Goal: Task Accomplishment & Management: Complete application form

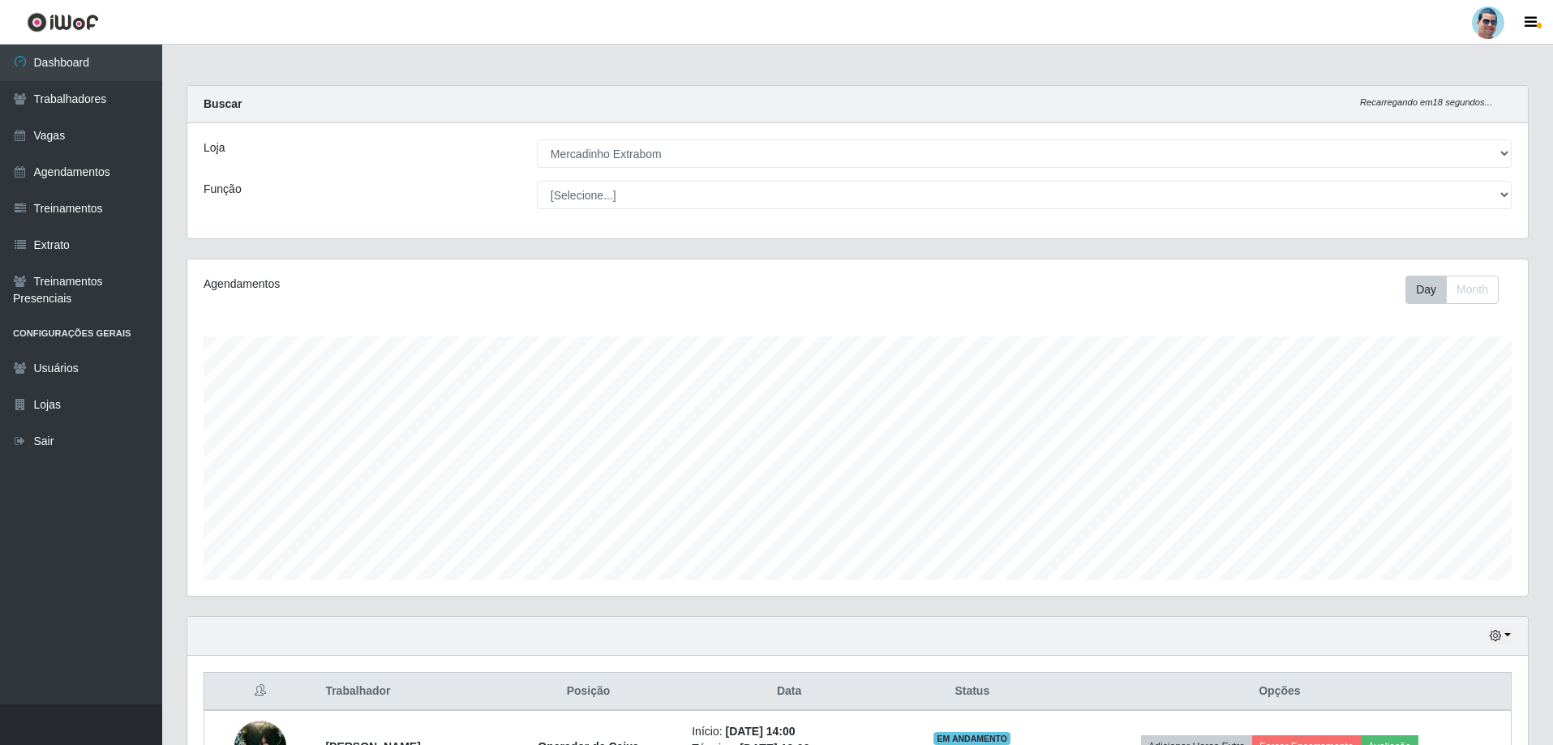
select select "175"
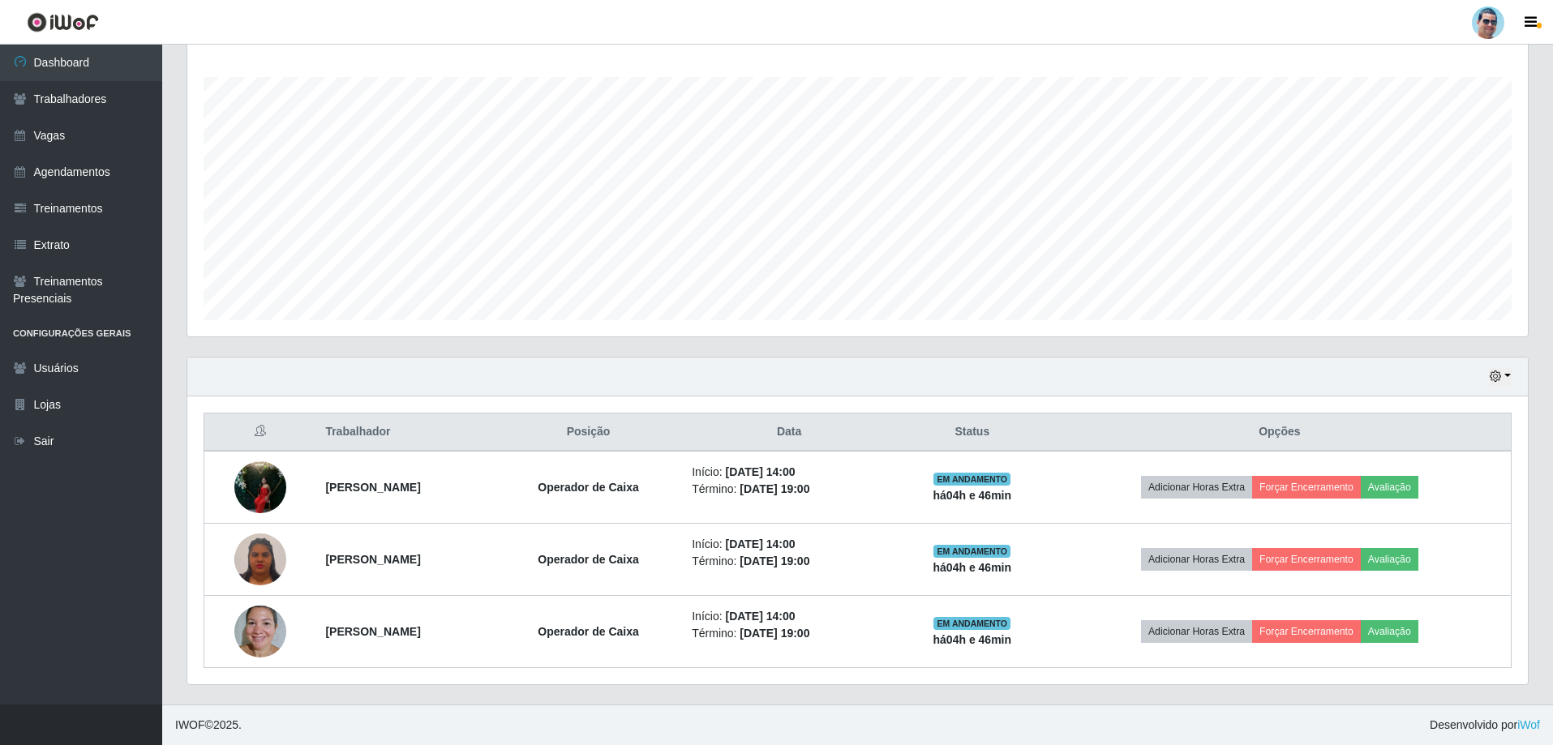
scroll to position [337, 1340]
drag, startPoint x: 0, startPoint y: 0, endPoint x: 50, endPoint y: 135, distance: 143.7
click at [50, 135] on link "Vagas" at bounding box center [81, 136] width 162 height 36
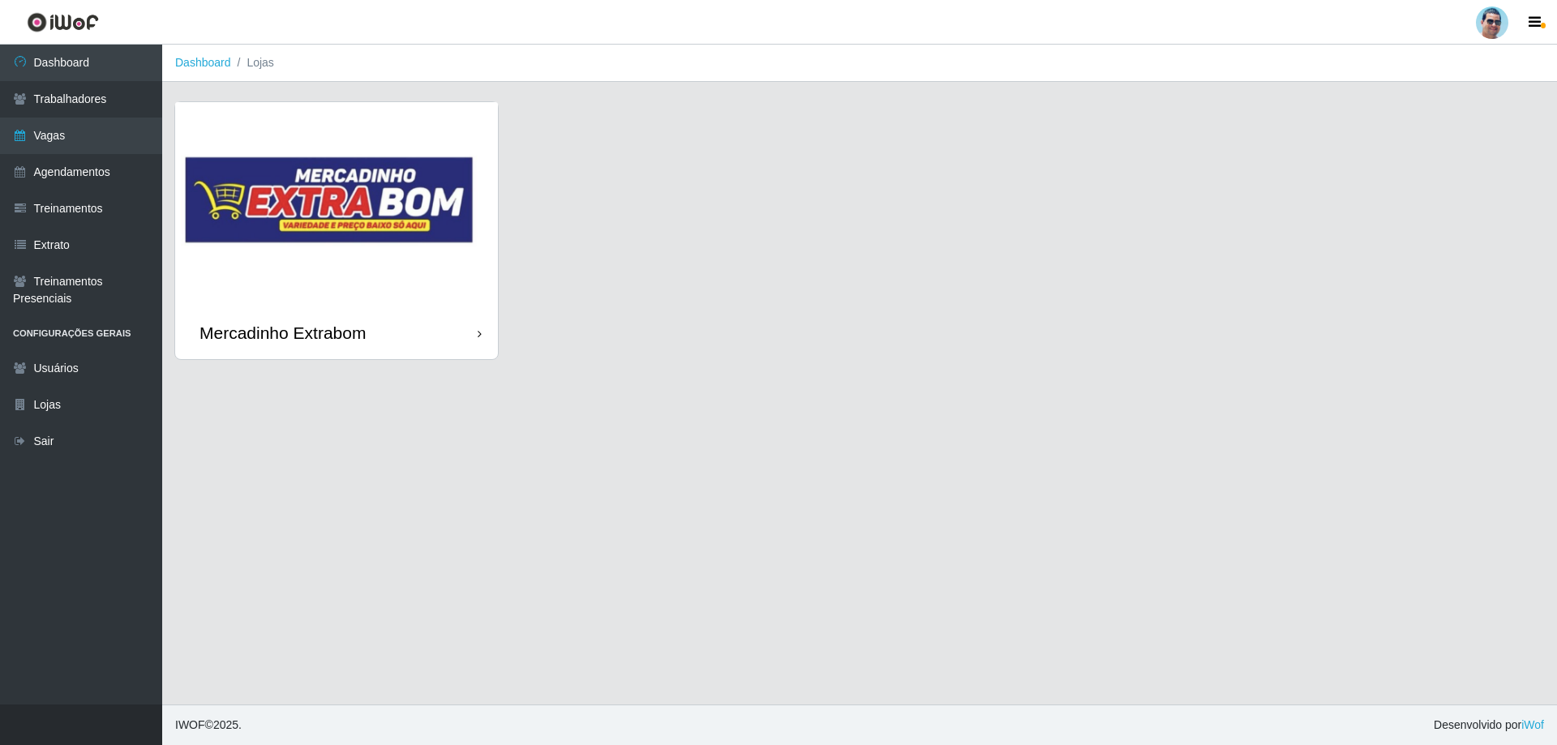
click at [324, 307] on div "Mercadinho Extrabom" at bounding box center [336, 333] width 323 height 53
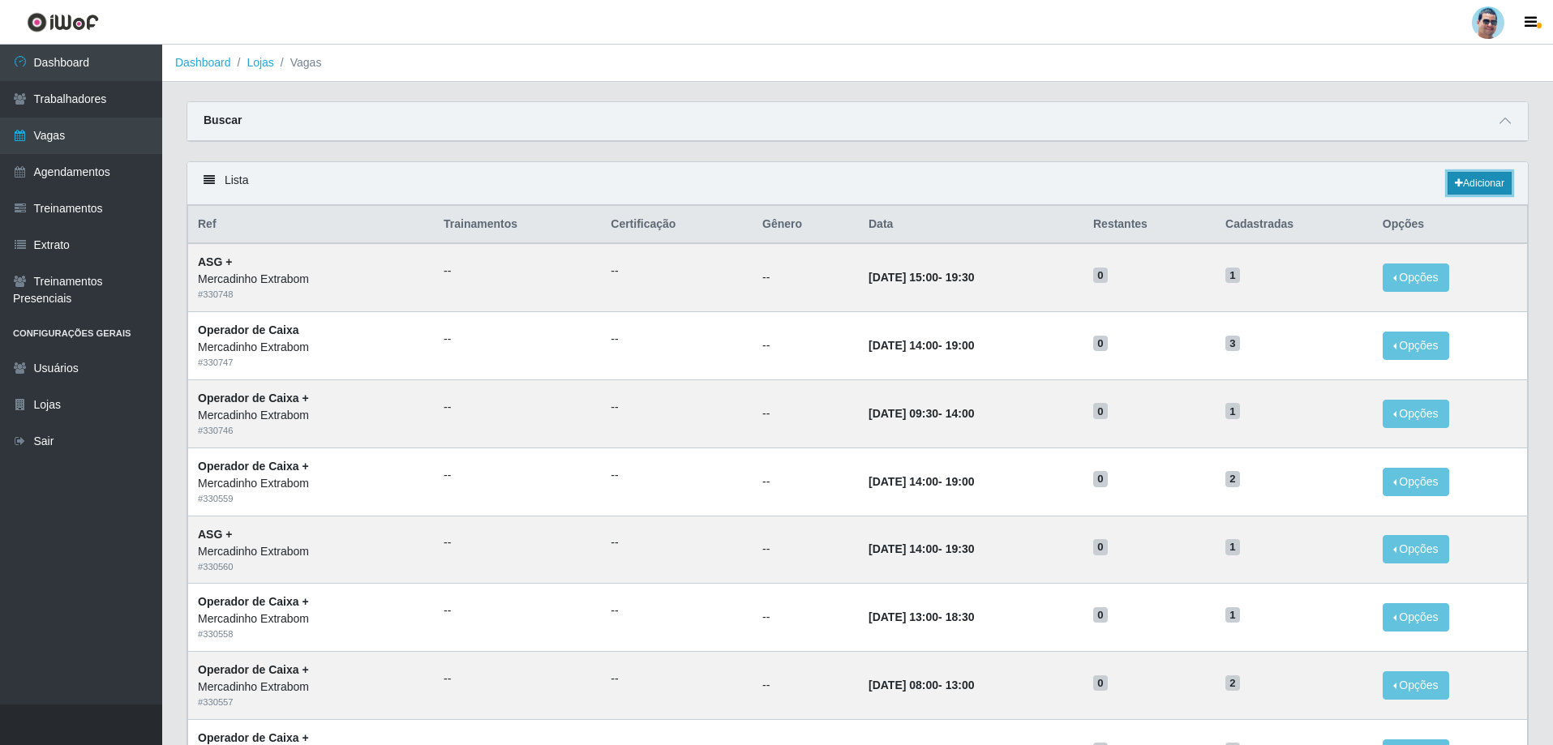
click at [1471, 181] on link "Adicionar" at bounding box center [1479, 183] width 64 height 23
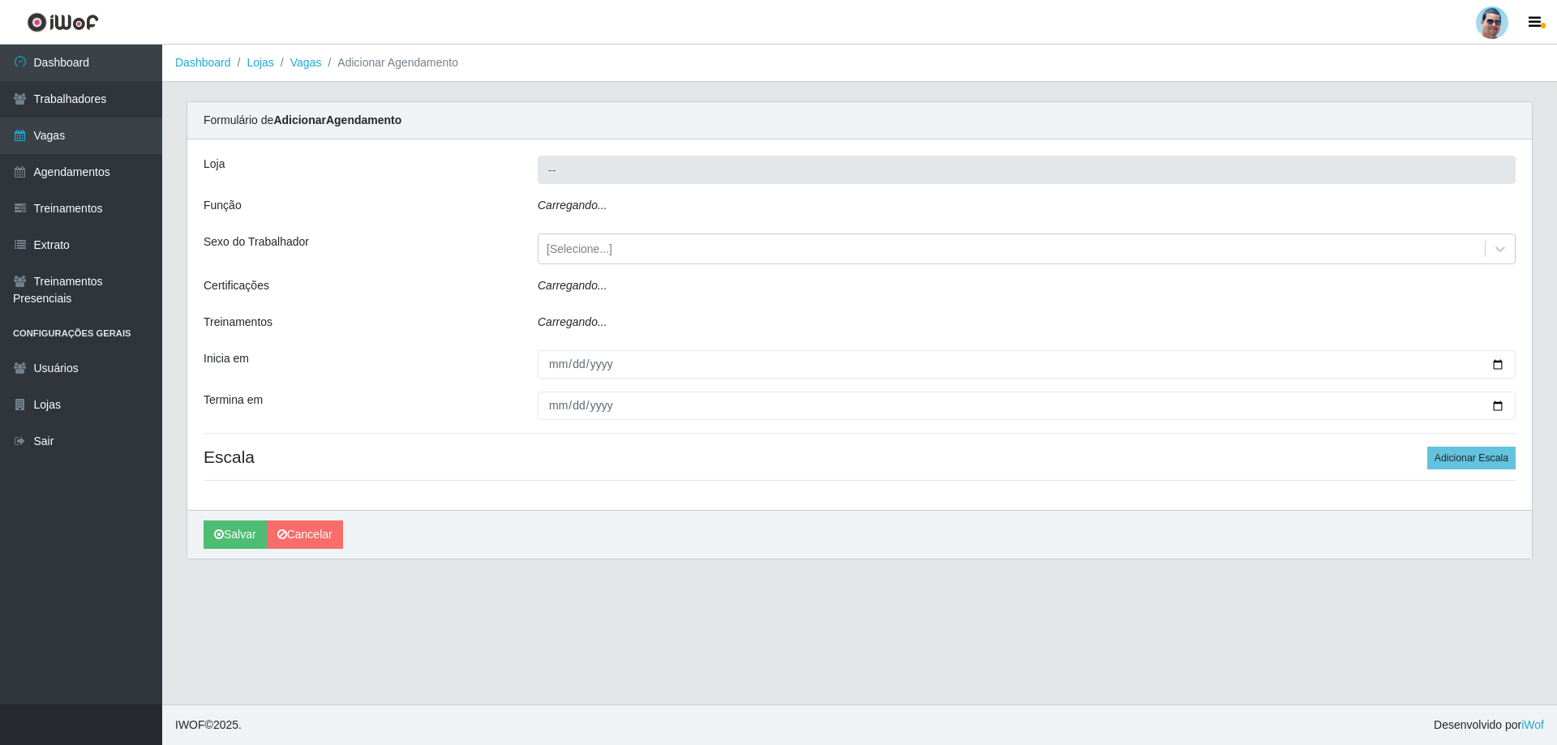
type input "Mercadinho Extrabom"
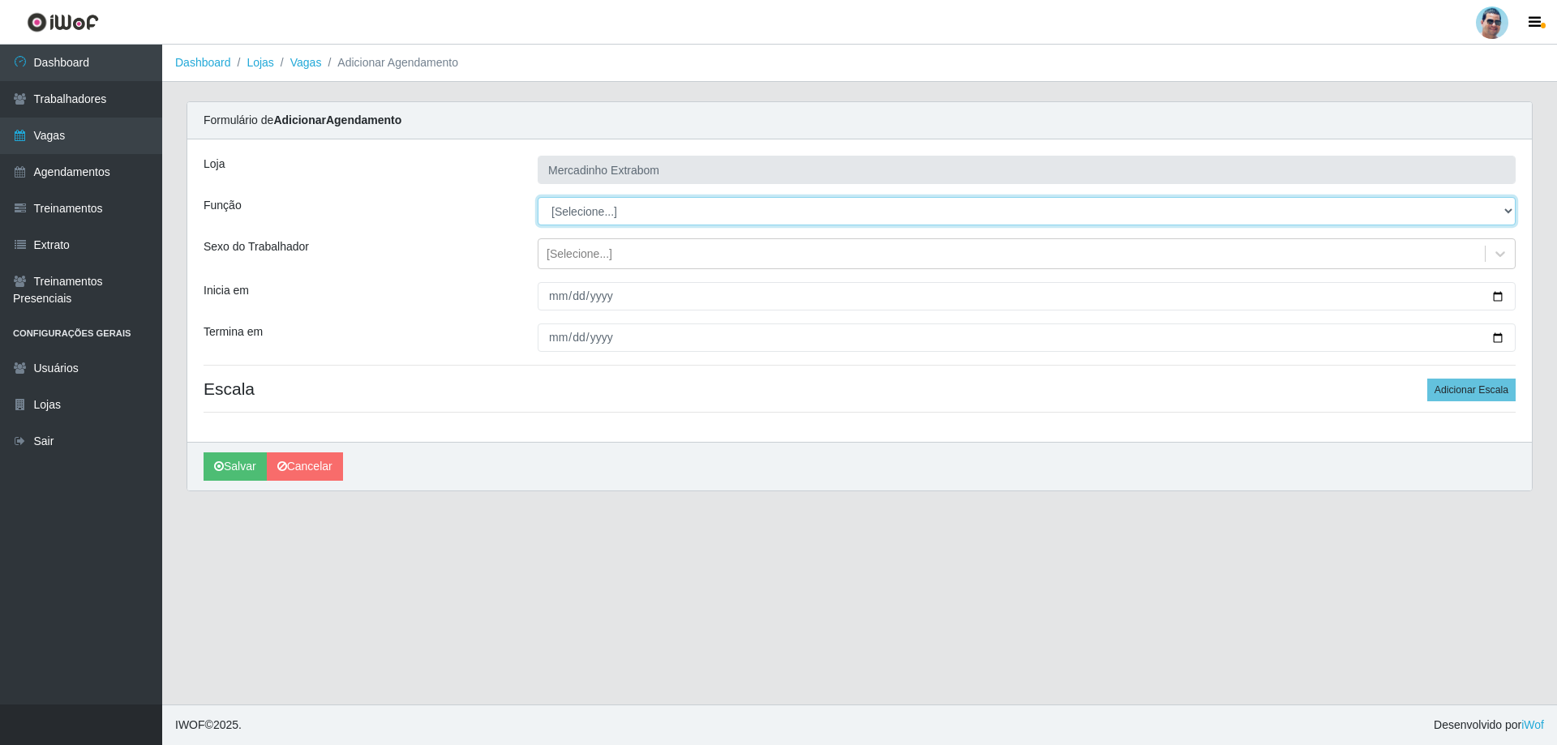
click at [617, 218] on select "[Selecione...] ASG ASG + ASG ++ Balconista Balconista + Balconista ++ Carregado…" at bounding box center [1027, 211] width 978 height 28
click at [161, 75] on link "Dashboard" at bounding box center [81, 63] width 162 height 36
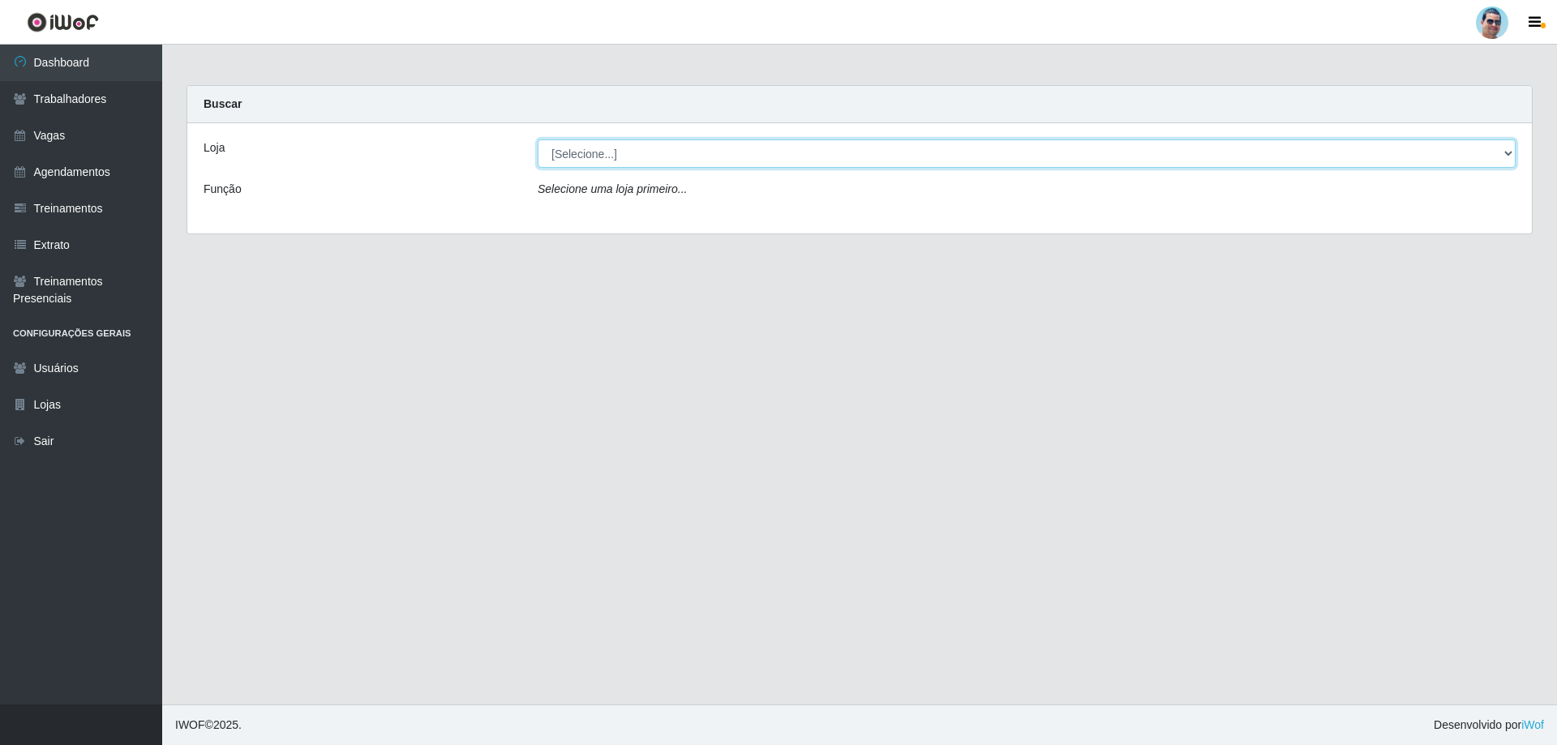
drag, startPoint x: 703, startPoint y: 161, endPoint x: 704, endPoint y: 152, distance: 8.1
click at [703, 155] on select "[Selecione...] Mercadinho Extrabom" at bounding box center [1027, 153] width 978 height 28
select select "175"
click at [538, 139] on select "[Selecione...] Mercadinho Extrabom" at bounding box center [1027, 153] width 978 height 28
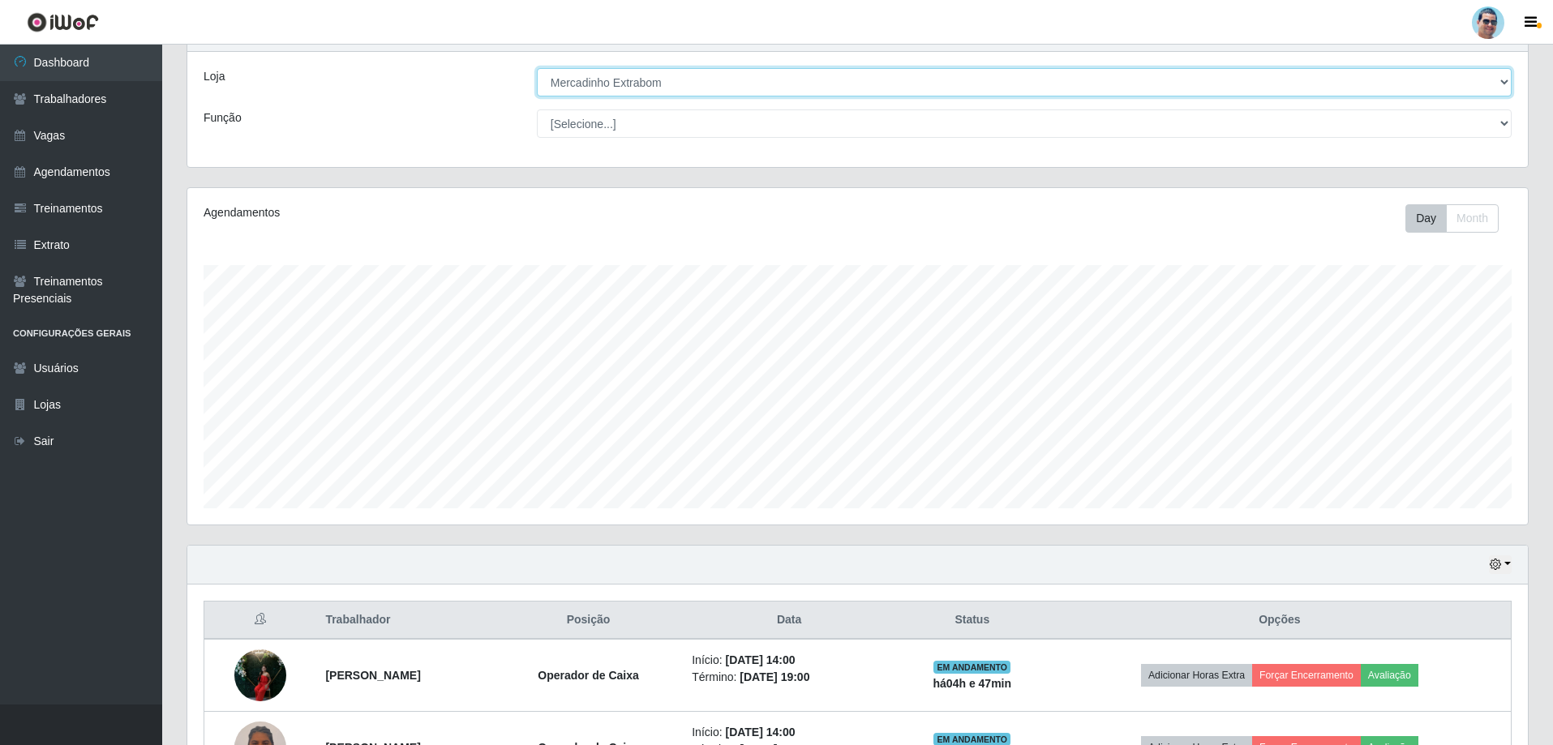
scroll to position [15, 0]
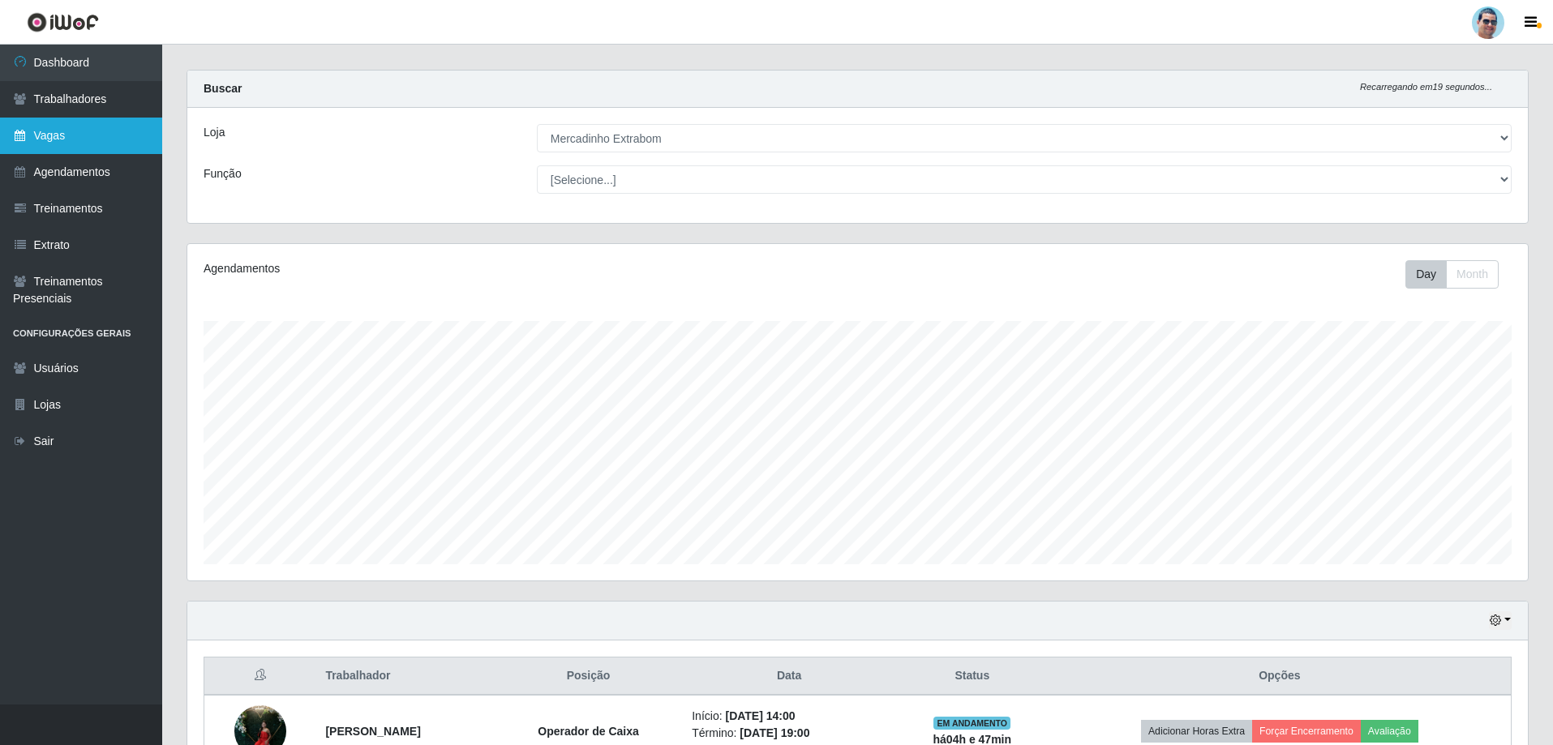
click at [50, 133] on link "Vagas" at bounding box center [81, 136] width 162 height 36
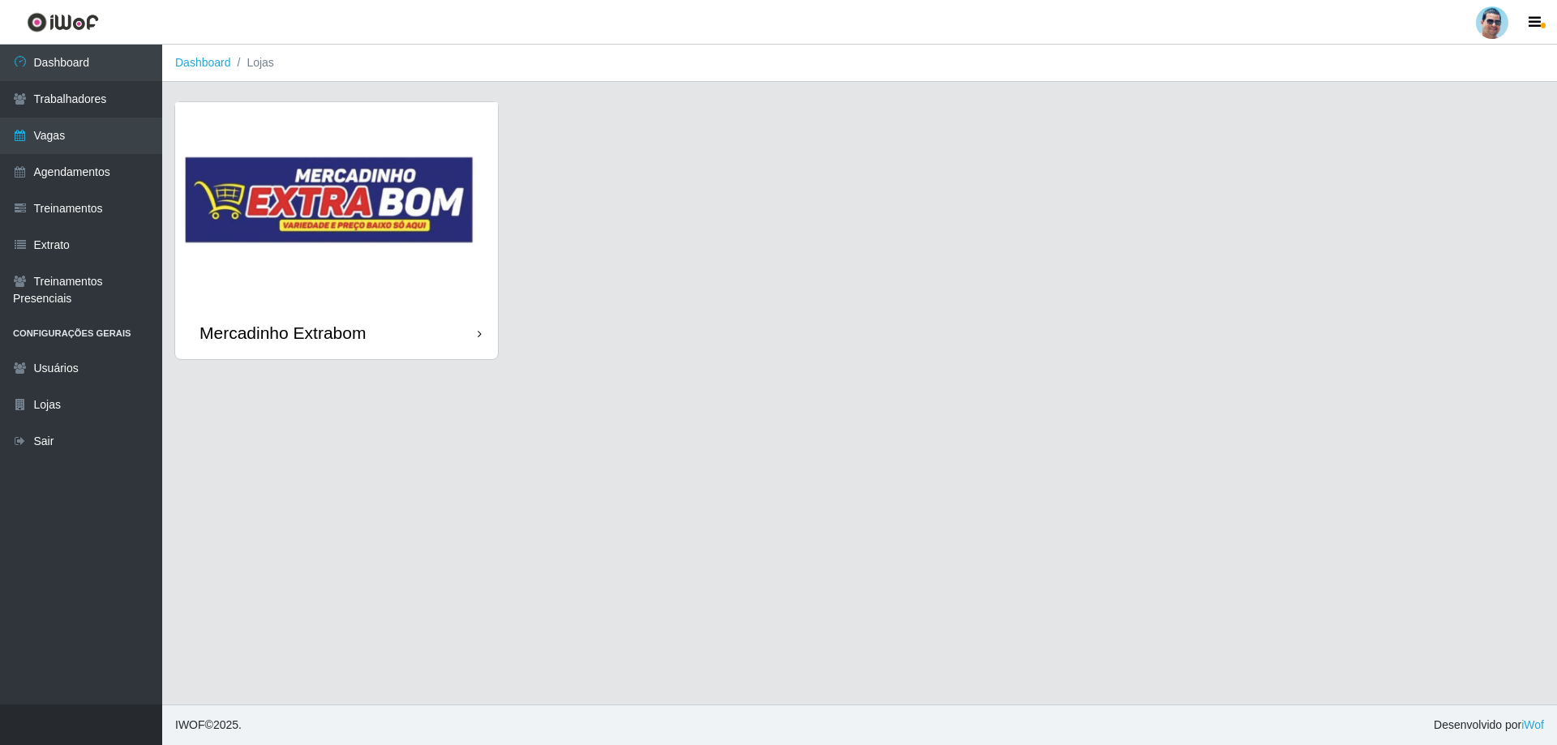
click at [302, 325] on div "Mercadinho Extrabom" at bounding box center [282, 333] width 166 height 20
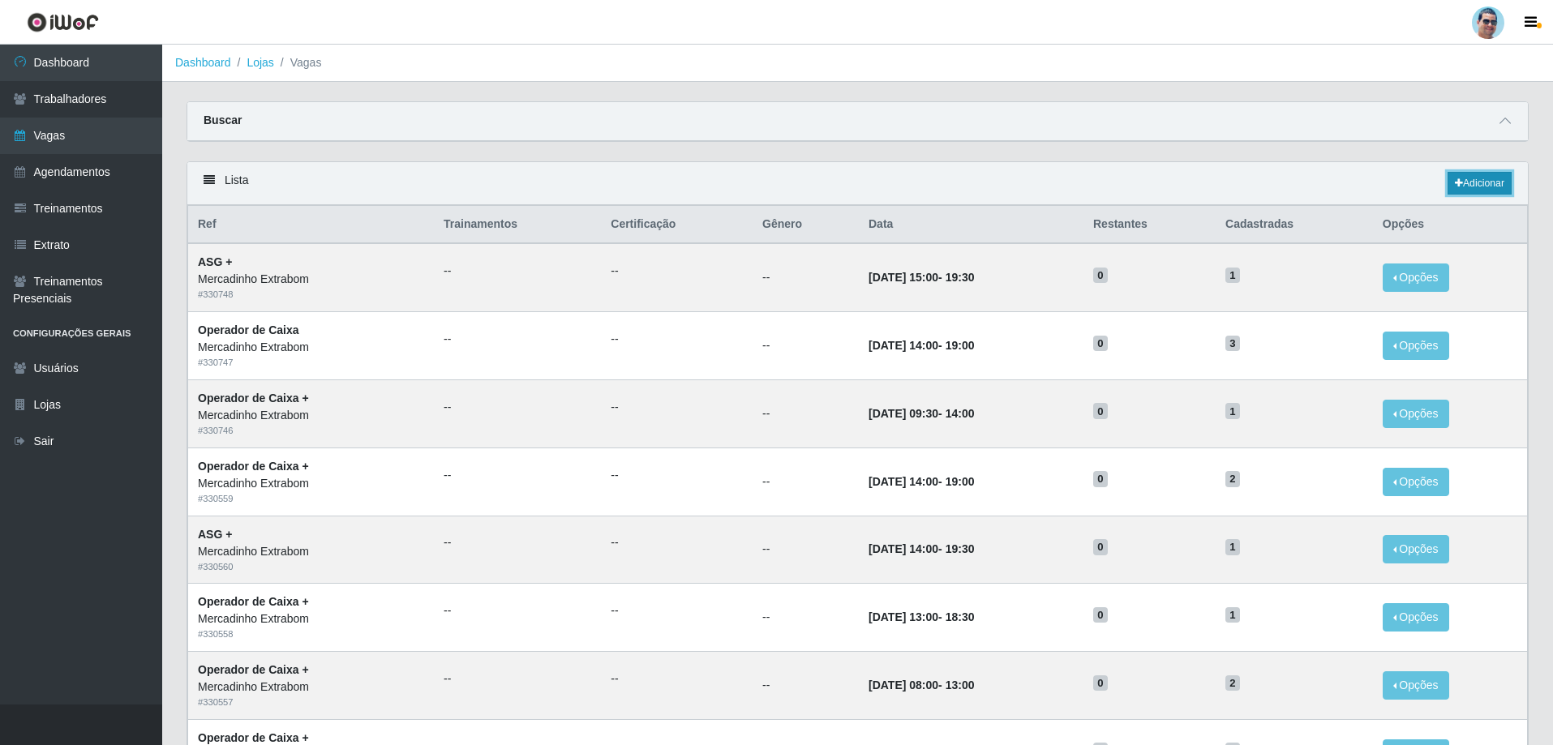
click at [1486, 188] on link "Adicionar" at bounding box center [1479, 183] width 64 height 23
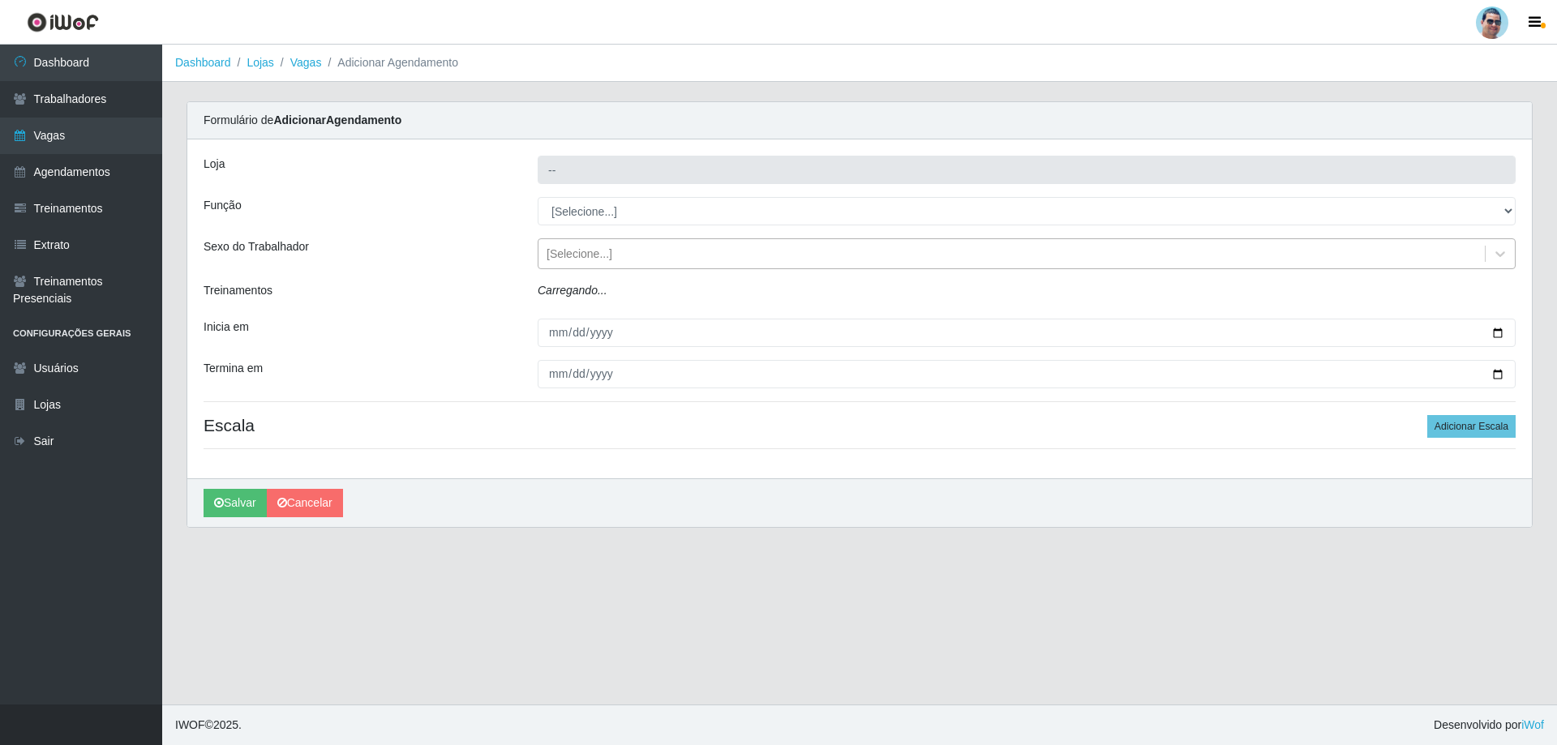
type input "Mercadinho Extrabom"
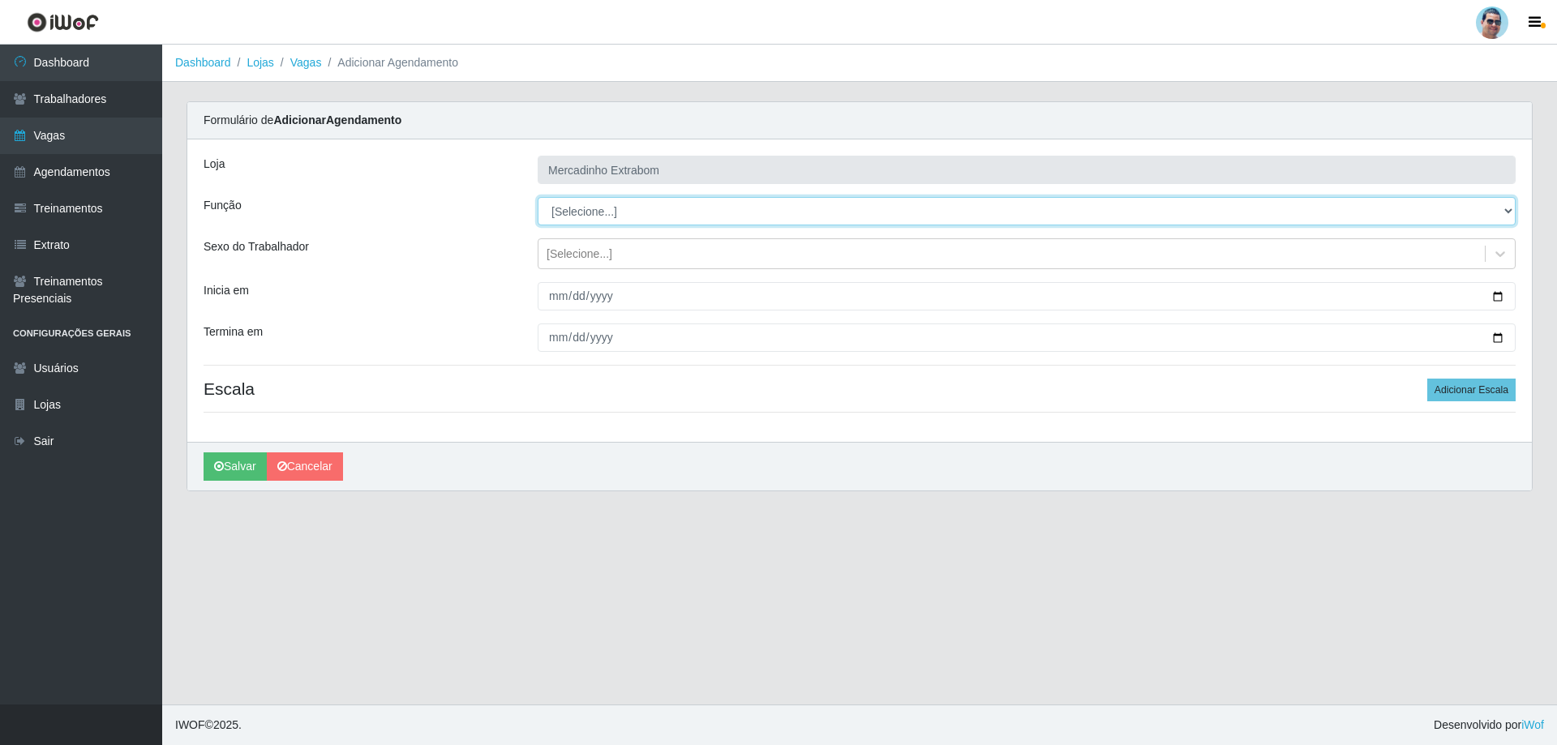
click at [709, 209] on select "[Selecione...] ASG ASG + ASG ++ Balconista Balconista + Balconista ++ Carregado…" at bounding box center [1027, 211] width 978 height 28
select select "22"
click at [538, 197] on select "[Selecione...] ASG ASG + ASG ++ Balconista Balconista + Balconista ++ Carregado…" at bounding box center [1027, 211] width 978 height 28
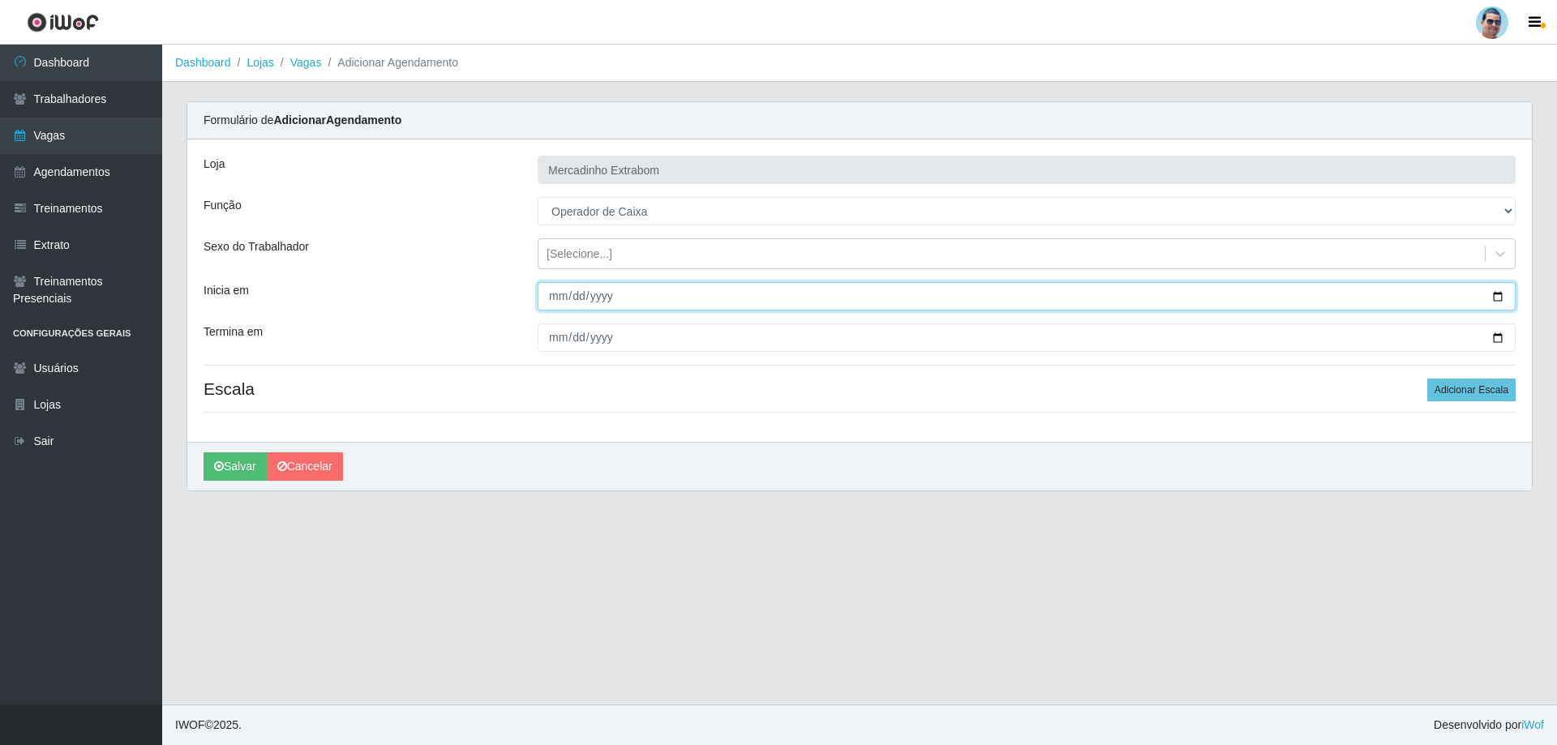
click at [547, 290] on input "Inicia em" at bounding box center [1027, 296] width 978 height 28
type input "2024-08-13"
click at [204, 452] on button "Salvar" at bounding box center [235, 466] width 63 height 28
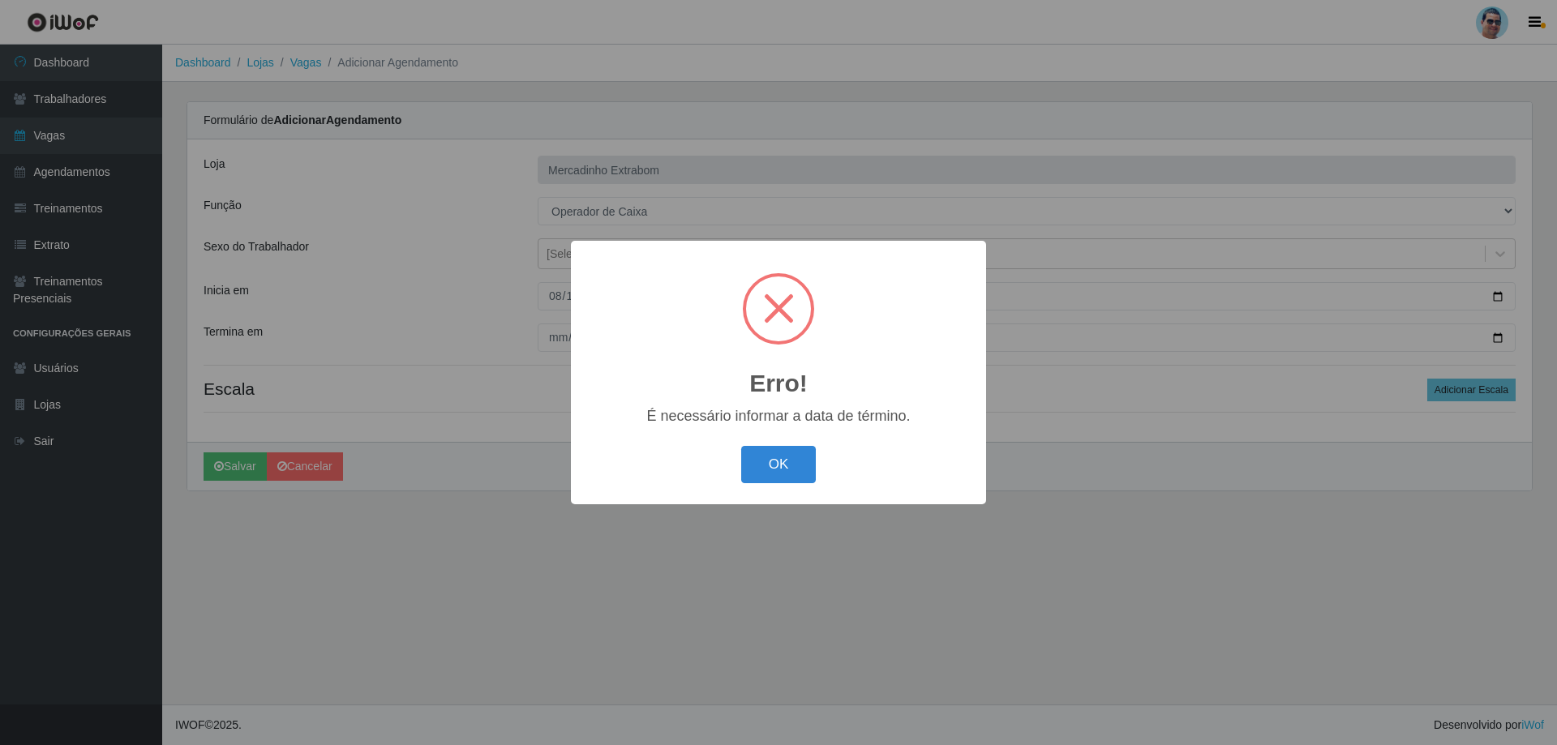
click at [741, 446] on button "OK" at bounding box center [778, 465] width 75 height 38
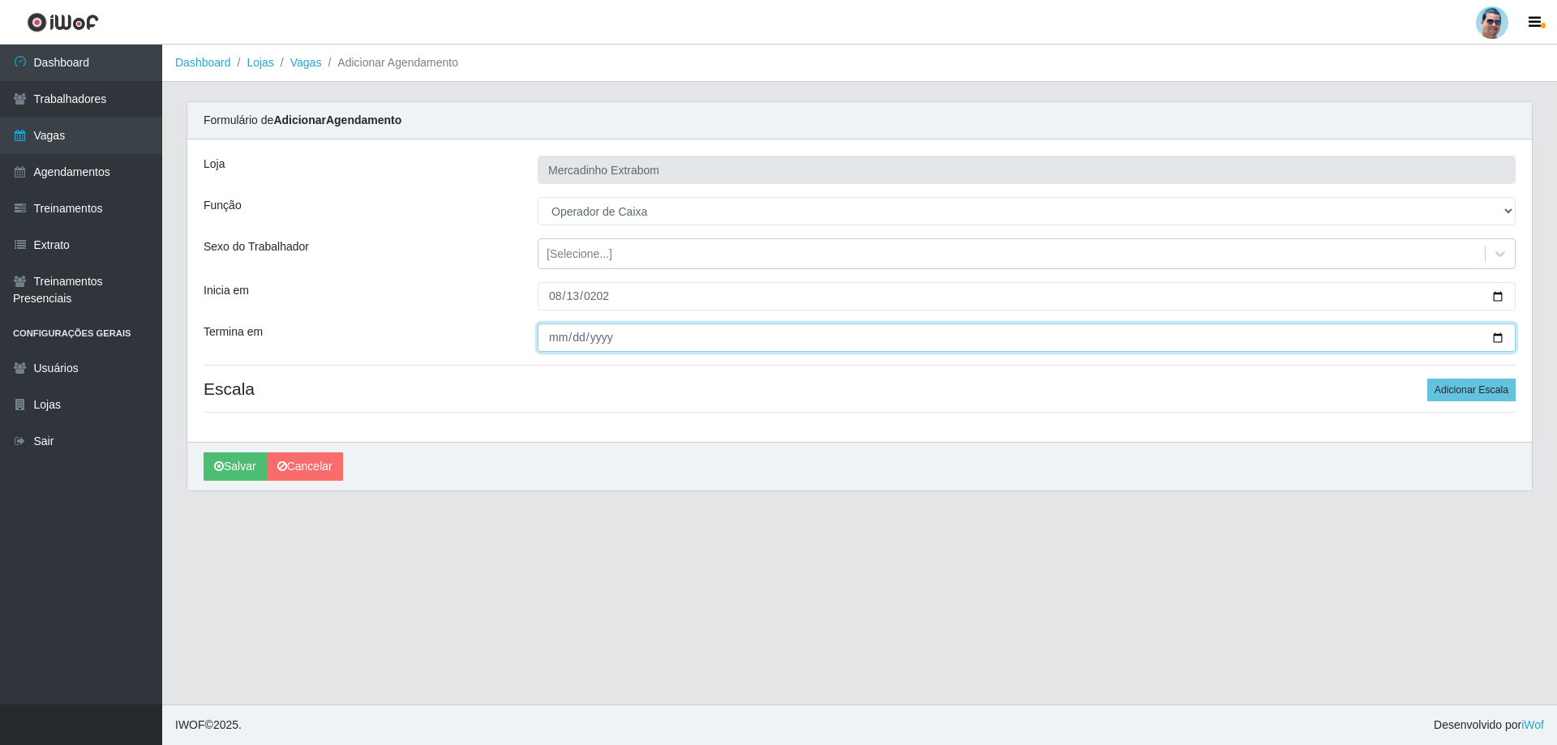
click at [560, 342] on input "Termina em" at bounding box center [1027, 338] width 978 height 28
type input "2025-08-13"
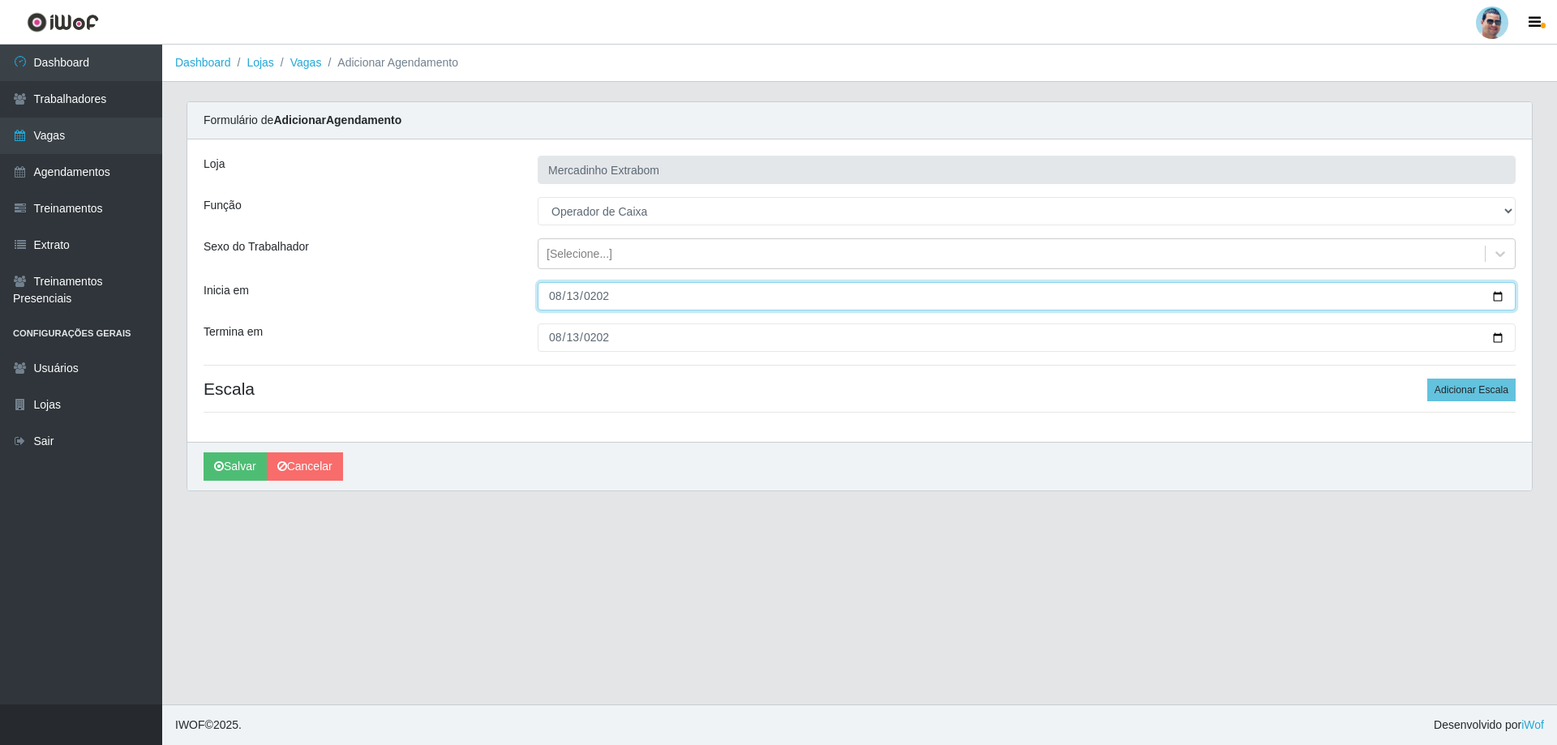
click at [603, 298] on input "2024-08-13" at bounding box center [1027, 296] width 978 height 28
type input "2025-08-13"
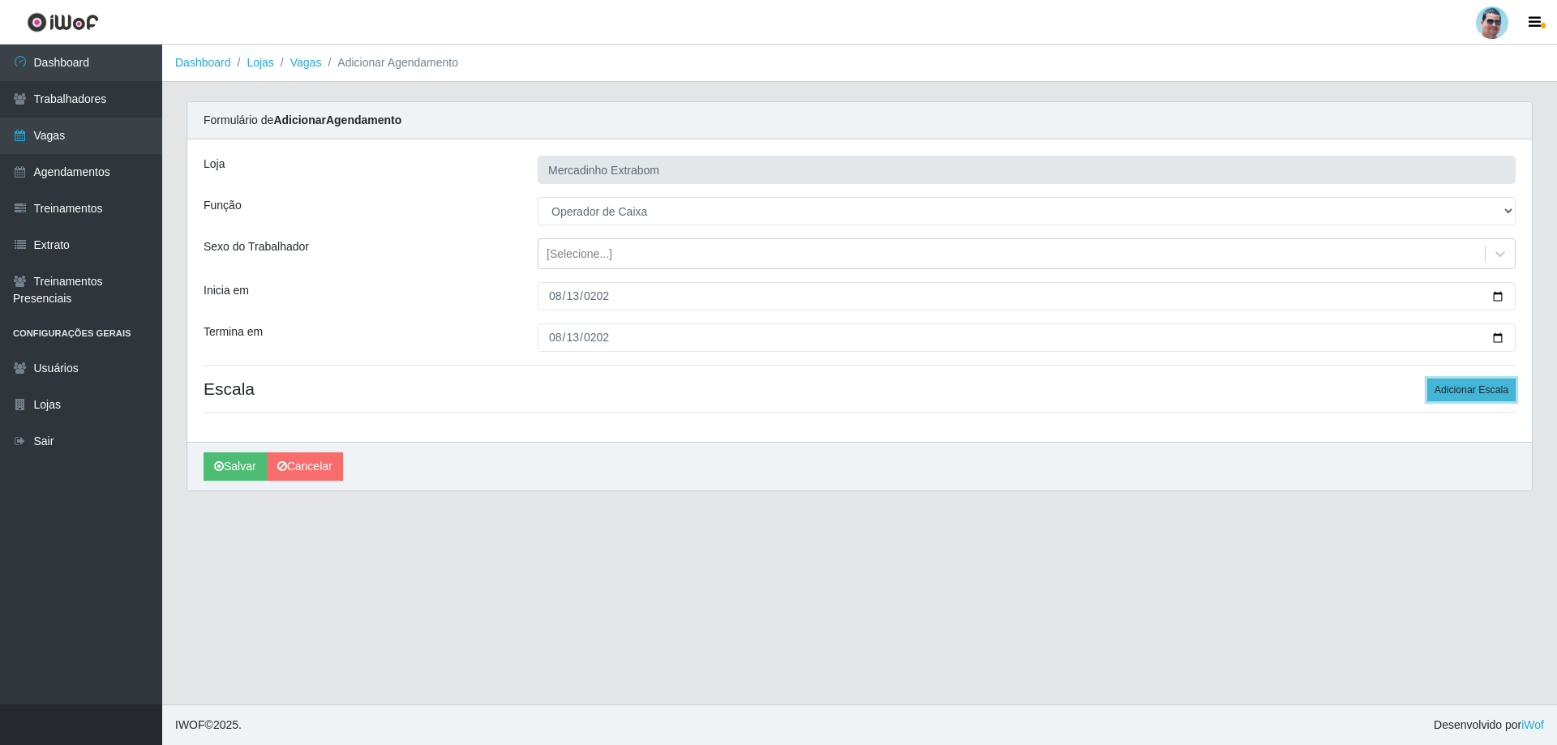
click at [1435, 395] on button "Adicionar Escala" at bounding box center [1471, 390] width 88 height 23
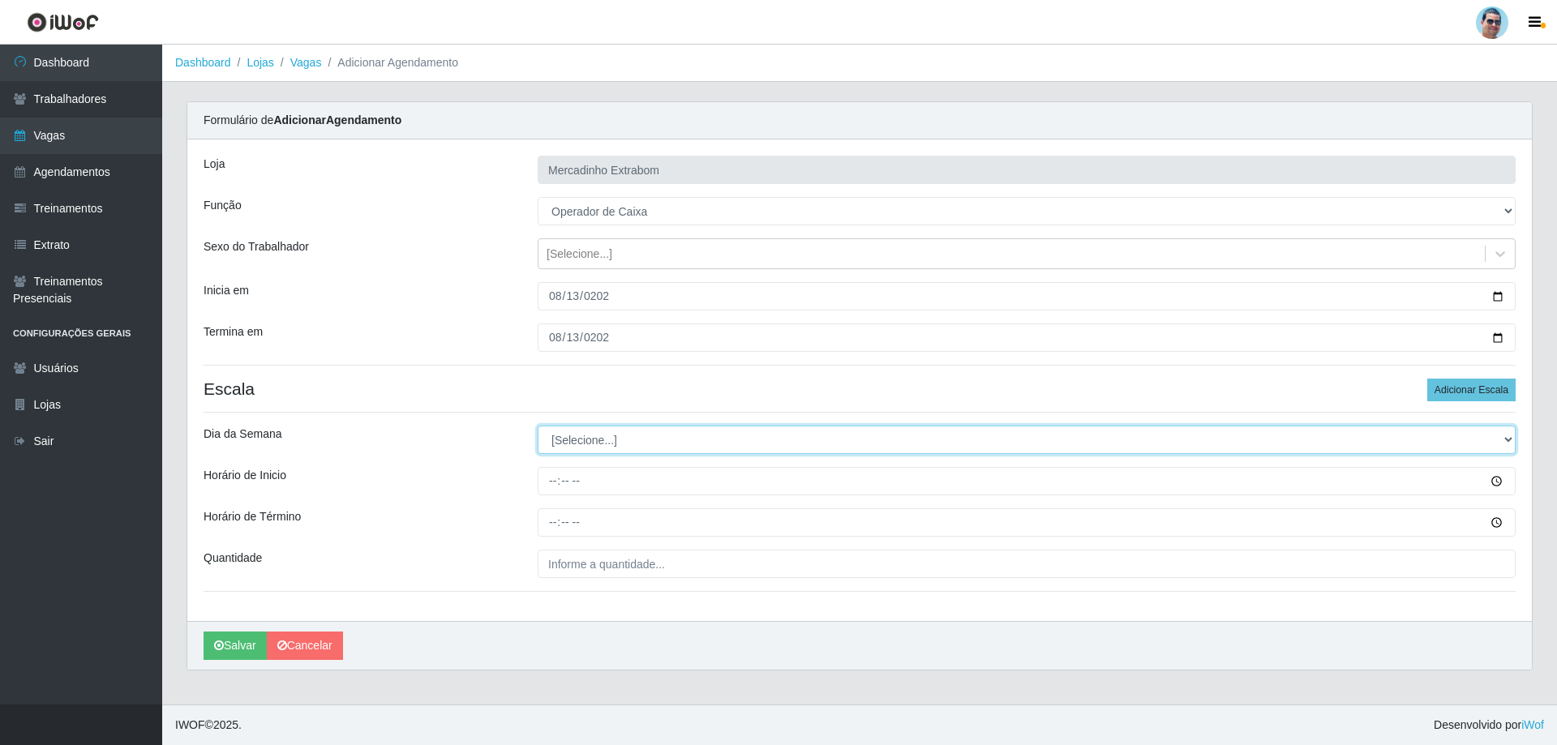
click at [713, 435] on select "[Selecione...] Segunda Terça Quarta Quinta Sexta Sábado Domingo" at bounding box center [1027, 440] width 978 height 28
select select "4"
click at [538, 426] on select "[Selecione...] Segunda Terça Quarta Quinta Sexta Sábado Domingo" at bounding box center [1027, 440] width 978 height 28
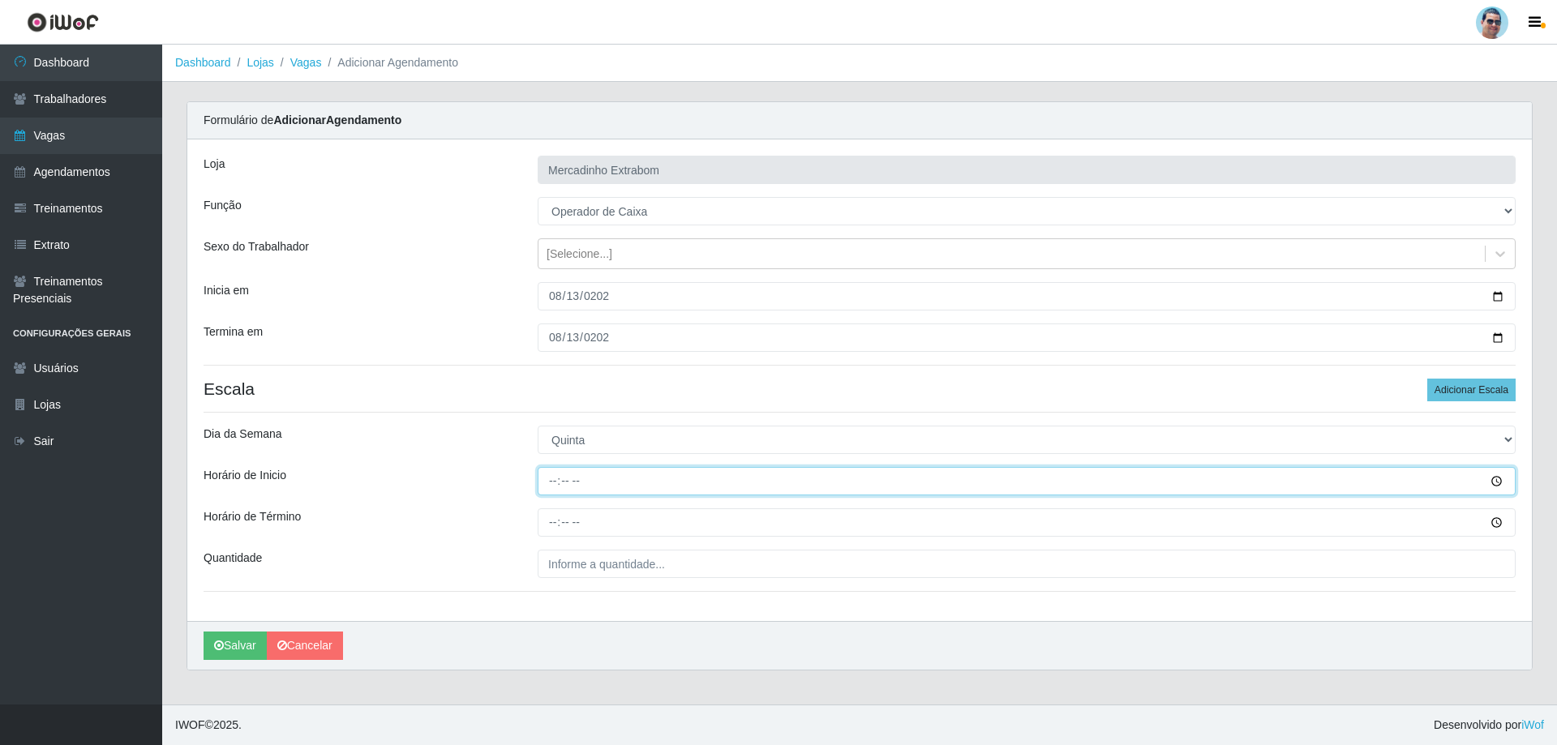
click at [554, 493] on input "Horário de Inicio" at bounding box center [1027, 481] width 978 height 28
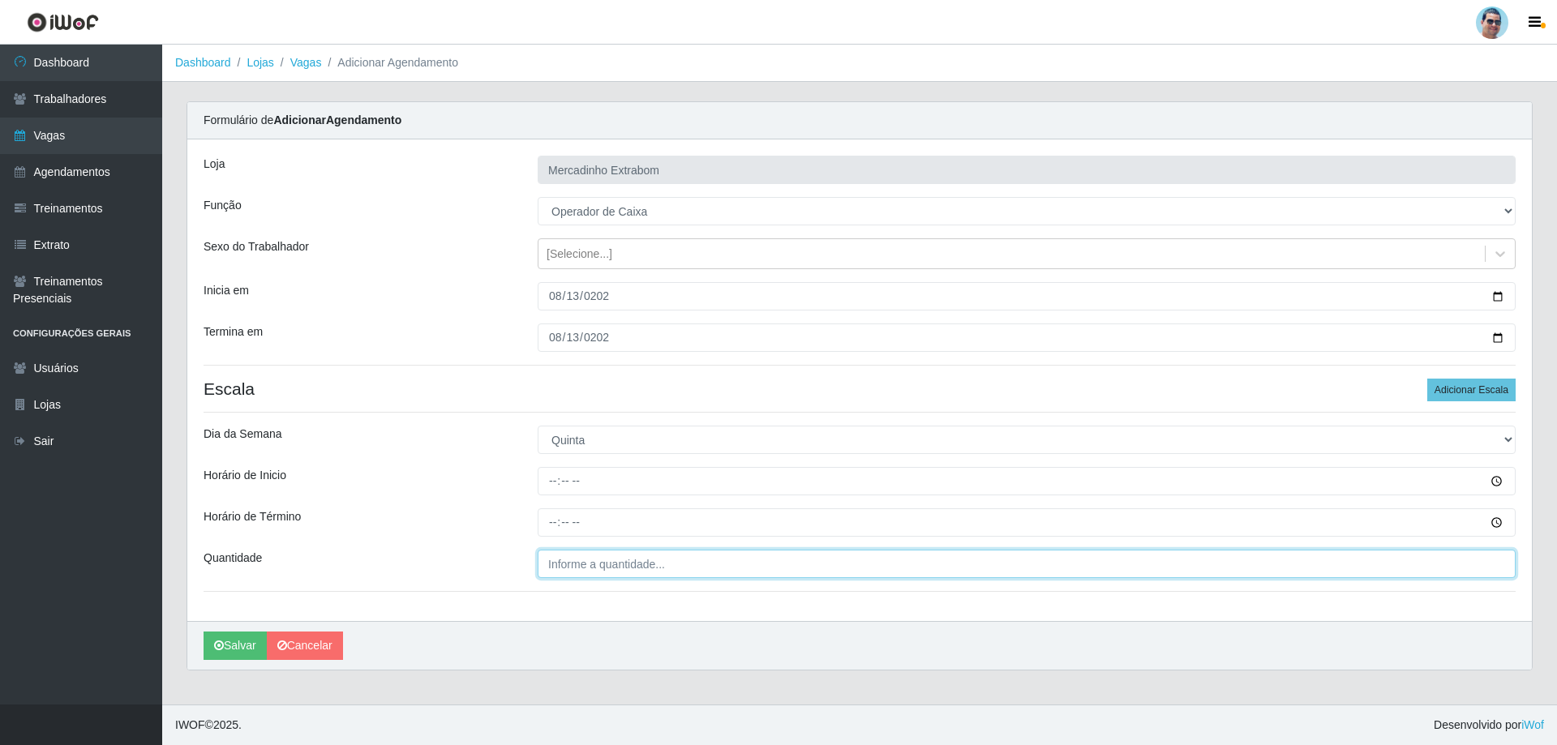
type input "___"
drag, startPoint x: 554, startPoint y: 493, endPoint x: 640, endPoint y: 555, distance: 105.8
click at [640, 555] on input "___" at bounding box center [1027, 564] width 978 height 28
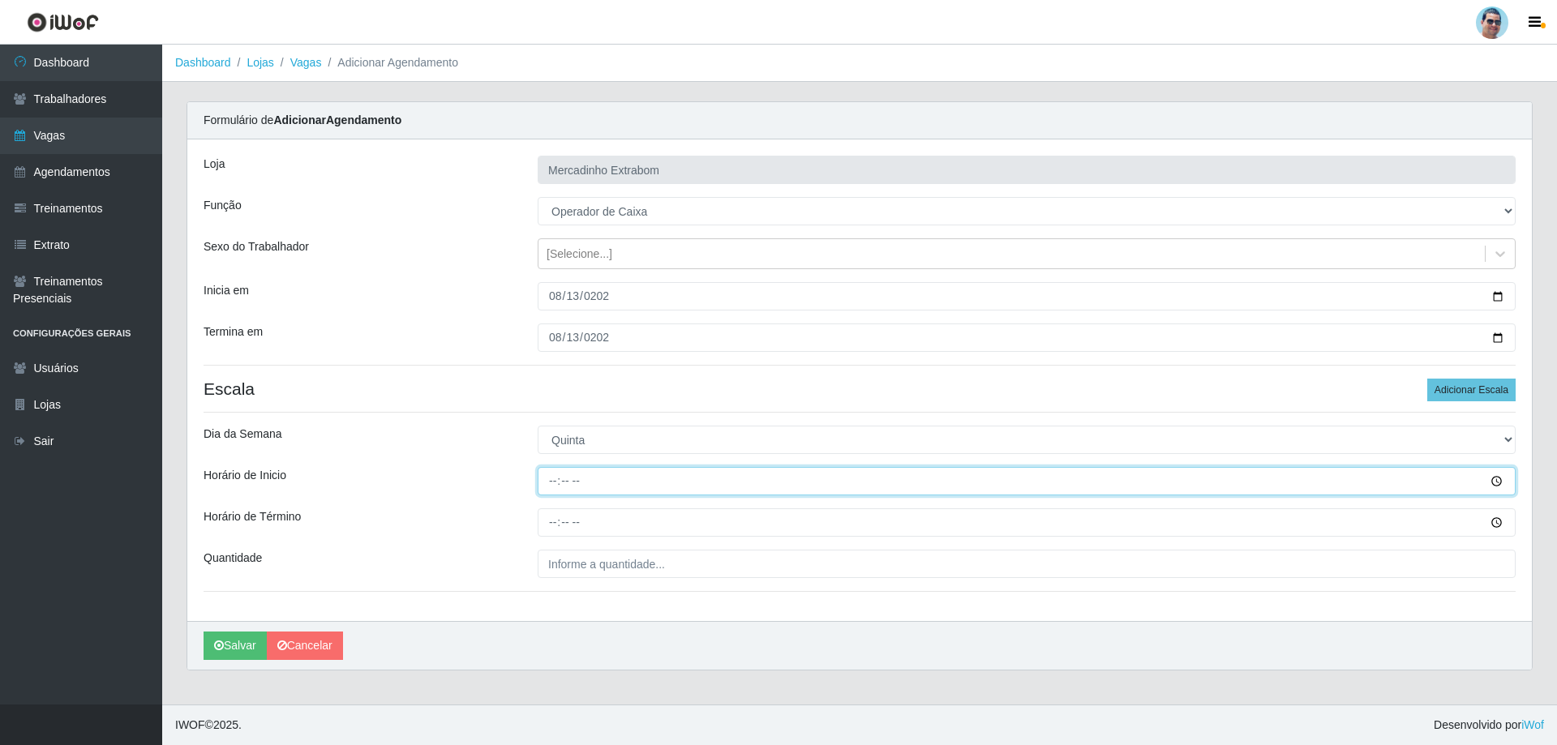
click at [559, 479] on input "Horário de Inicio" at bounding box center [1027, 481] width 978 height 28
type input "07:00"
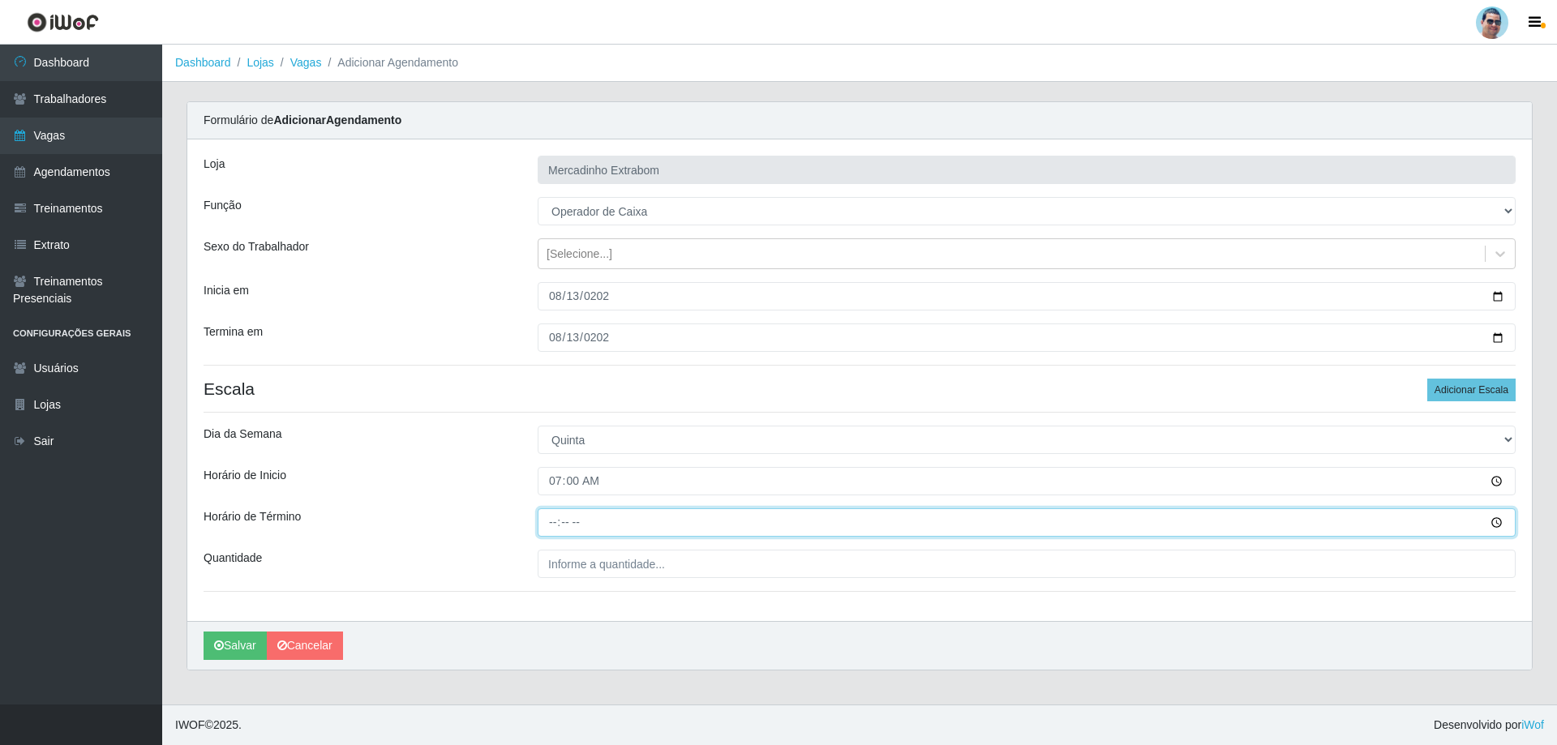
click at [552, 521] on input "Horário de Término" at bounding box center [1027, 522] width 978 height 28
type input "13:00"
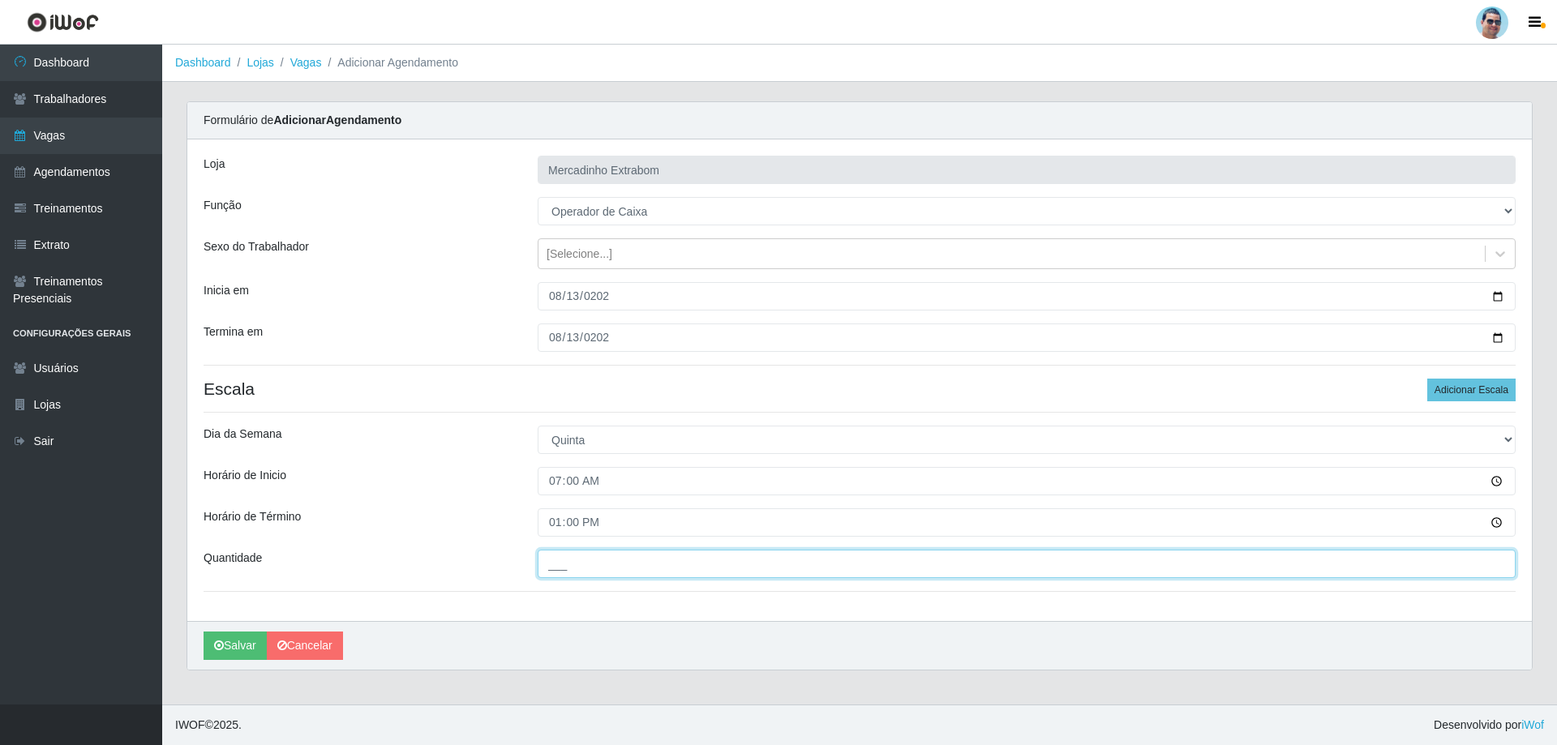
drag, startPoint x: 587, startPoint y: 572, endPoint x: 592, endPoint y: 563, distance: 10.2
click at [591, 565] on input "___" at bounding box center [1027, 564] width 978 height 28
type input "02_"
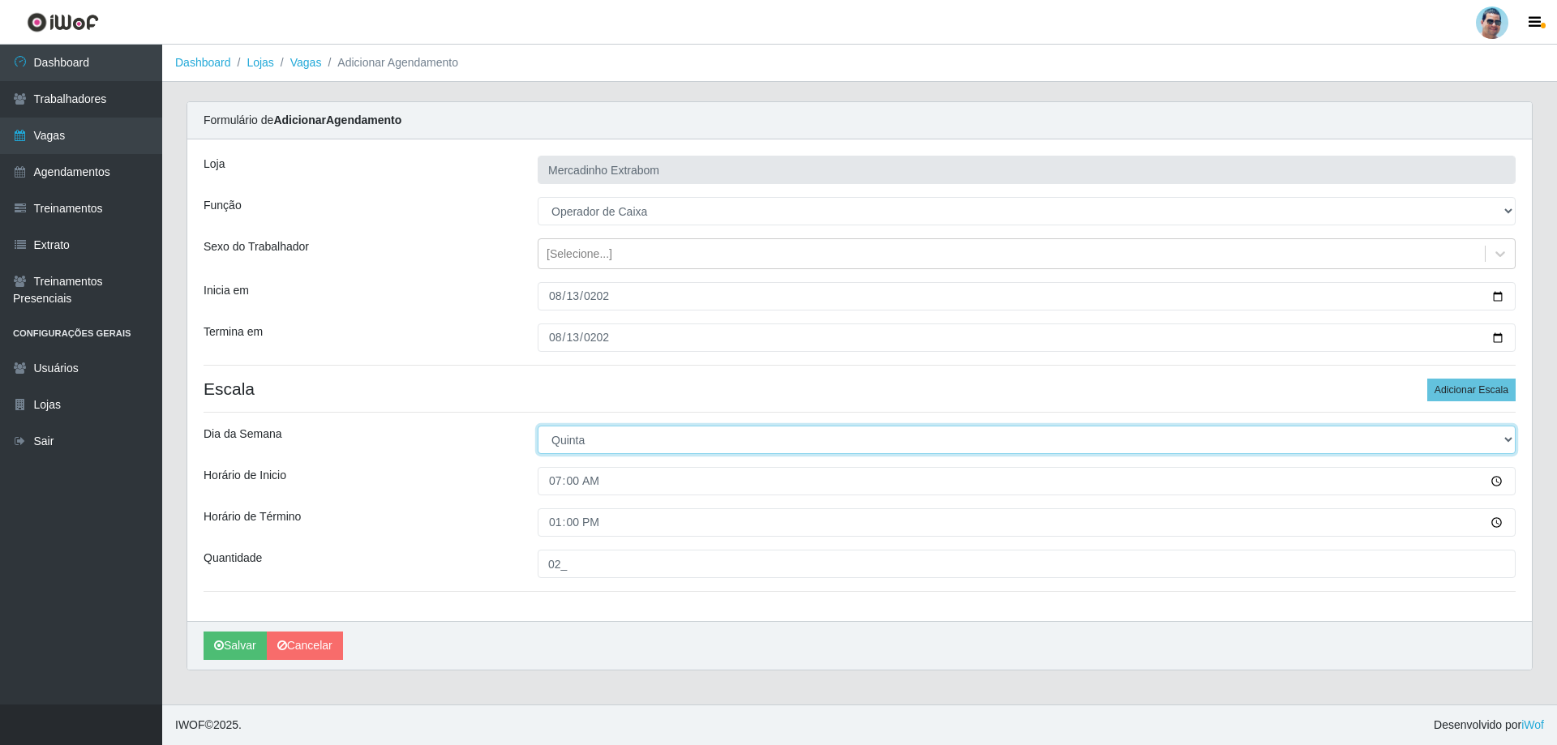
click at [585, 448] on select "[Selecione...] Segunda Terça Quarta Quinta Sexta Sábado Domingo" at bounding box center [1027, 440] width 978 height 28
select select "3"
click at [538, 426] on select "[Selecione...] Segunda Terça Quarta Quinta Sexta Sábado Domingo" at bounding box center [1027, 440] width 978 height 28
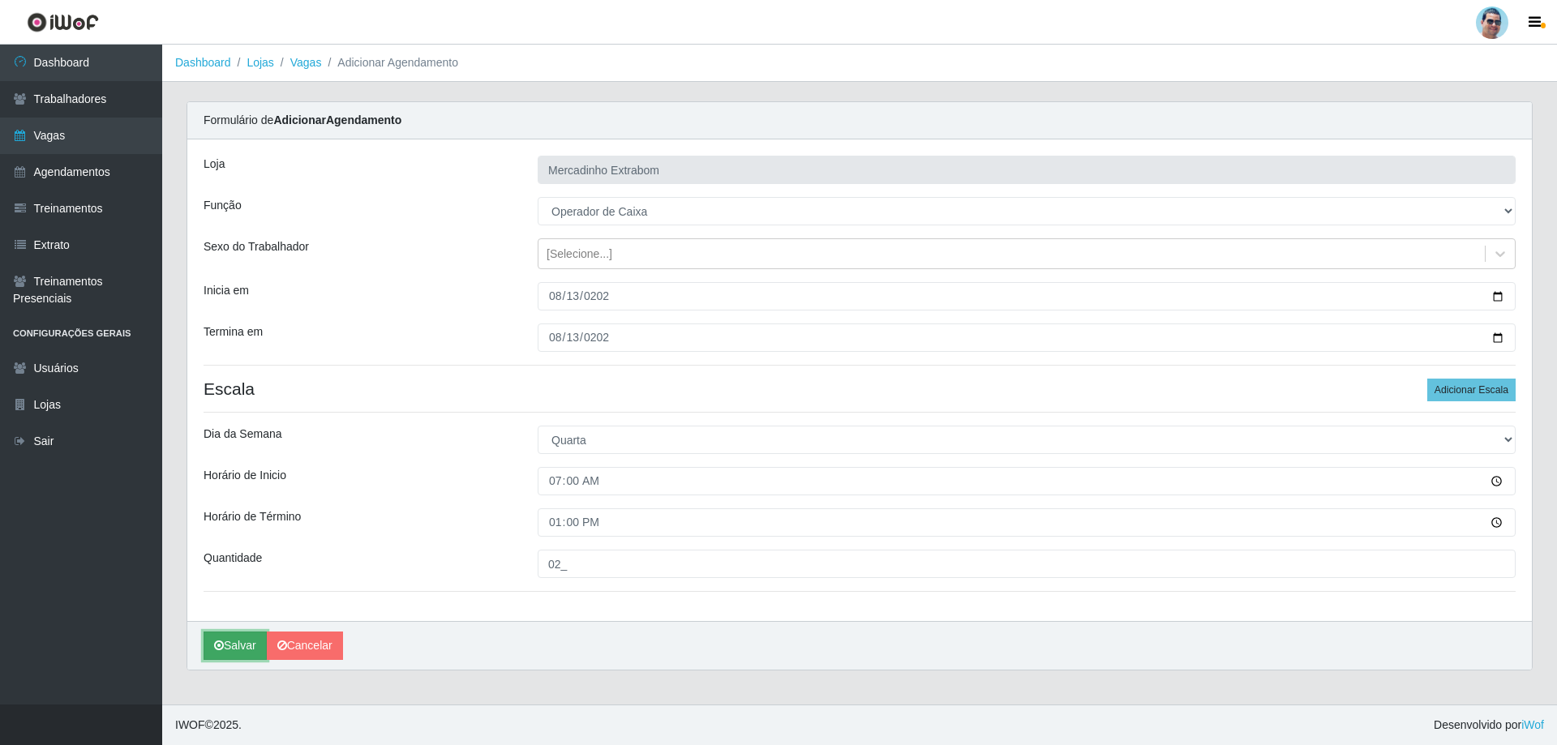
click at [234, 648] on button "Salvar" at bounding box center [235, 646] width 63 height 28
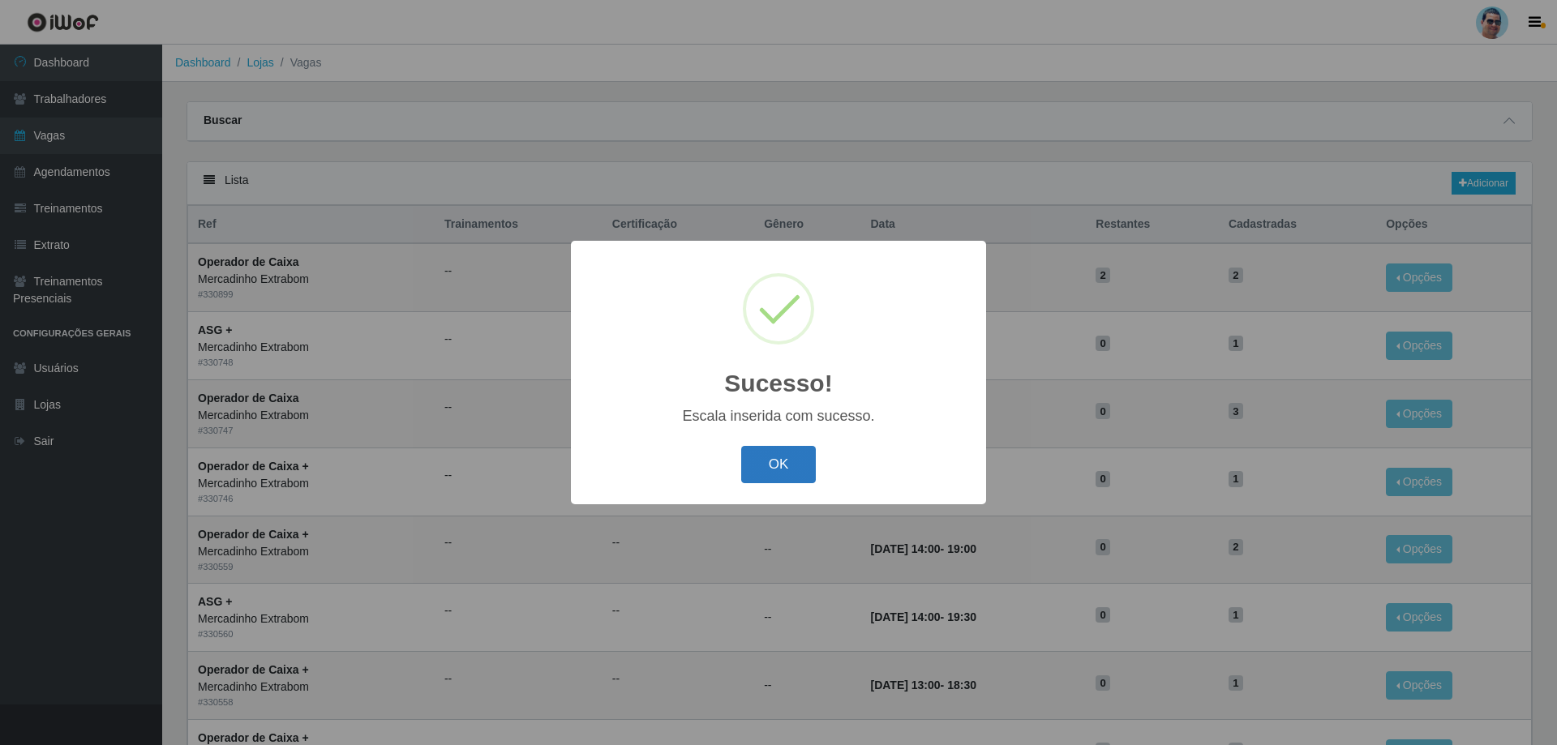
click at [814, 460] on button "OK" at bounding box center [778, 465] width 75 height 38
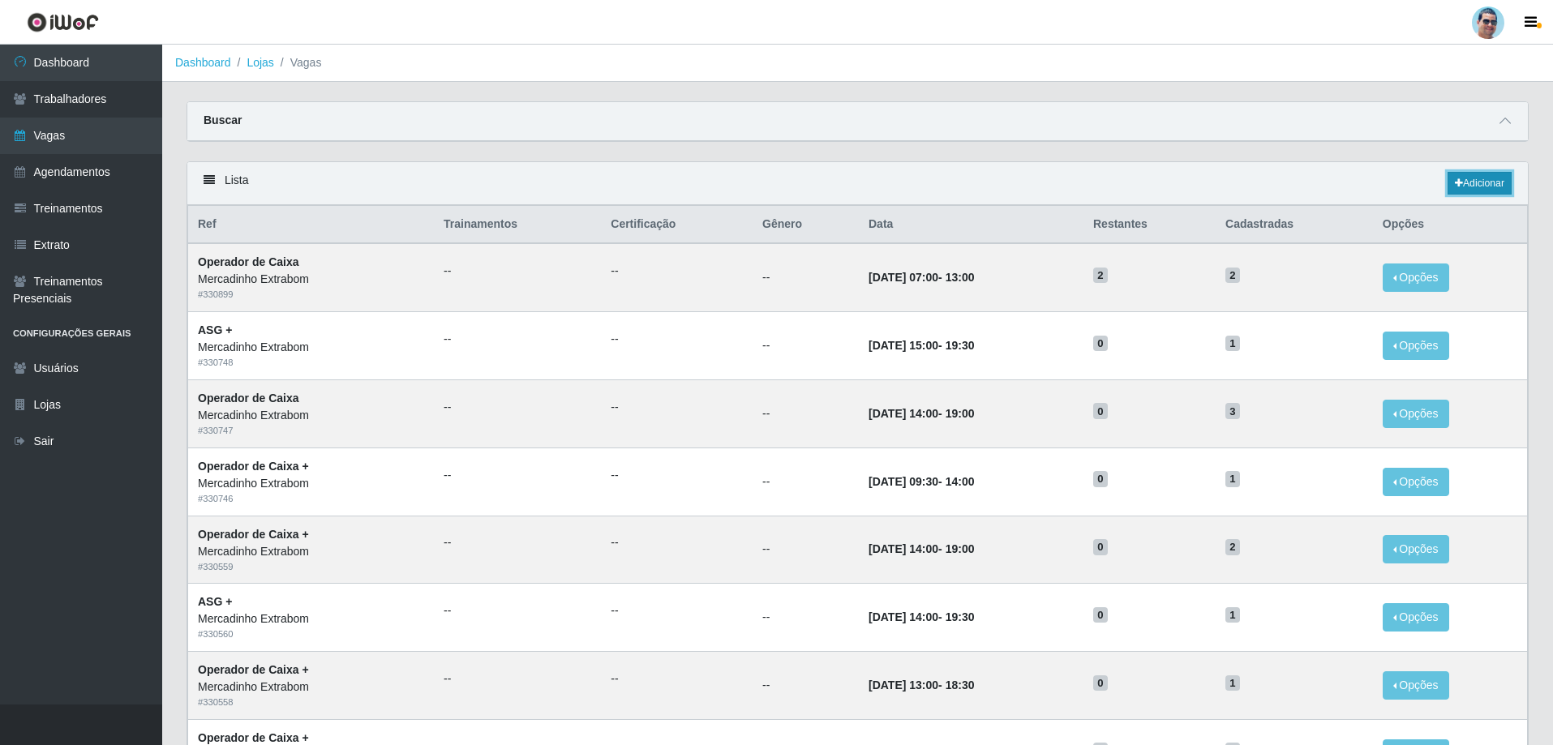
drag, startPoint x: 814, startPoint y: 460, endPoint x: 1463, endPoint y: 189, distance: 703.0
click at [1463, 189] on link "Adicionar" at bounding box center [1479, 183] width 64 height 23
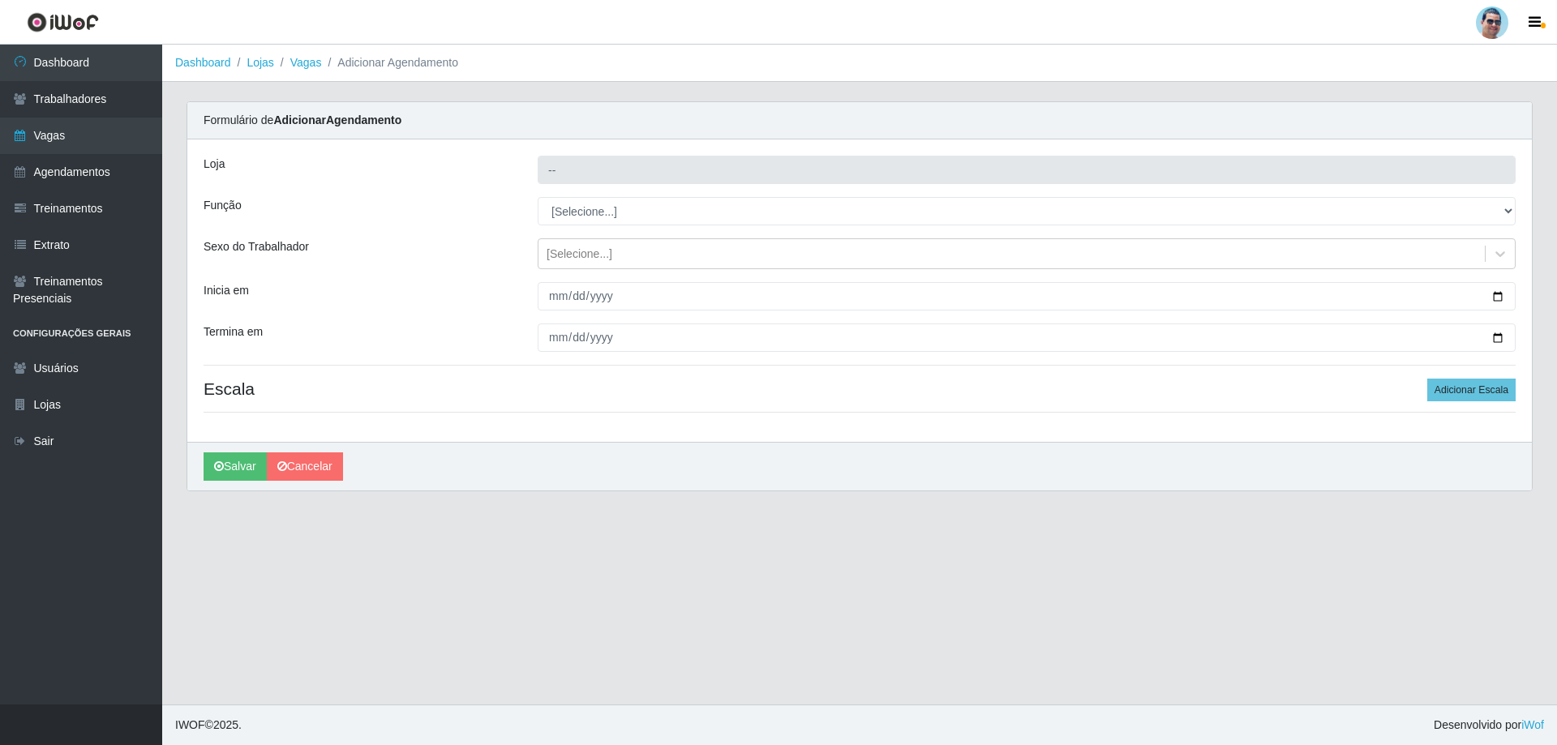
type input "Mercadinho Extrabom"
click at [777, 217] on select "[Selecione...] ASG ASG + ASG ++ Balconista Balconista + Balconista ++ Carregado…" at bounding box center [1027, 211] width 978 height 28
click at [780, 201] on select "[Selecione...] ASG ASG + ASG ++ Balconista Balconista + Balconista ++ Carregado…" at bounding box center [1027, 211] width 978 height 28
click at [792, 222] on select "[Selecione...] ASG ASG + ASG ++ Balconista Balconista + Balconista ++ Carregado…" at bounding box center [1027, 211] width 978 height 28
select select "22"
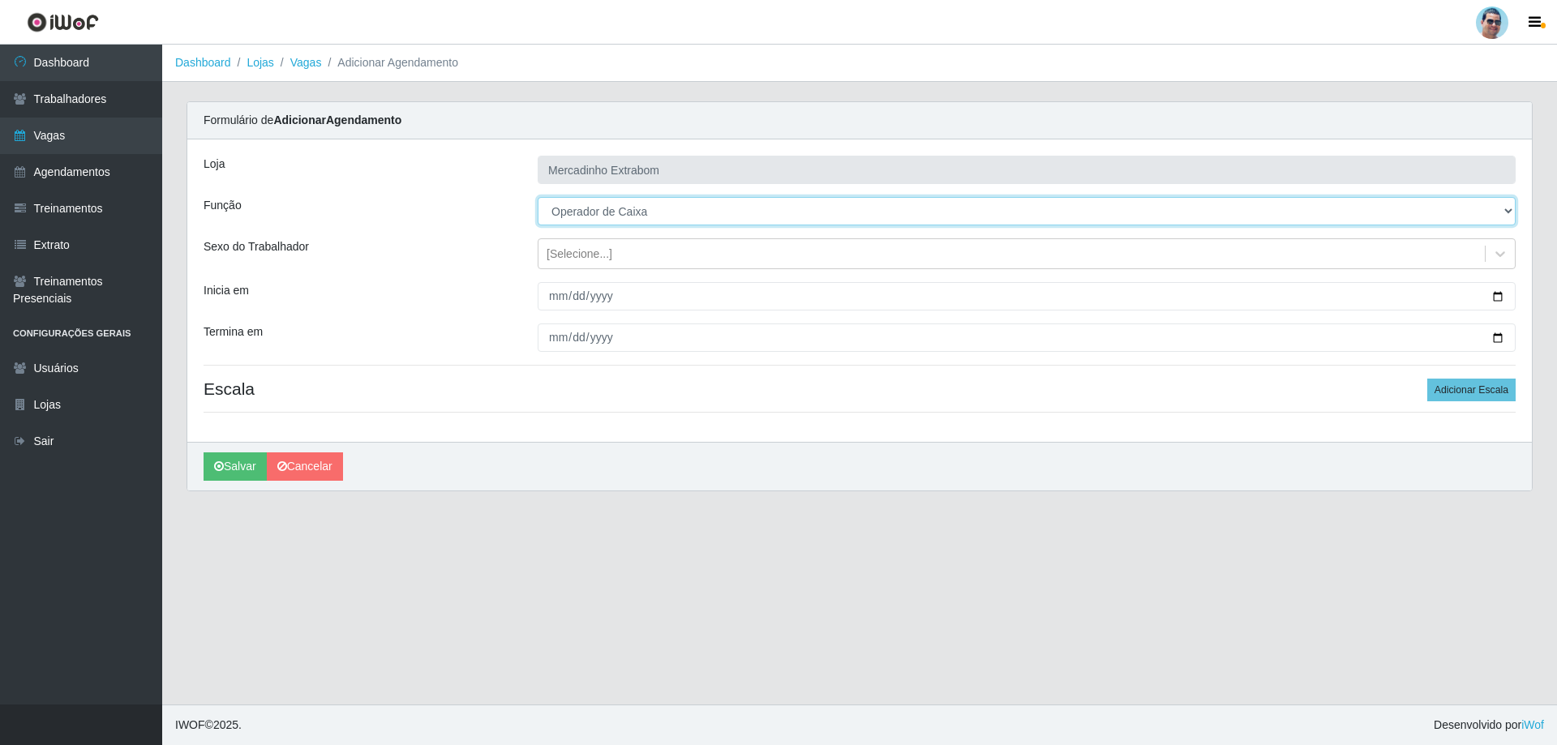
click at [538, 197] on select "[Selecione...] ASG ASG + ASG ++ Balconista Balconista + Balconista ++ Carregado…" at bounding box center [1027, 211] width 978 height 28
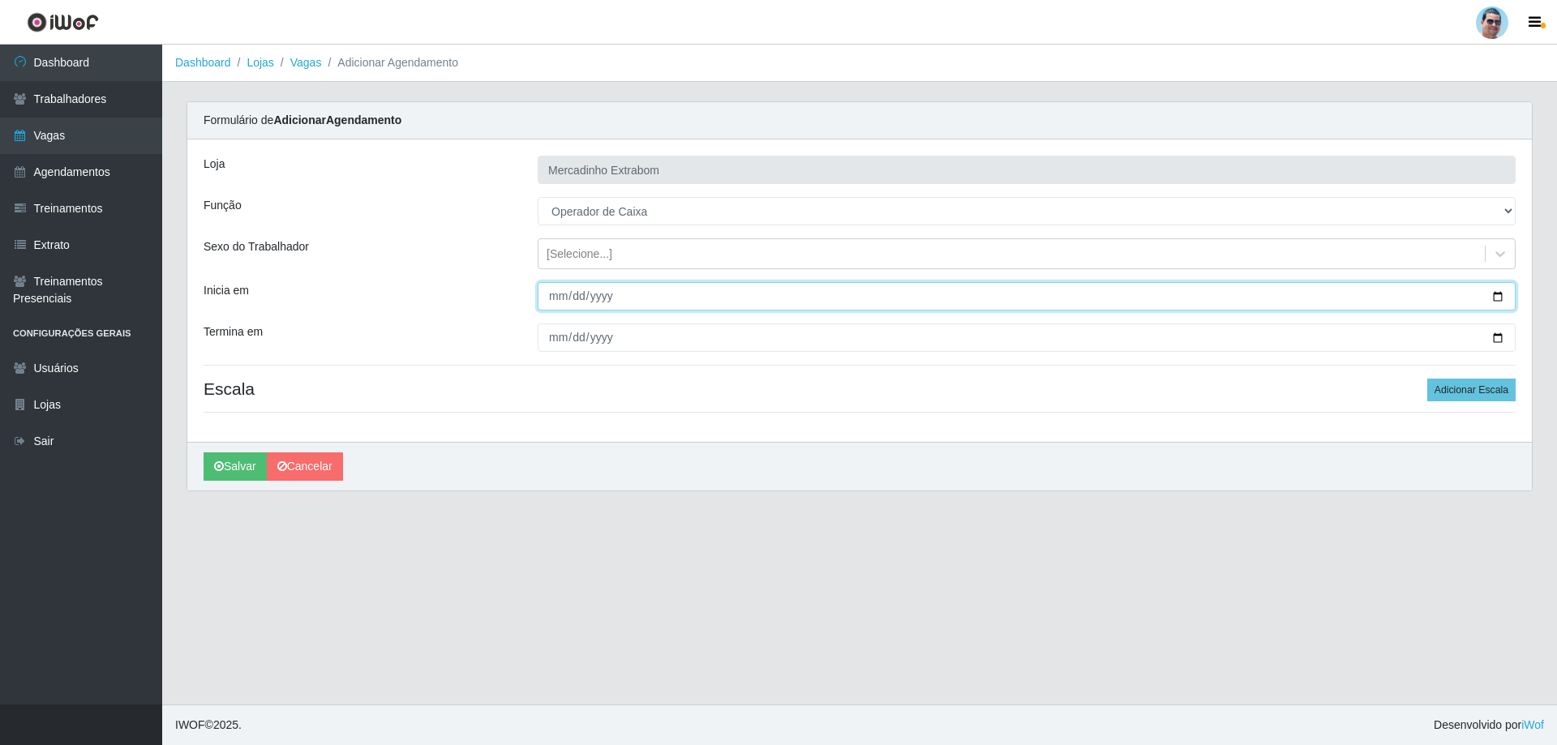
click at [555, 303] on input "Inicia em" at bounding box center [1027, 296] width 978 height 28
type input "2025-08-13"
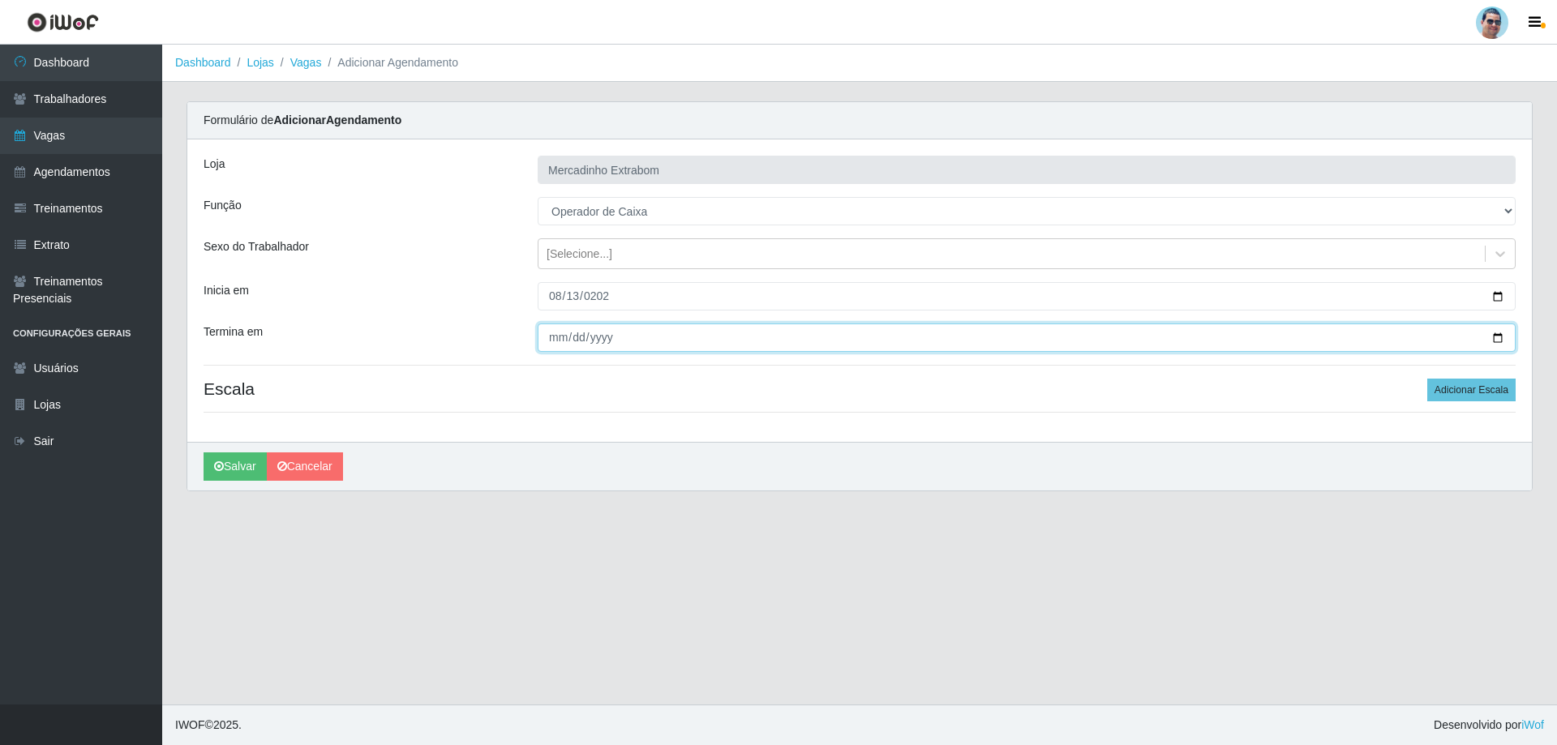
click at [553, 341] on input "Termina em" at bounding box center [1027, 338] width 978 height 28
click at [557, 342] on input "Termina em" at bounding box center [1027, 338] width 978 height 28
type input "2025-08-13"
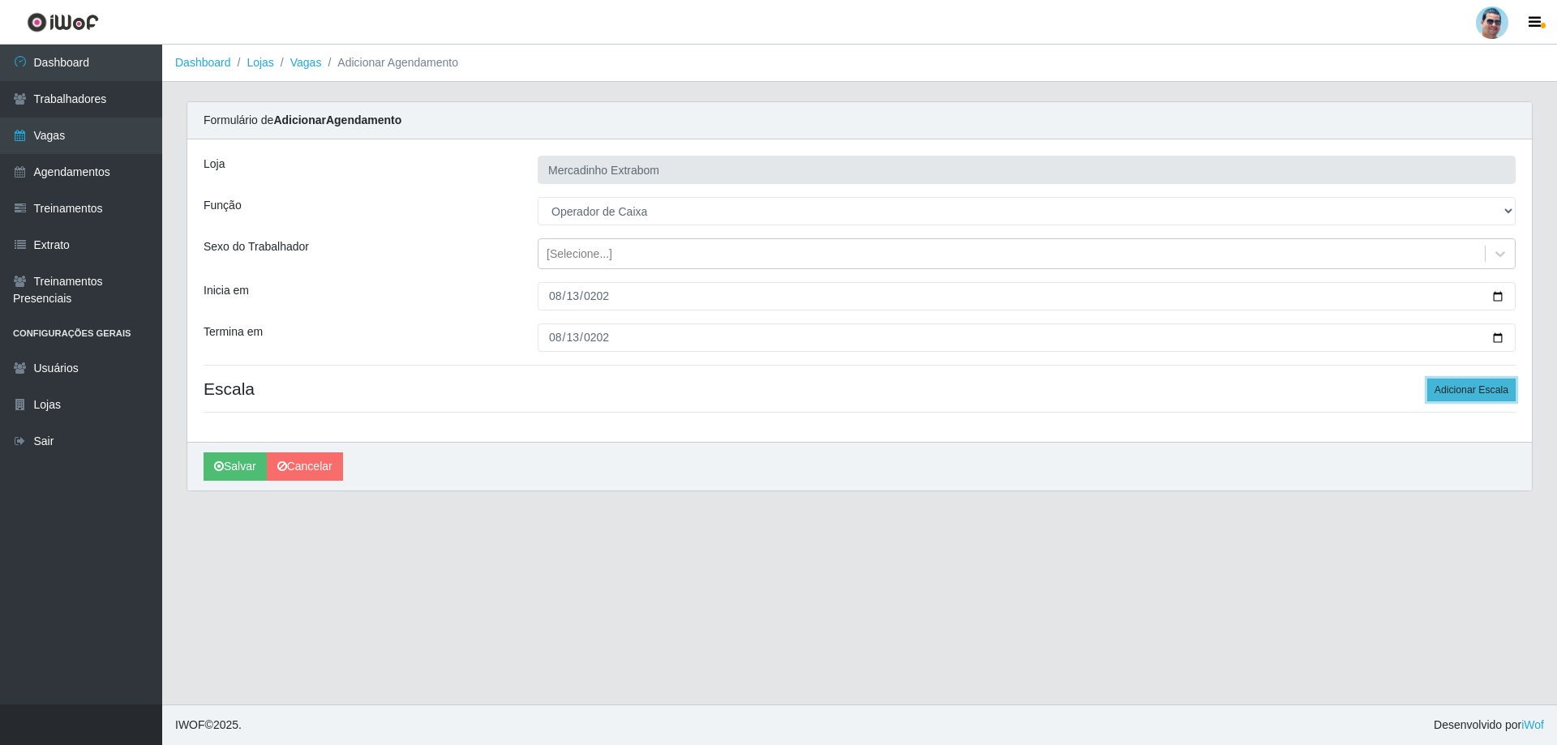
click at [1464, 392] on button "Adicionar Escala" at bounding box center [1471, 390] width 88 height 23
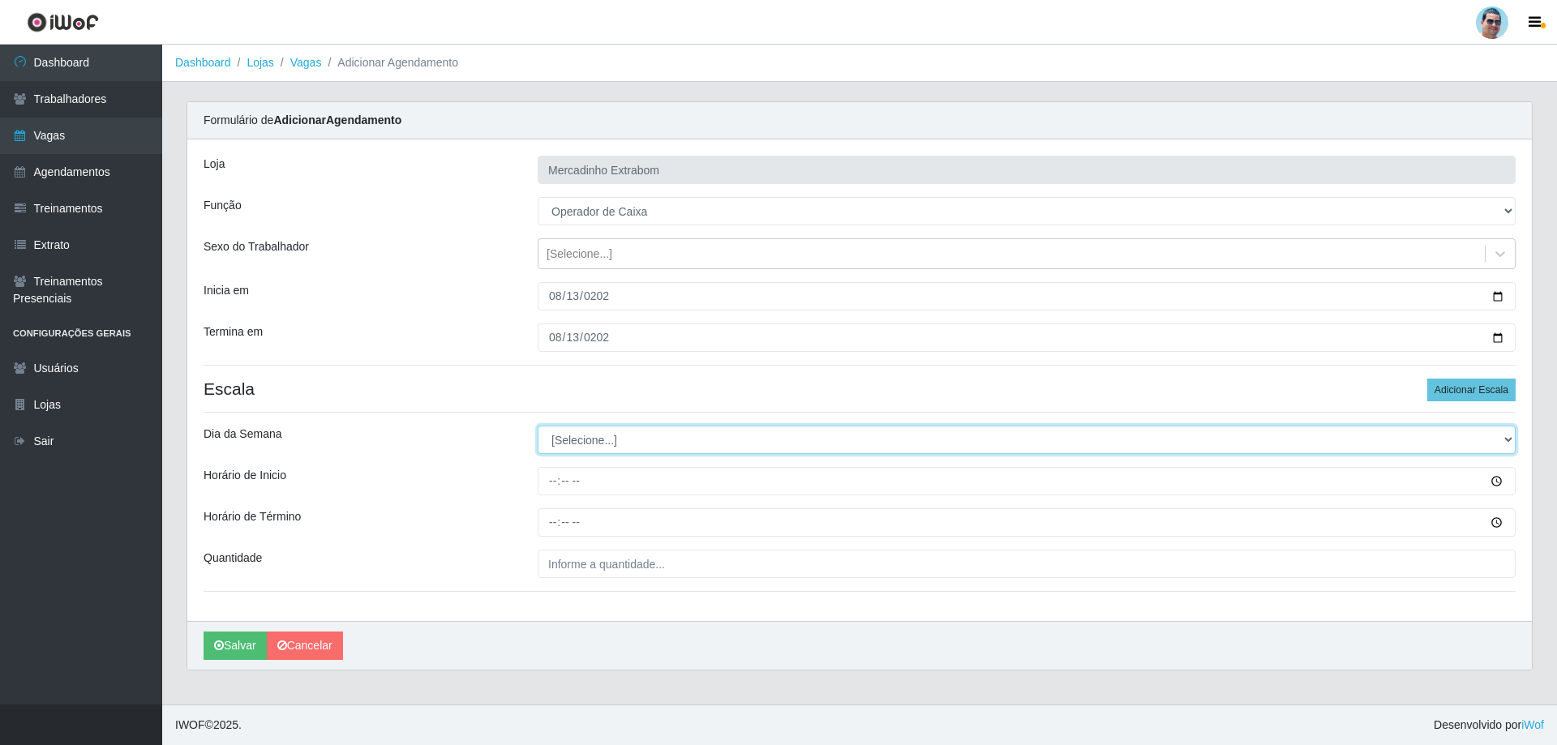
click at [570, 436] on select "[Selecione...] Segunda Terça Quarta Quinta Sexta Sábado Domingo" at bounding box center [1027, 440] width 978 height 28
select select "3"
click at [538, 426] on select "[Selecione...] Segunda Terça Quarta Quinta Sexta Sábado Domingo" at bounding box center [1027, 440] width 978 height 28
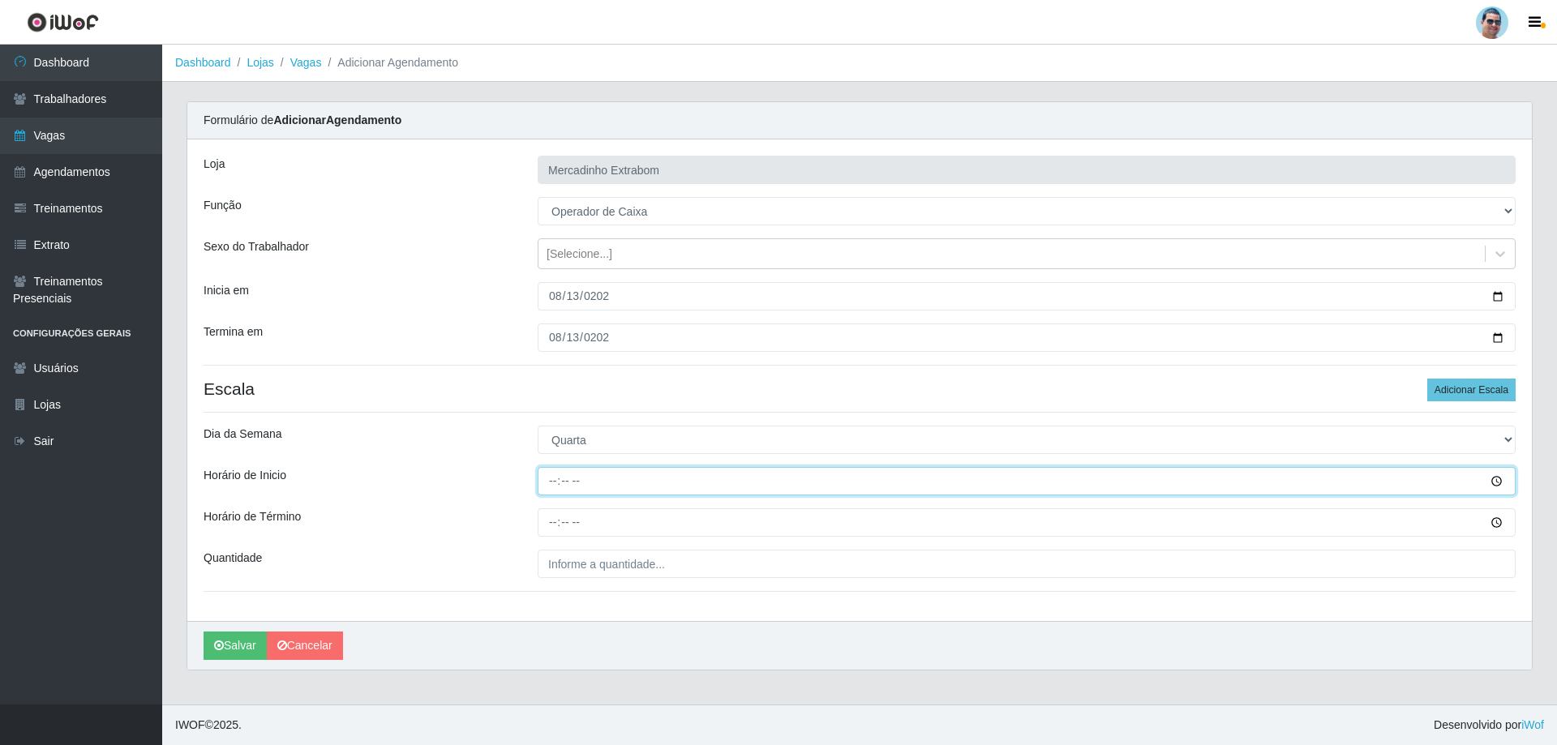
click at [552, 483] on input "Horário de Inicio" at bounding box center [1027, 481] width 978 height 28
type input "13:00"
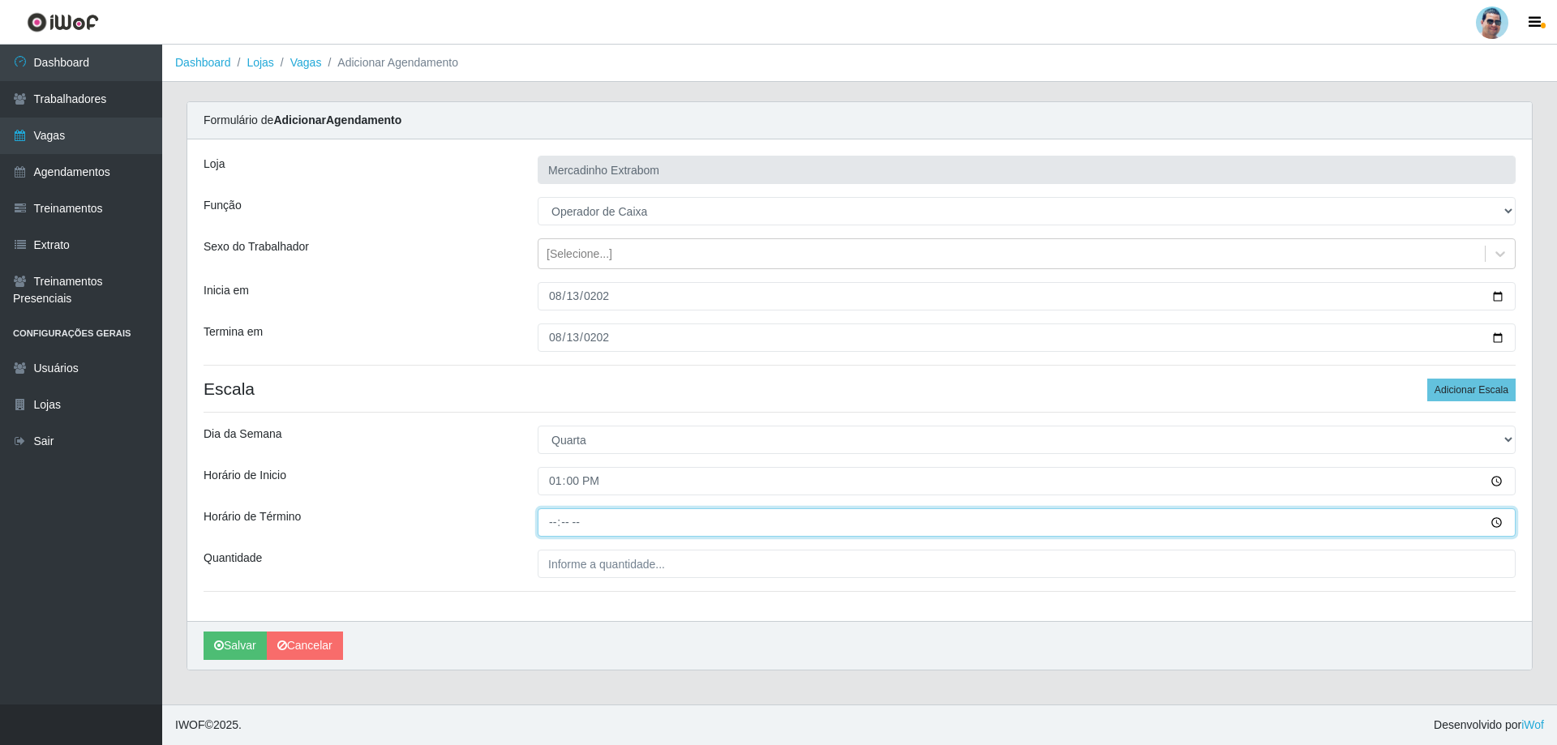
click at [552, 529] on input "Horário de Término" at bounding box center [1027, 522] width 978 height 28
type input "18:00"
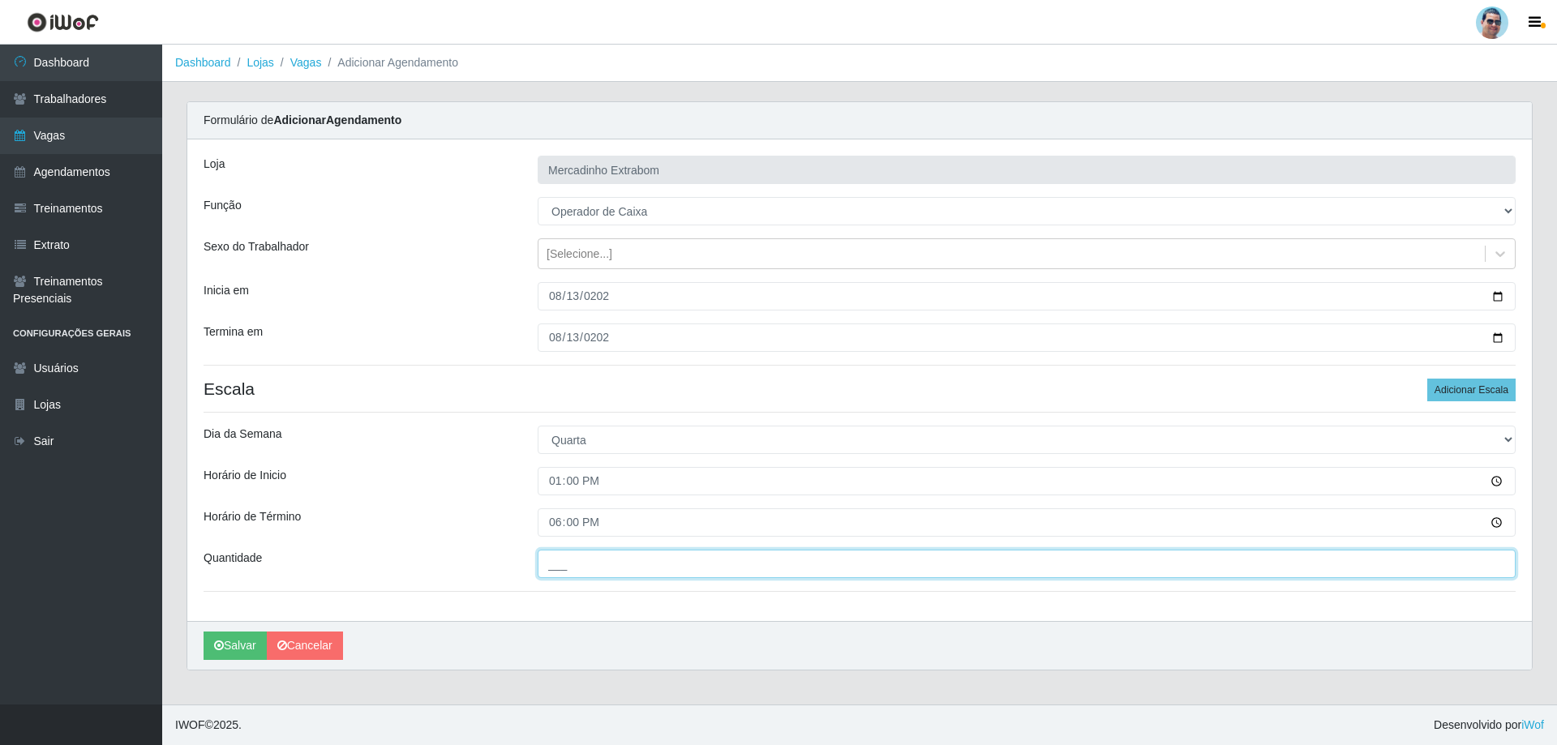
click at [584, 564] on input "___" at bounding box center [1027, 564] width 978 height 28
type input "01_"
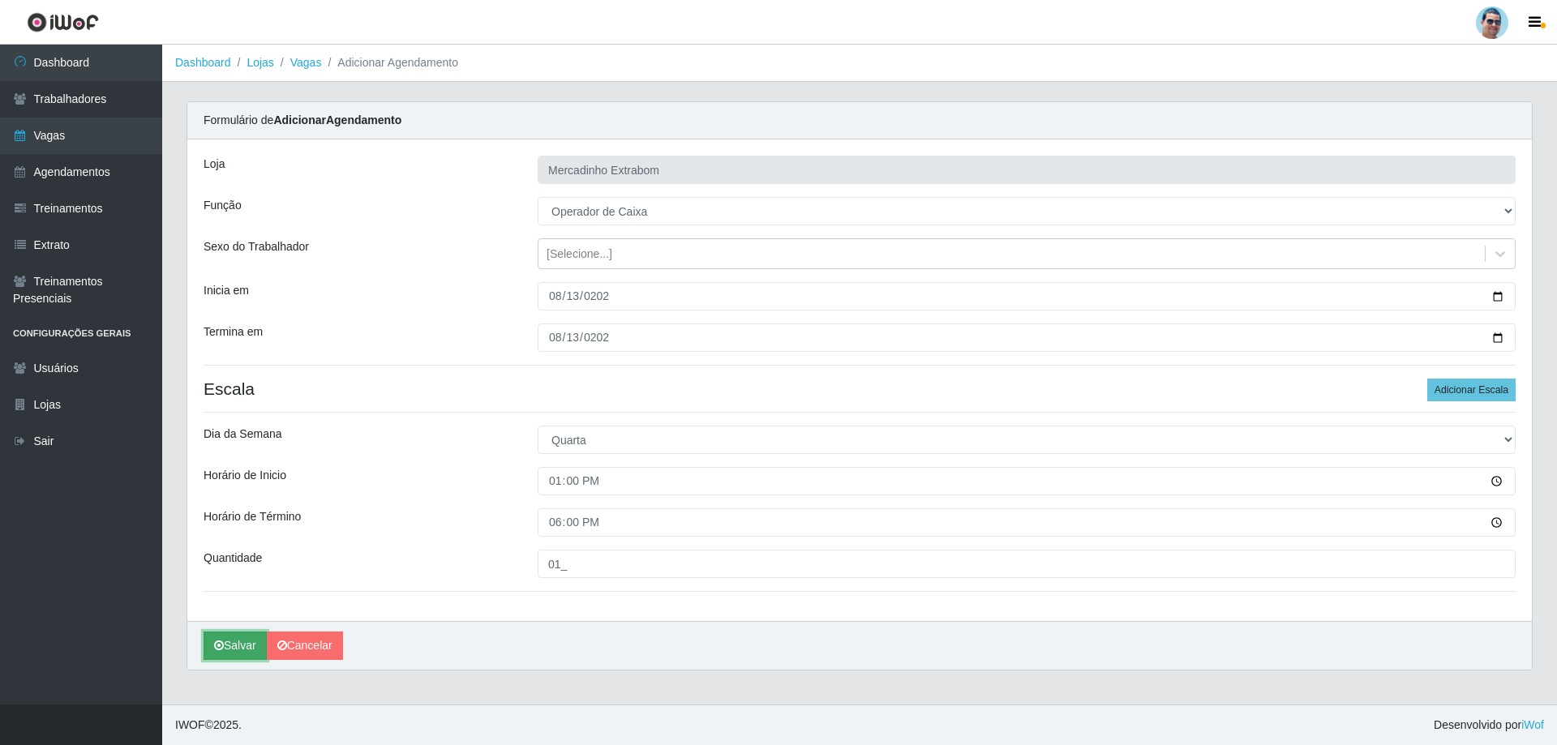
click at [234, 642] on button "Salvar" at bounding box center [235, 646] width 63 height 28
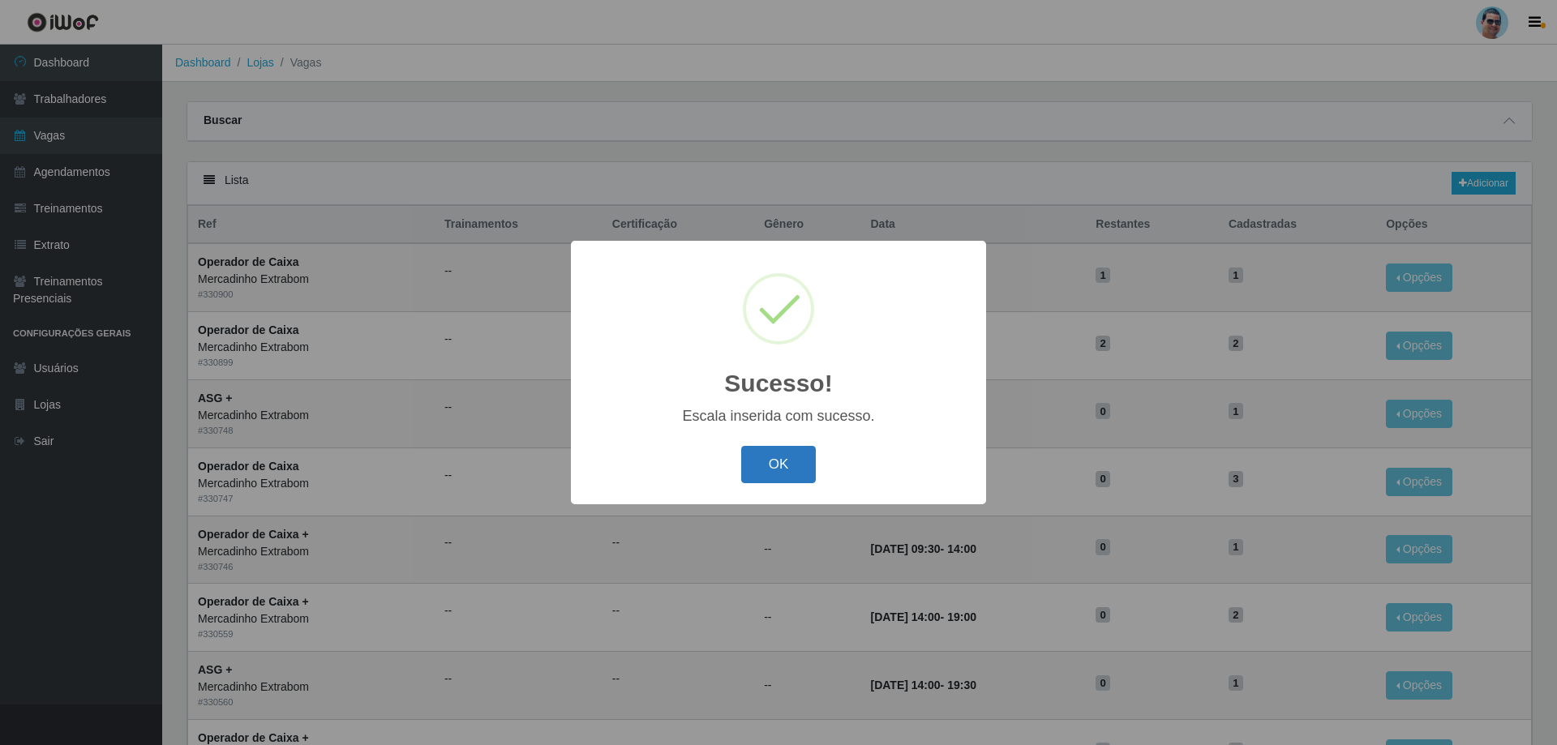
click at [787, 462] on button "OK" at bounding box center [778, 465] width 75 height 38
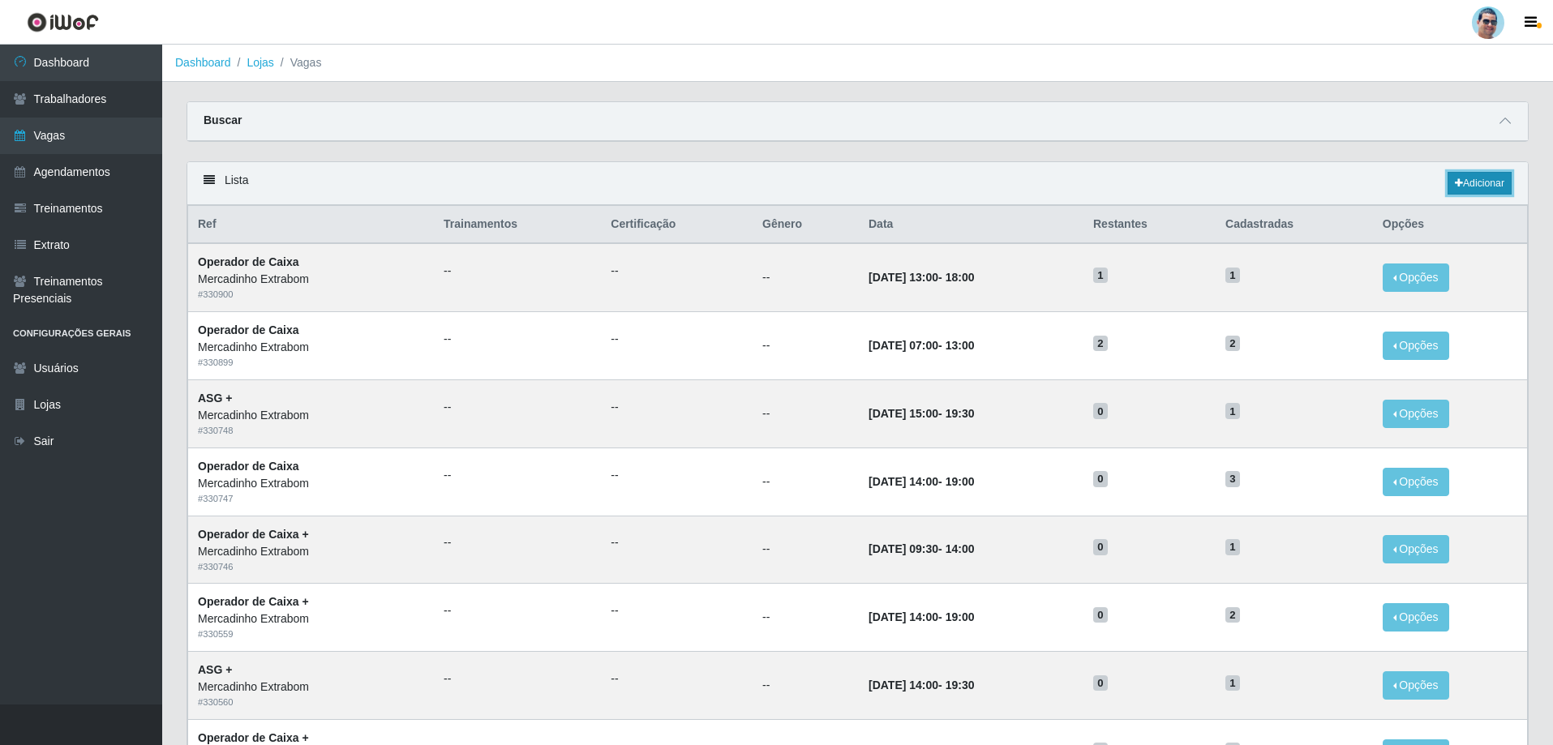
click at [1456, 188] on icon at bounding box center [1459, 183] width 8 height 10
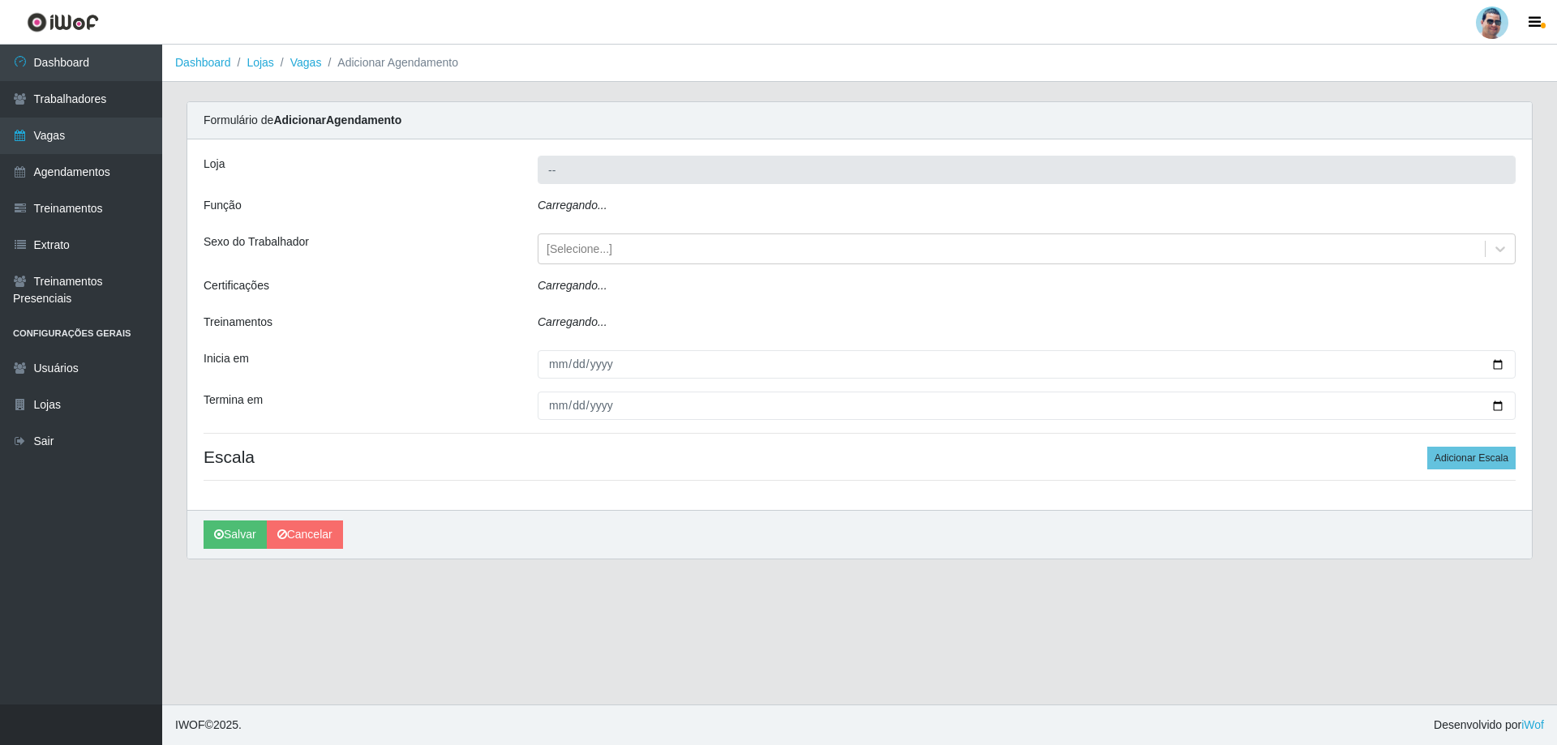
type input "Mercadinho Extrabom"
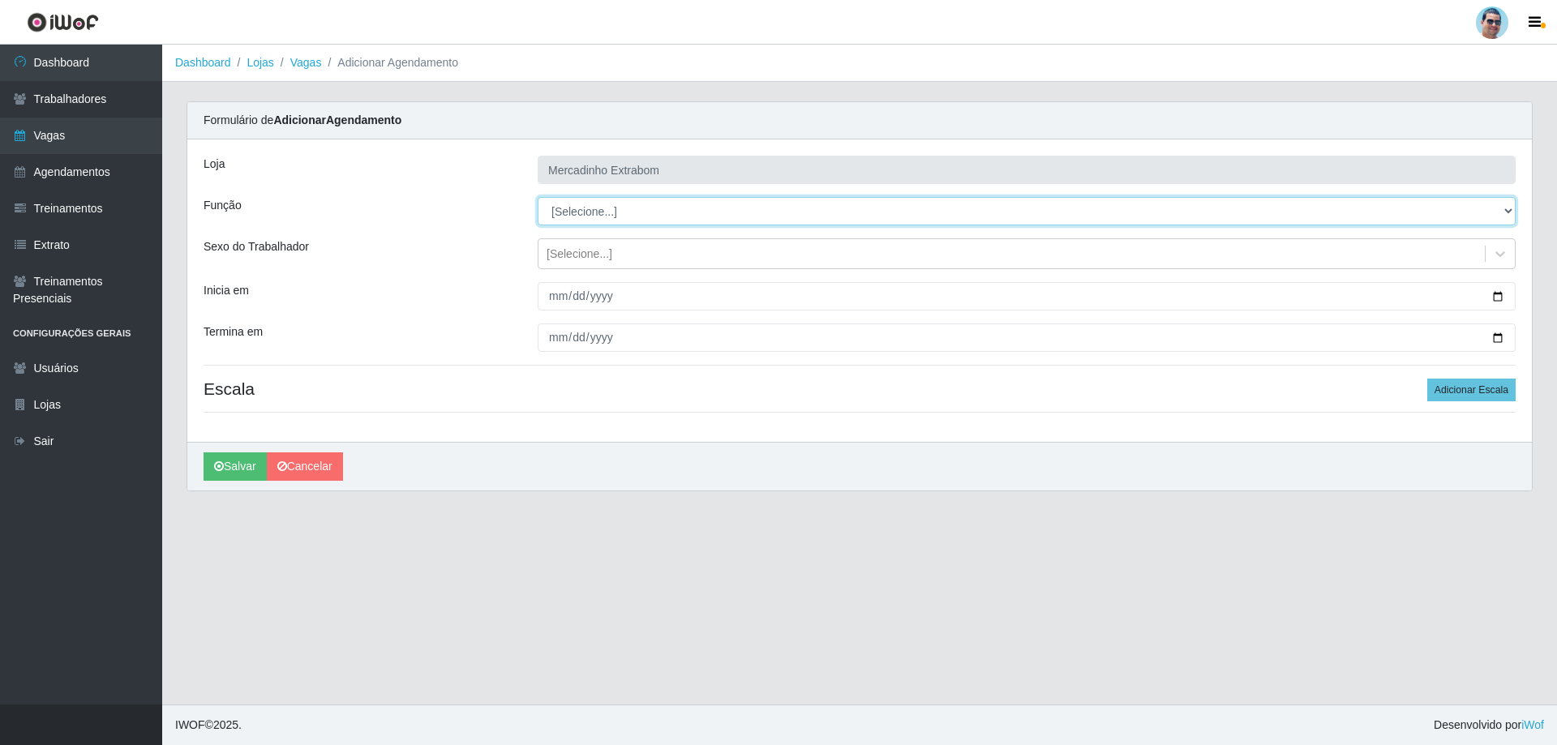
click at [649, 213] on select "[Selecione...] ASG ASG + ASG ++ Balconista Balconista + Balconista ++ Carregado…" at bounding box center [1027, 211] width 978 height 28
select select "22"
click at [538, 197] on select "[Selecione...] ASG ASG + ASG ++ Balconista Balconista + Balconista ++ Carregado…" at bounding box center [1027, 211] width 978 height 28
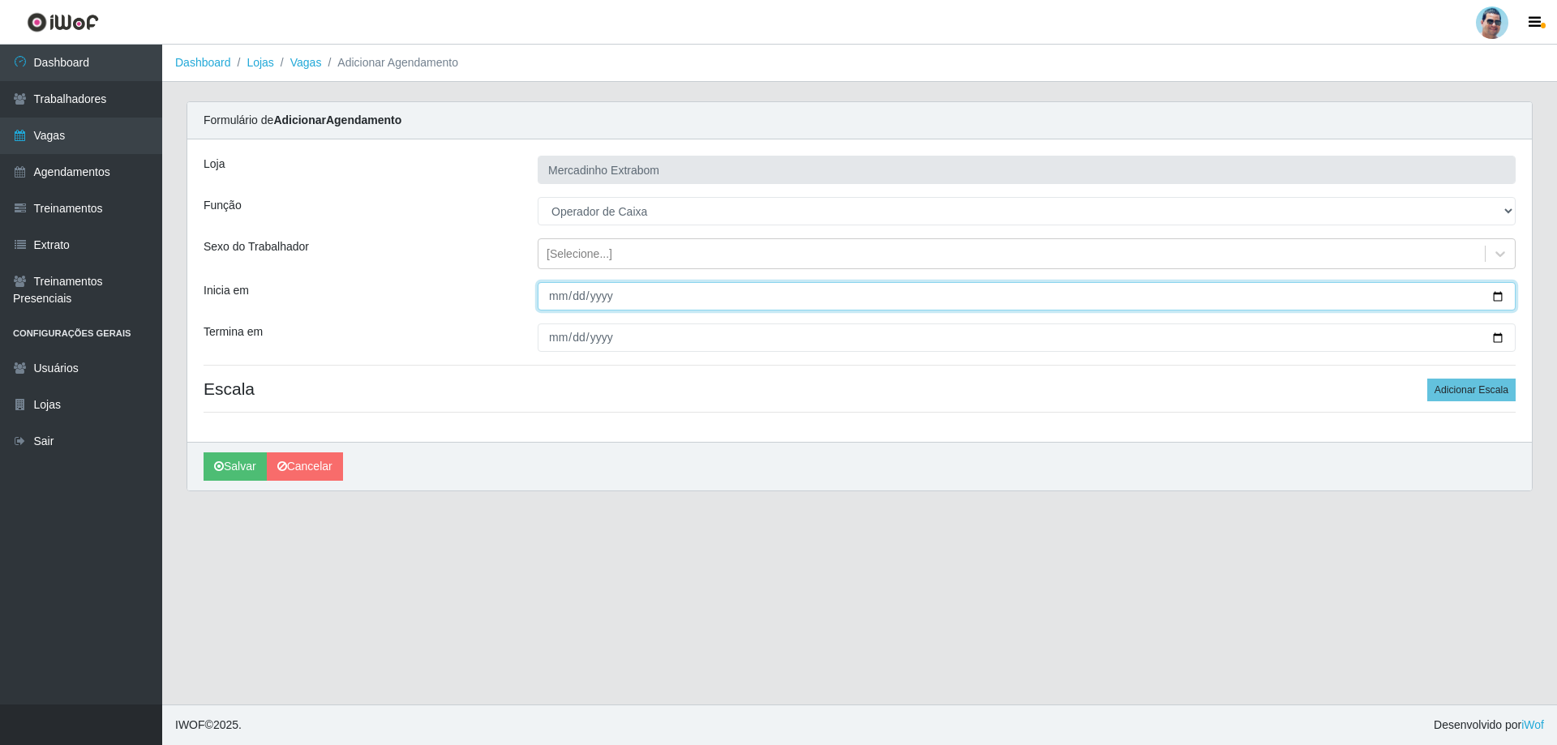
click at [557, 301] on input "Inicia em" at bounding box center [1027, 296] width 978 height 28
type input "2025-08-13"
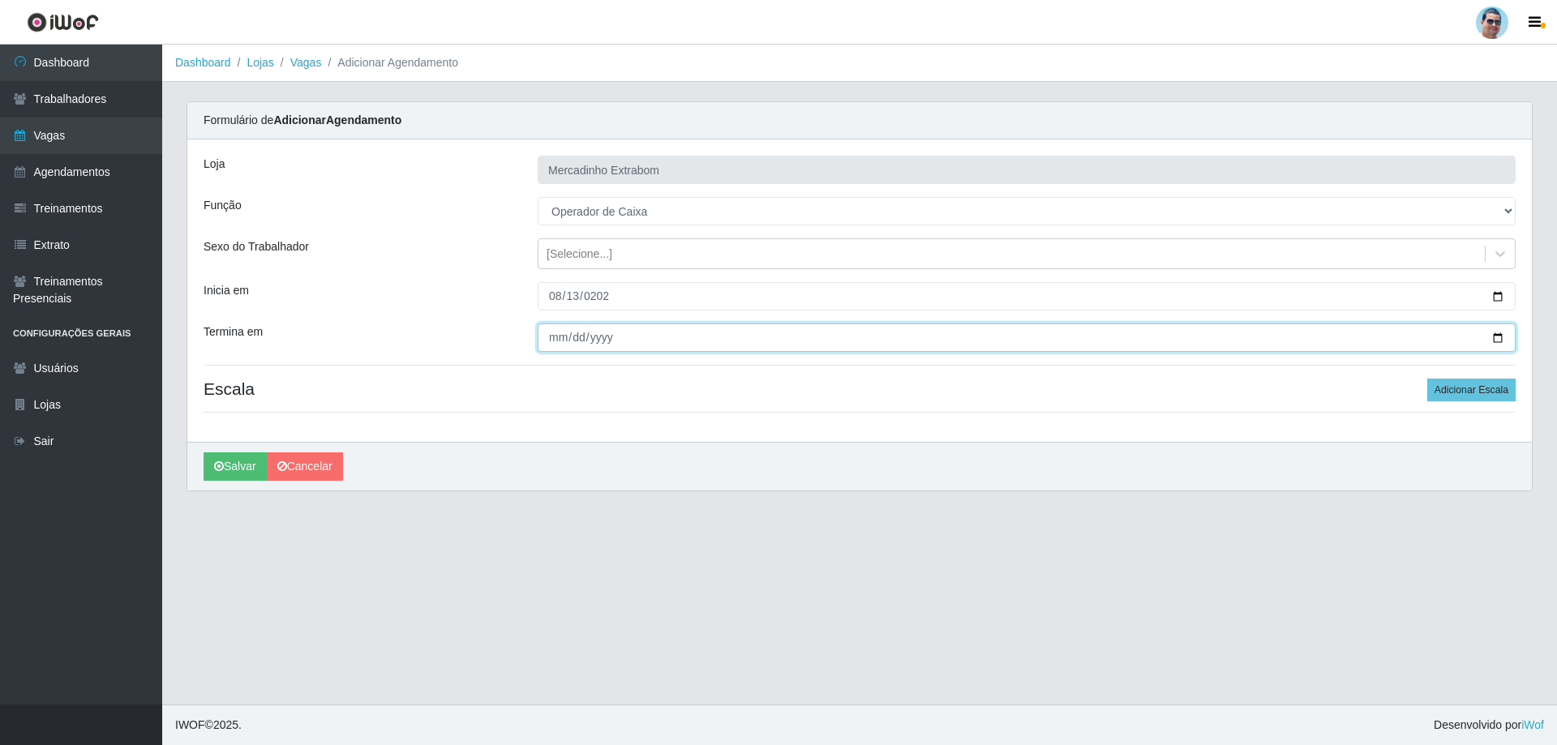
click at [559, 338] on input "Termina em" at bounding box center [1027, 338] width 978 height 28
type input "2025-08-13"
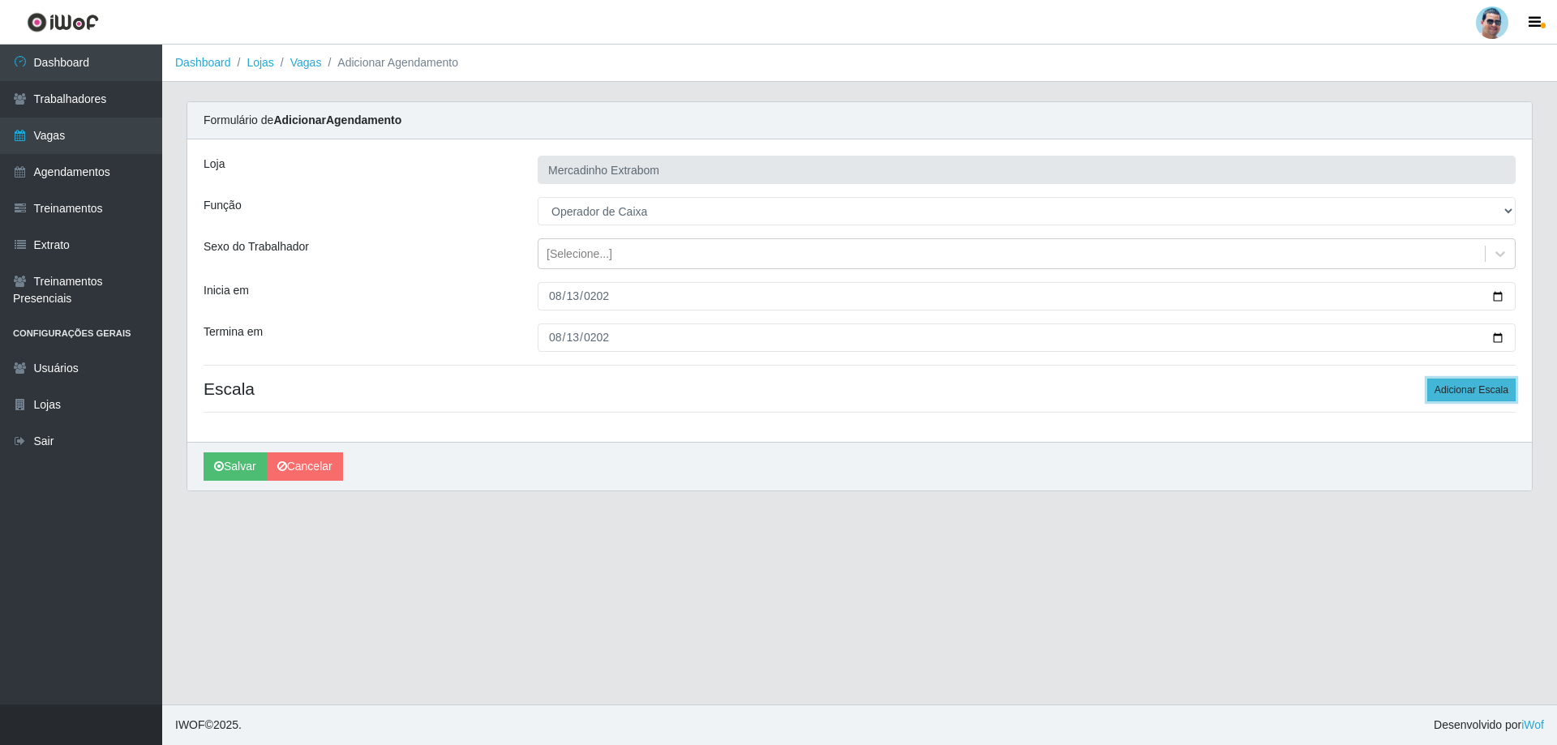
click at [1464, 397] on button "Adicionar Escala" at bounding box center [1471, 390] width 88 height 23
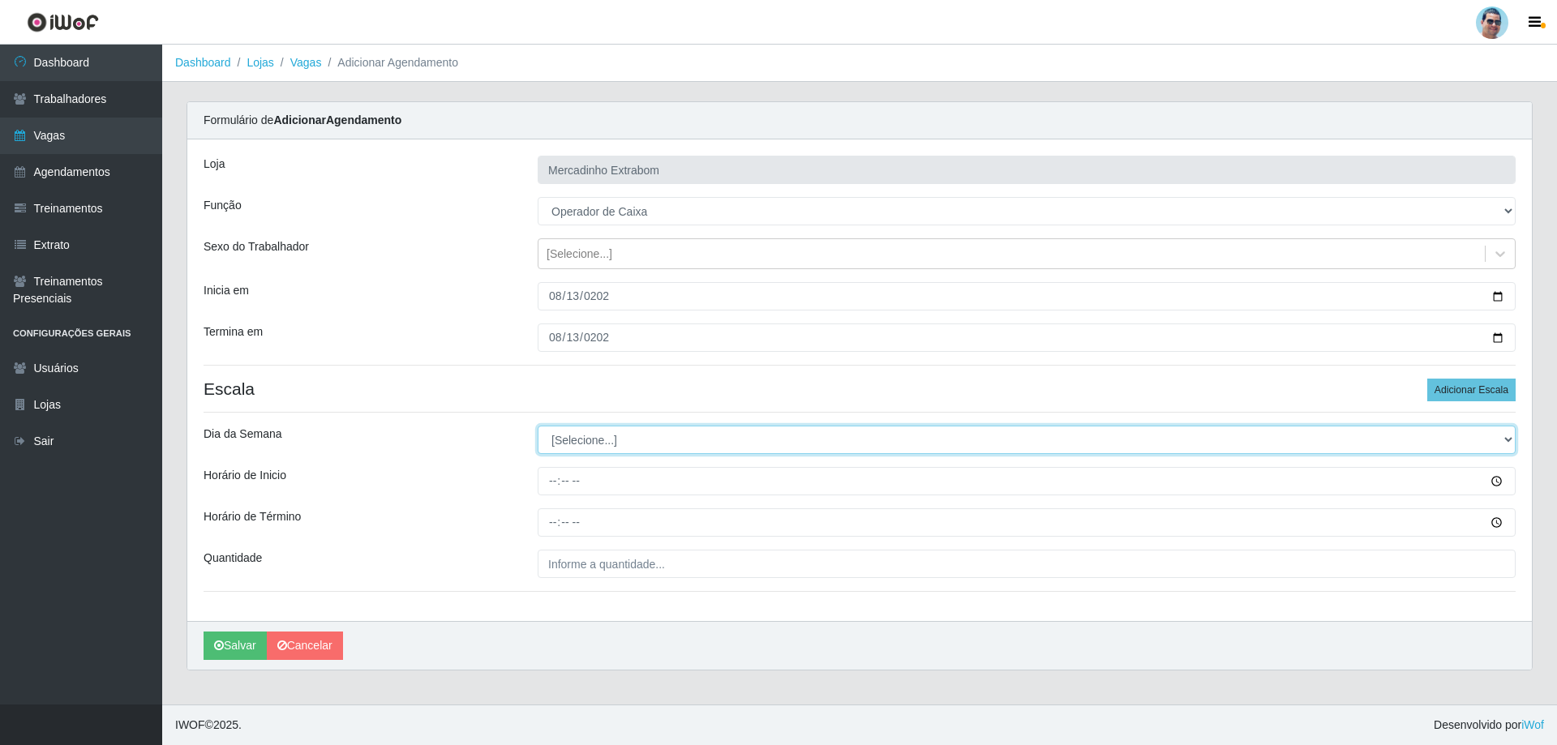
click at [682, 457] on div "Loja Mercadinho Extrabom Função [Selecione...] ASG ASG + ASG ++ Balconista Balc…" at bounding box center [859, 380] width 1344 height 482
select select "3"
click at [538, 426] on select "[Selecione...] Segunda Terça Quarta Quinta Sexta Sábado Domingo" at bounding box center [1027, 440] width 978 height 28
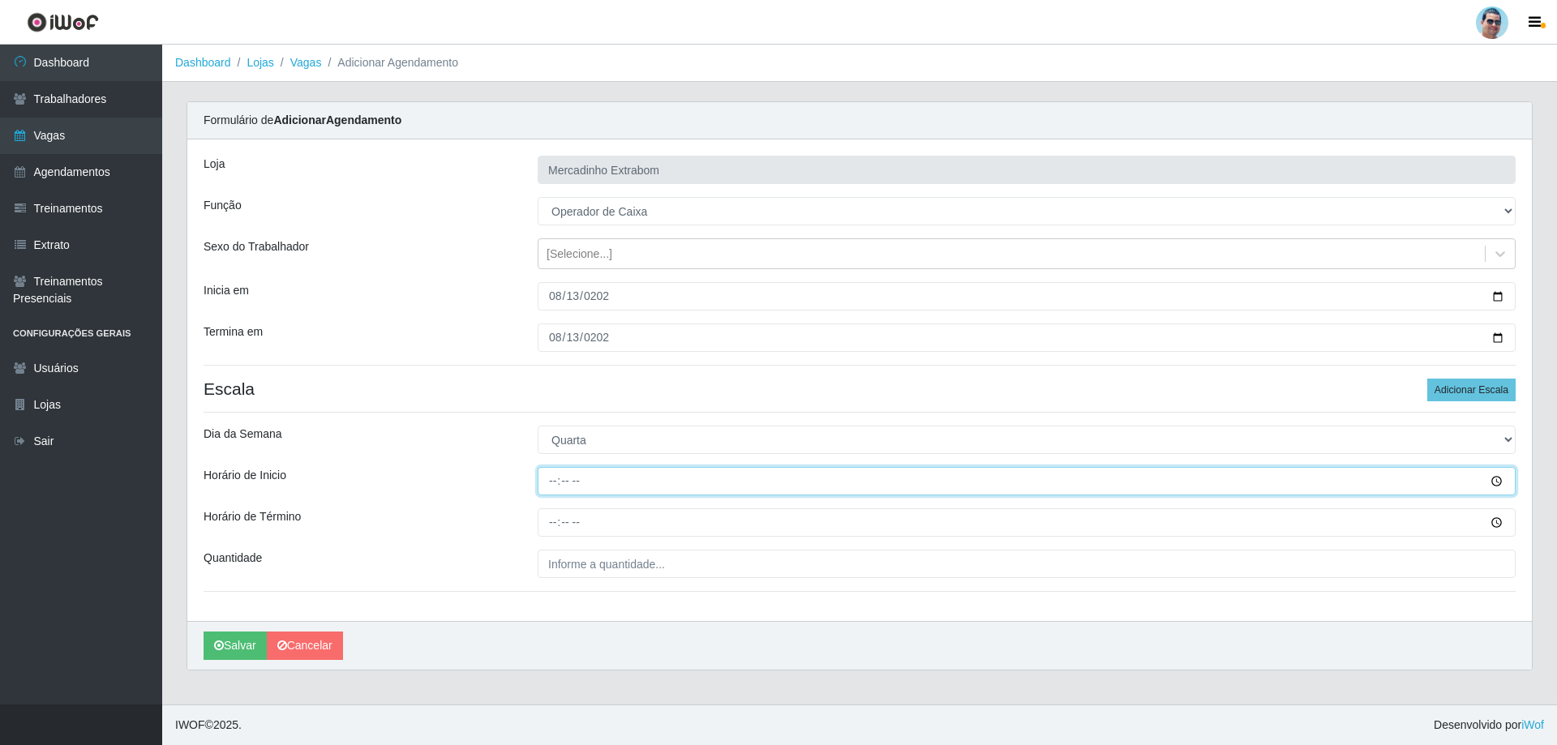
click at [559, 490] on input "Horário de Inicio" at bounding box center [1027, 481] width 978 height 28
type input "14:00"
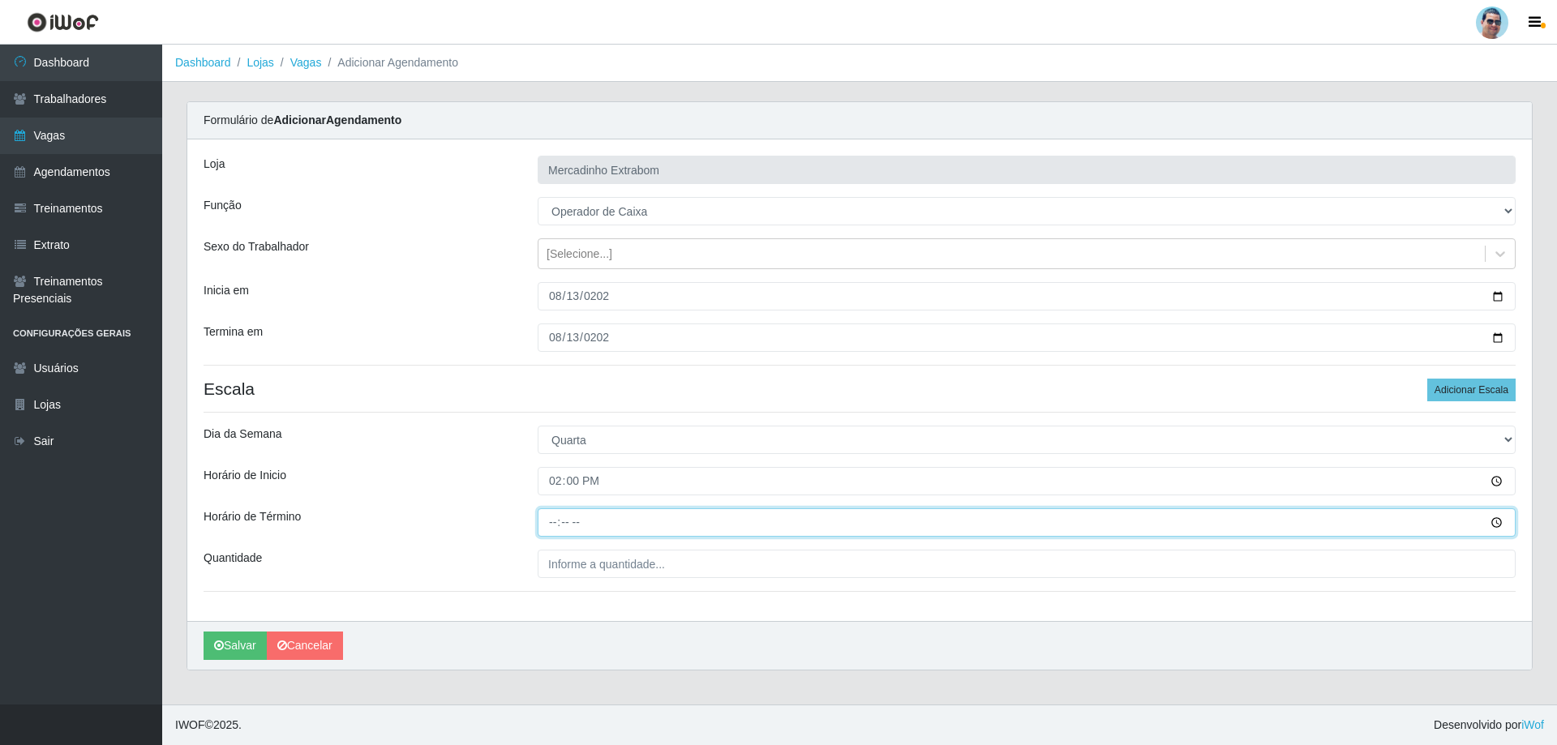
click at [552, 528] on input "Horário de Término" at bounding box center [1027, 522] width 978 height 28
type input "19:00"
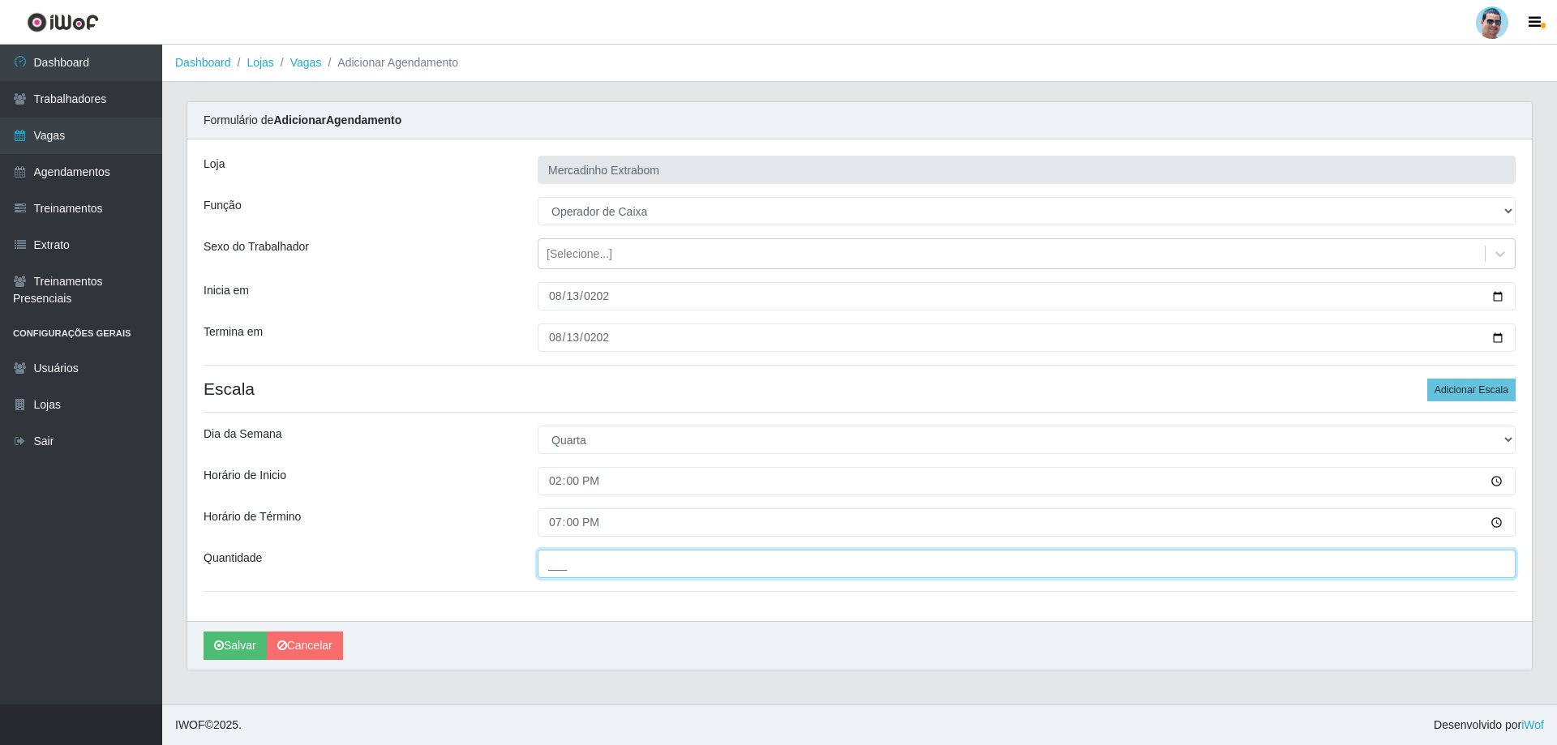
click at [568, 563] on input "___" at bounding box center [1027, 564] width 978 height 28
type input "02_"
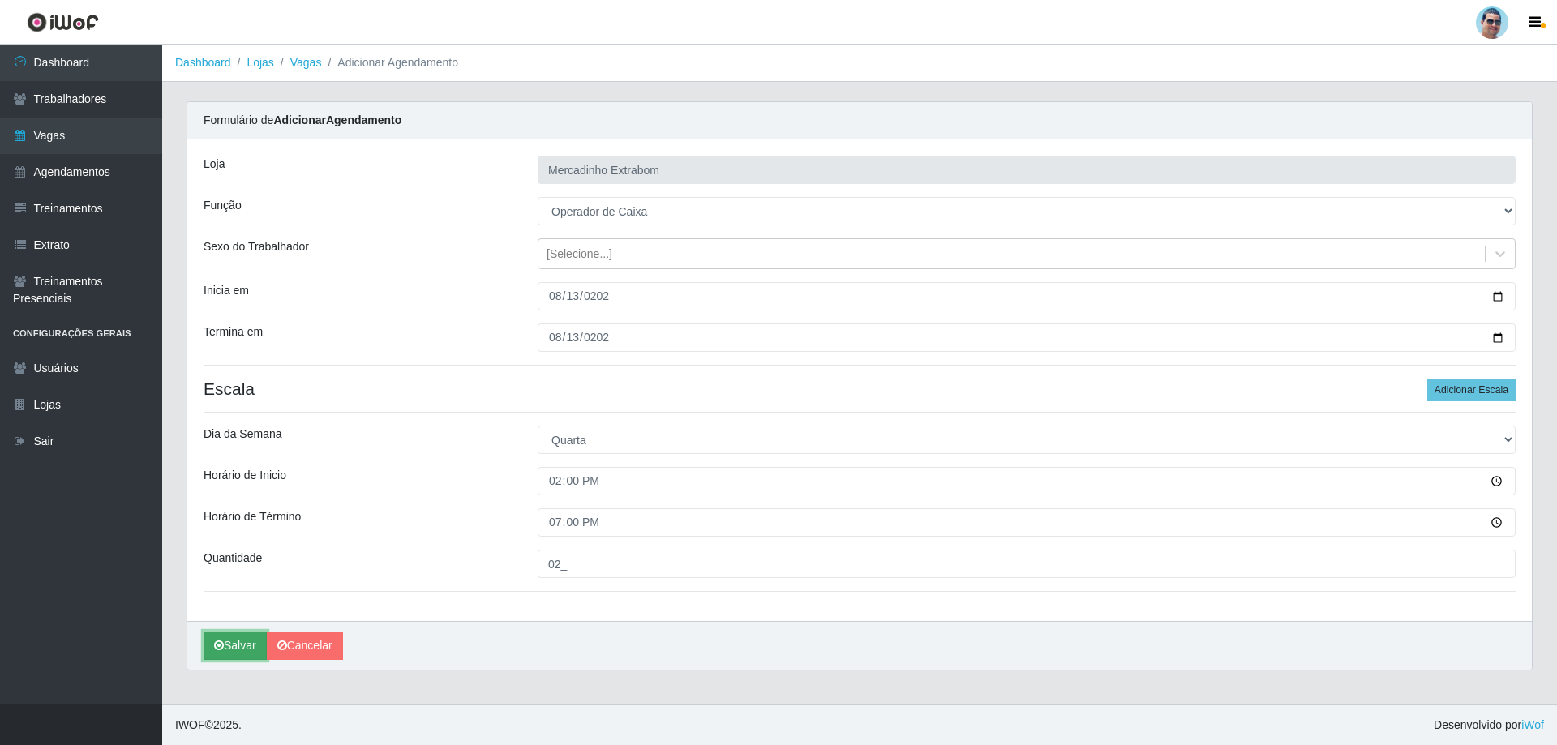
click at [218, 645] on icon "submit" at bounding box center [219, 645] width 10 height 11
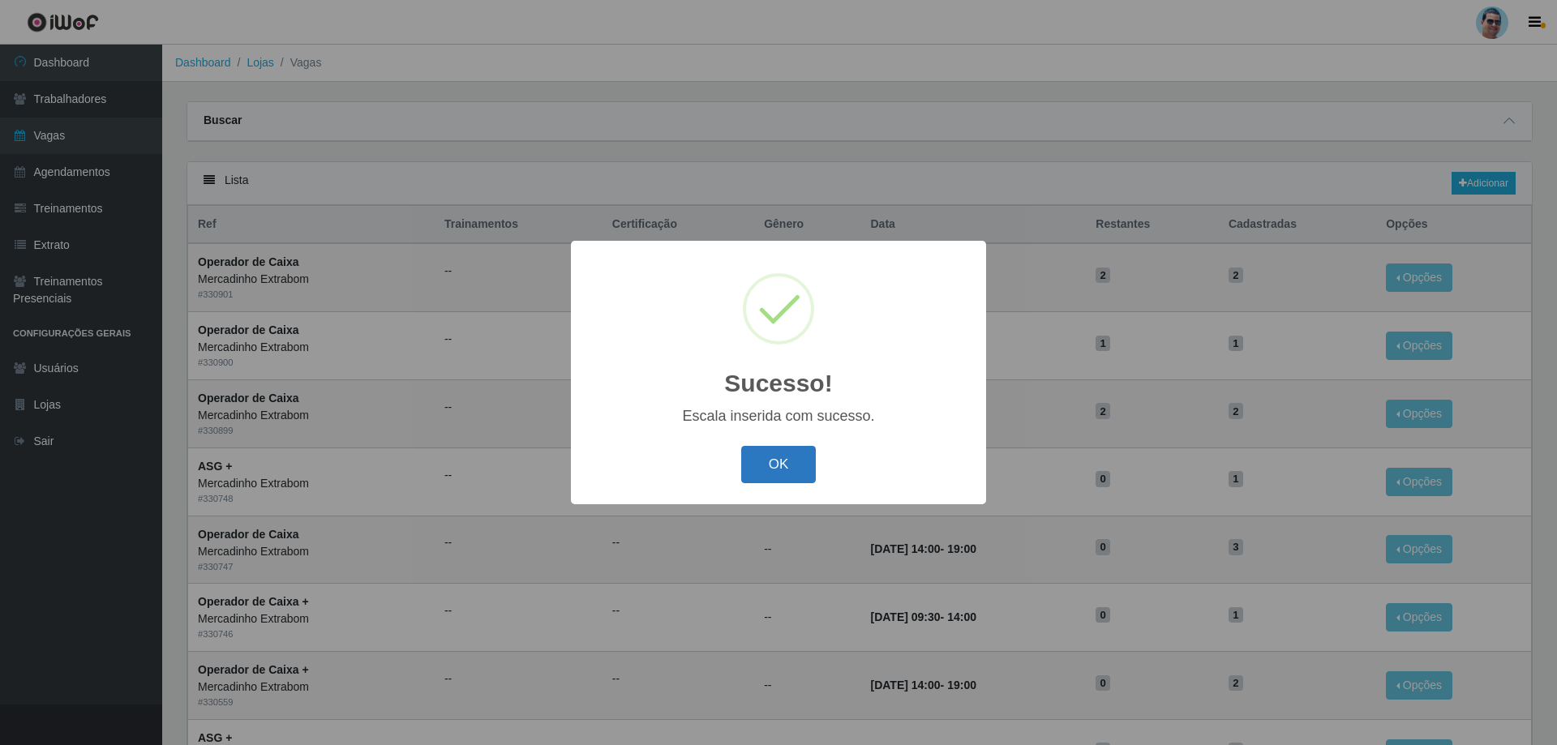
click at [783, 482] on button "OK" at bounding box center [778, 465] width 75 height 38
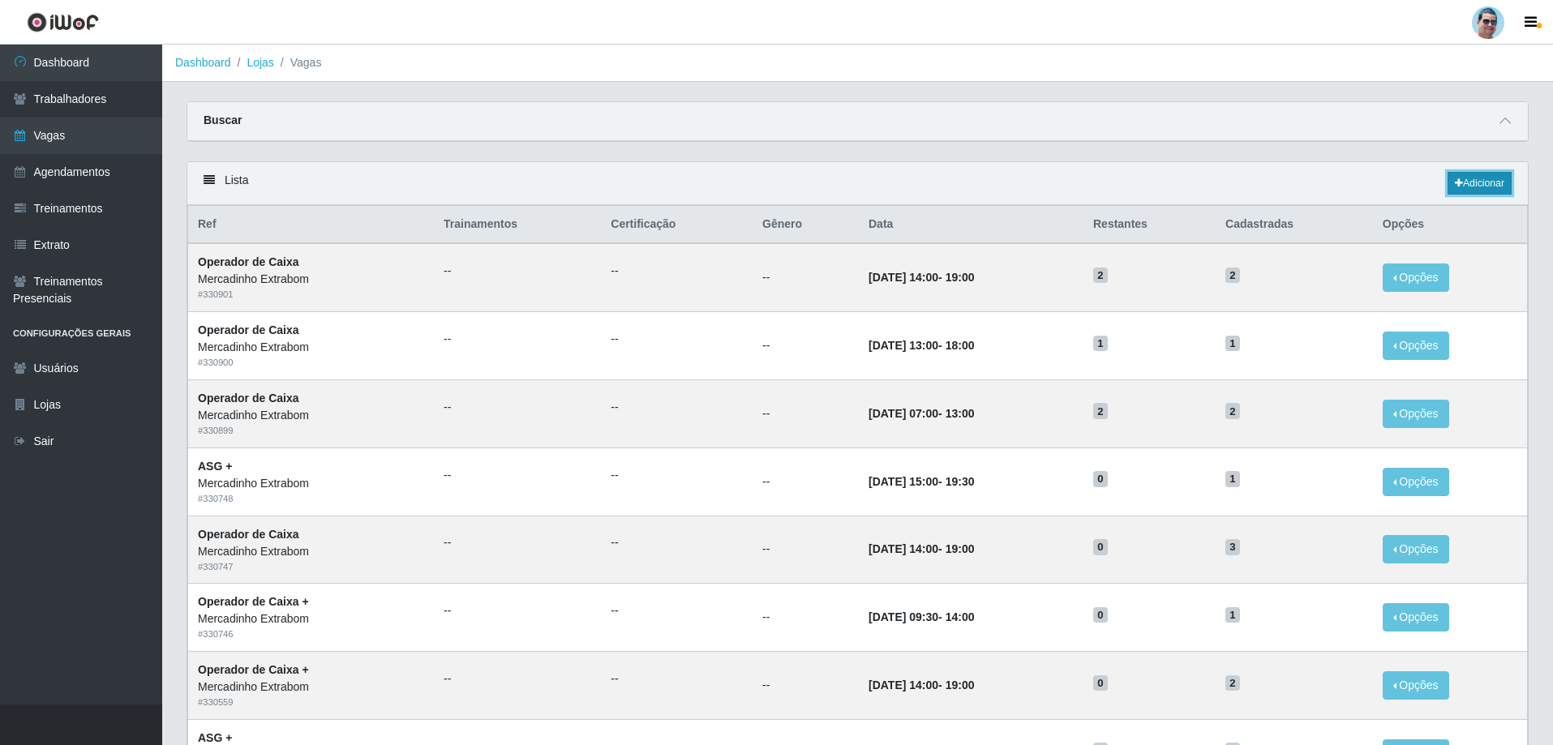
click at [1469, 178] on link "Adicionar" at bounding box center [1479, 183] width 64 height 23
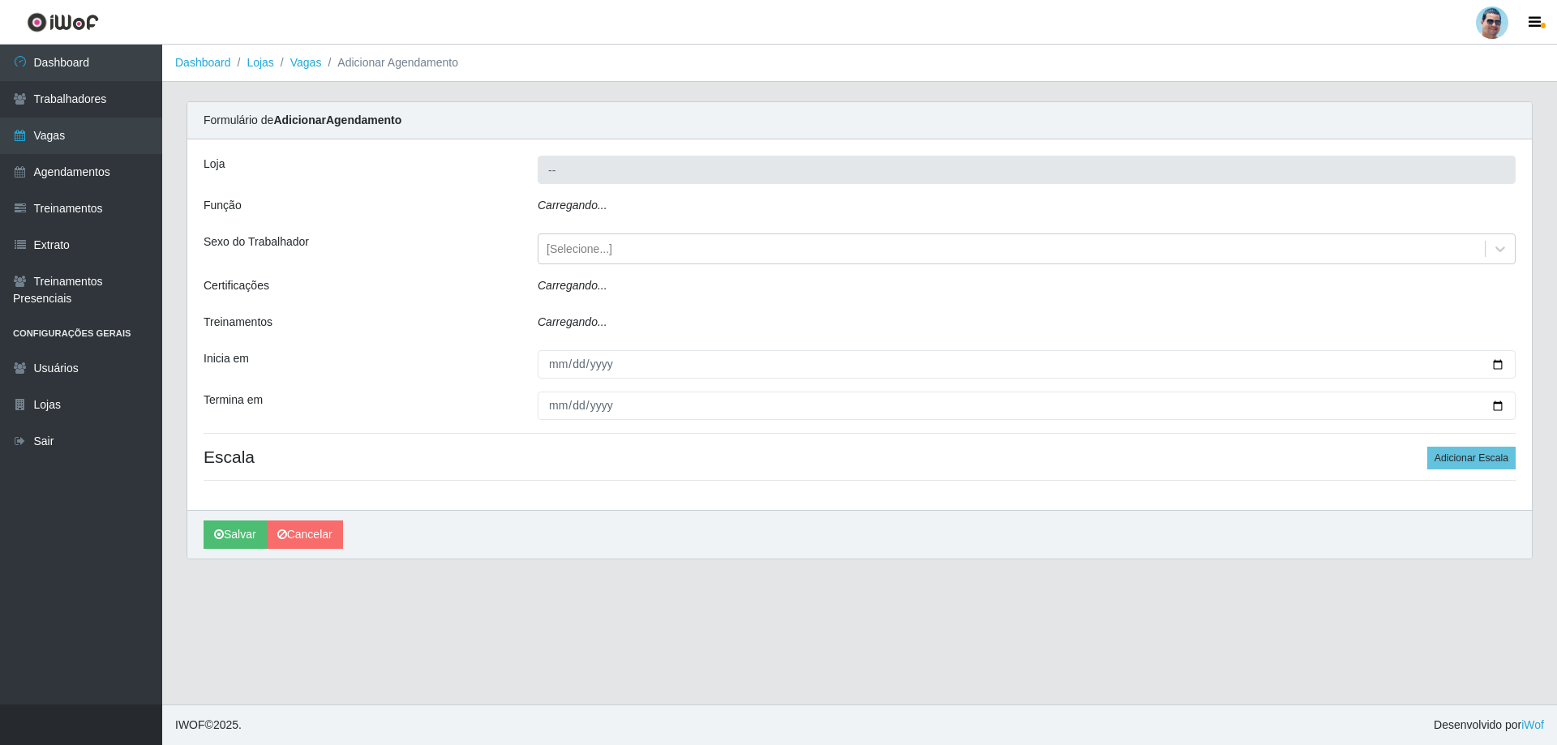
type input "Mercadinho Extrabom"
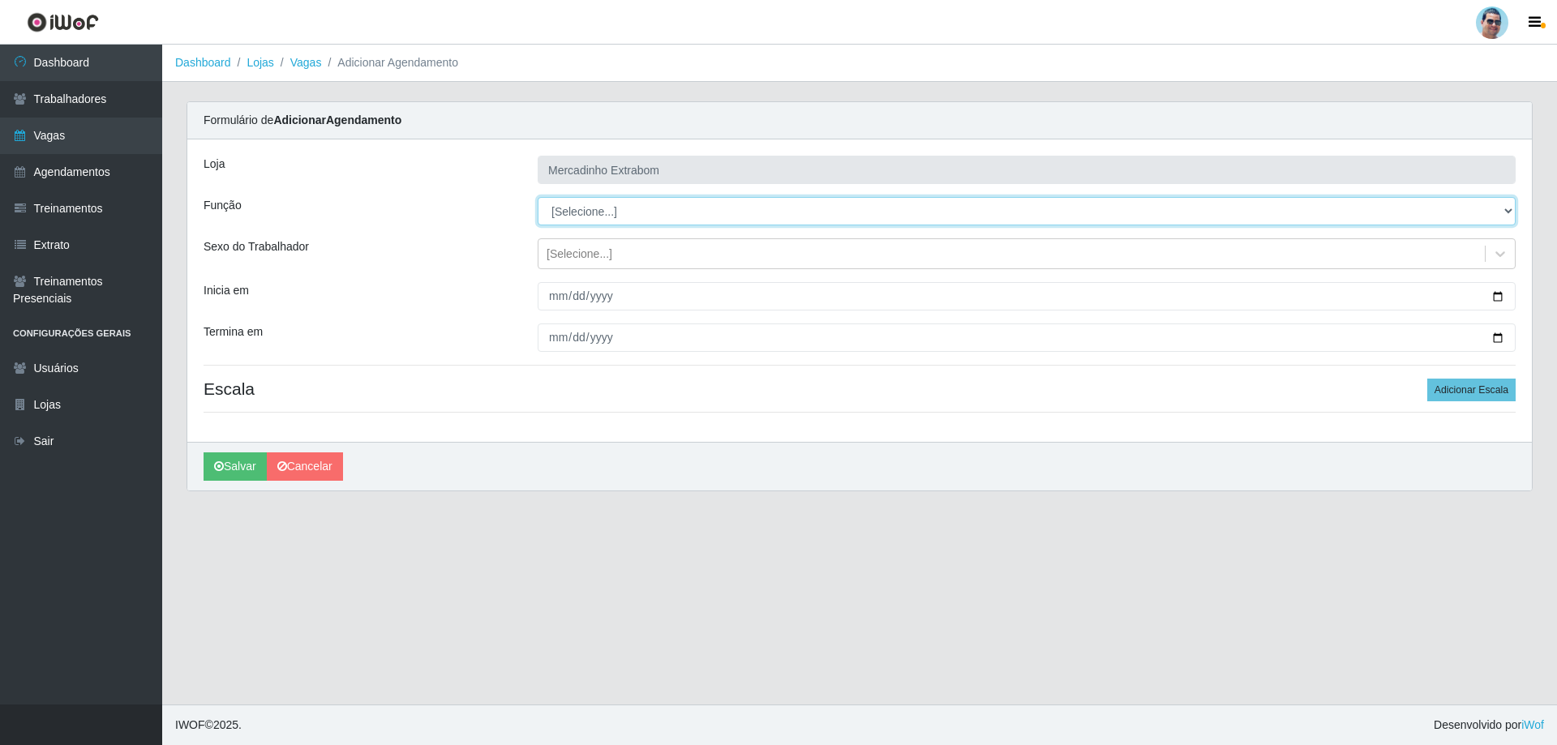
click at [631, 209] on select "[Selecione...] ASG ASG + ASG ++ Balconista Balconista + Balconista ++ Carregado…" at bounding box center [1027, 211] width 978 height 28
drag, startPoint x: 631, startPoint y: 209, endPoint x: 573, endPoint y: 258, distance: 75.4
click at [573, 258] on div "[Selecione...]" at bounding box center [580, 254] width 66 height 17
click at [469, 249] on div "Sexo do Trabalhador" at bounding box center [358, 253] width 334 height 31
click at [553, 218] on select "[Selecione...] ASG ASG + ASG ++ Balconista Balconista + Balconista ++ Carregado…" at bounding box center [1027, 211] width 978 height 28
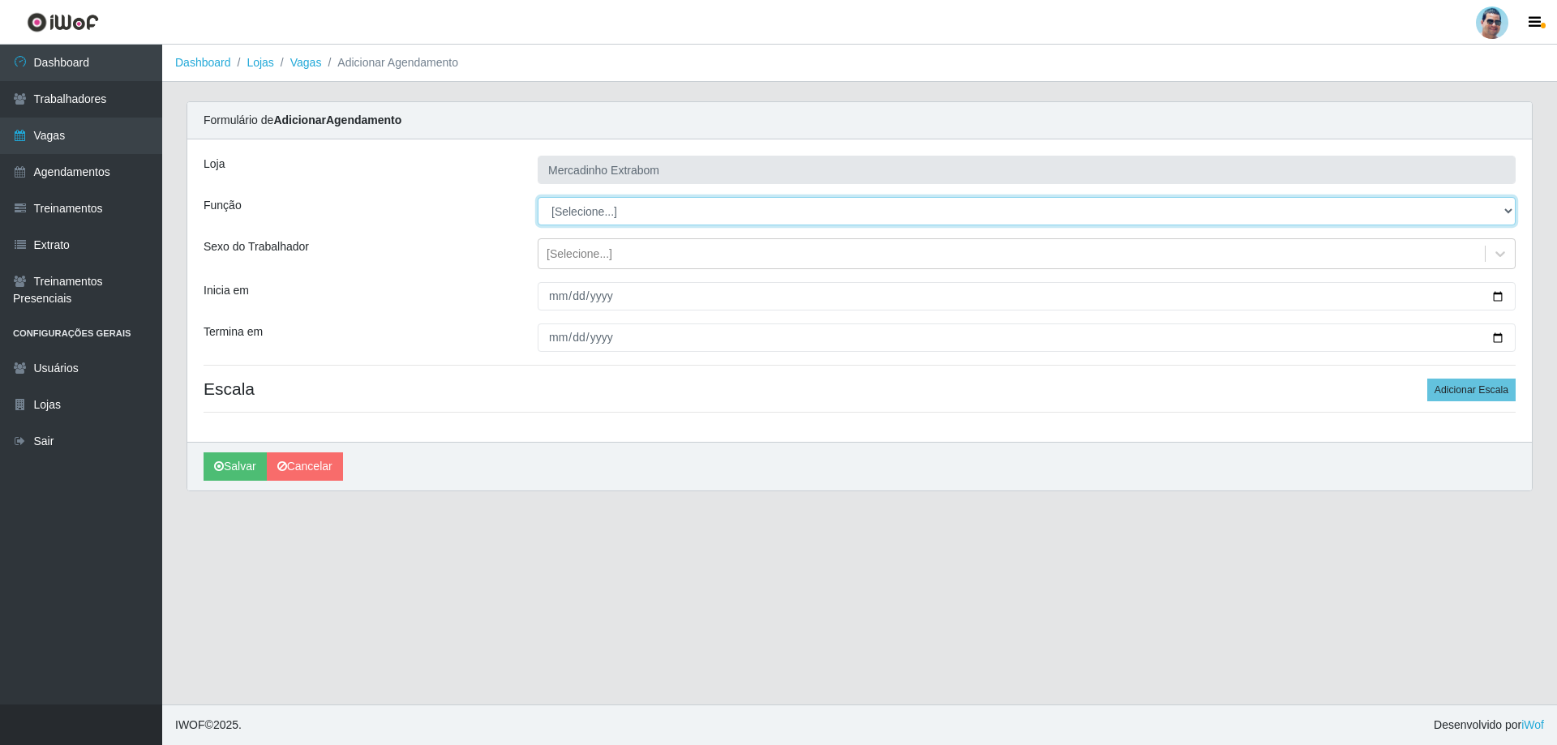
select select "16"
click at [538, 197] on select "[Selecione...] ASG ASG + ASG ++ Balconista Balconista + Balconista ++ Carregado…" at bounding box center [1027, 211] width 978 height 28
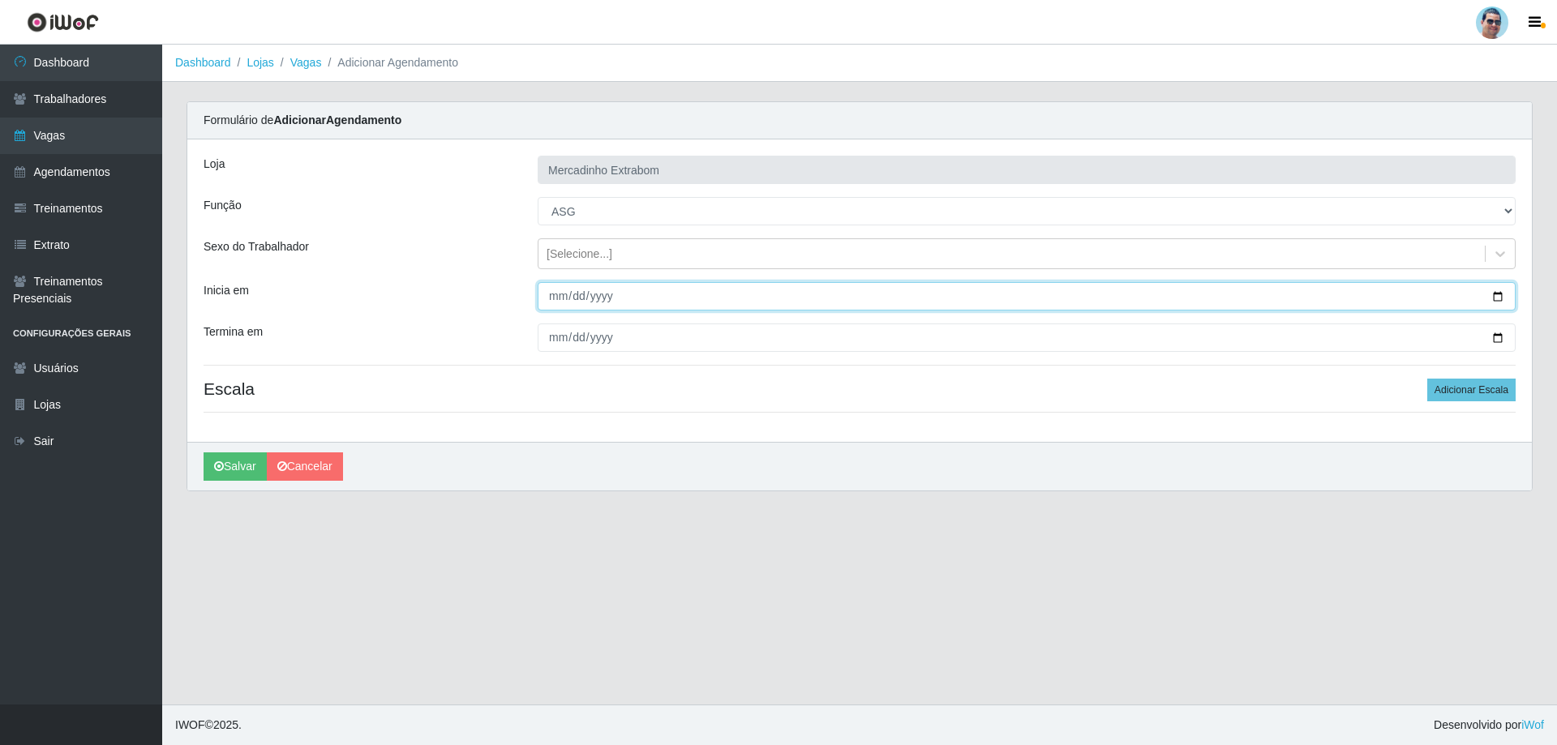
click at [558, 293] on input "Inicia em" at bounding box center [1027, 296] width 978 height 28
click at [567, 314] on div "Loja Mercadinho Extrabom Função [Selecione...] ASG ASG + ASG ++ Balconista Balc…" at bounding box center [859, 290] width 1344 height 302
type input "2025-08-13"
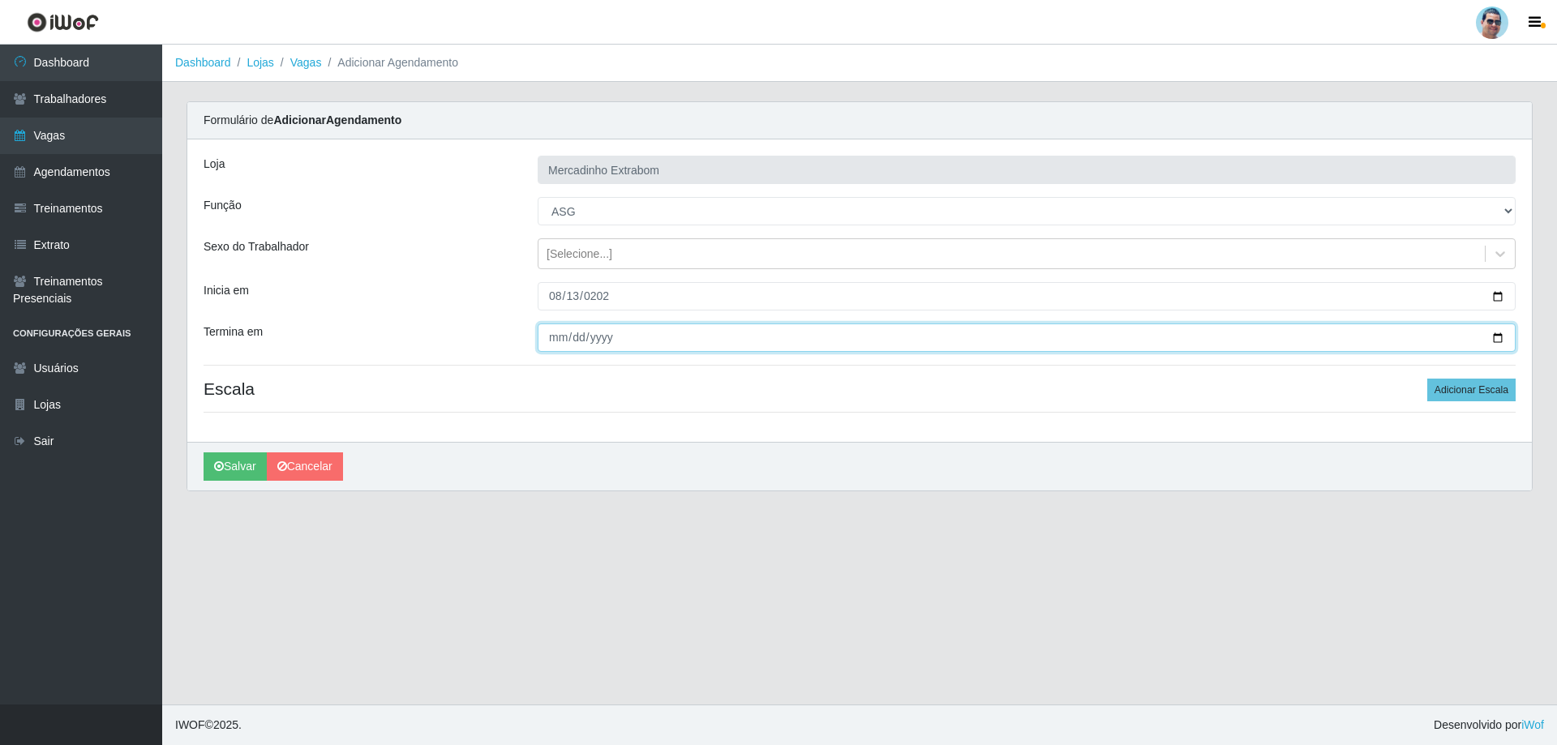
click at [557, 340] on input "Termina em" at bounding box center [1027, 338] width 978 height 28
type input "2025-08-13"
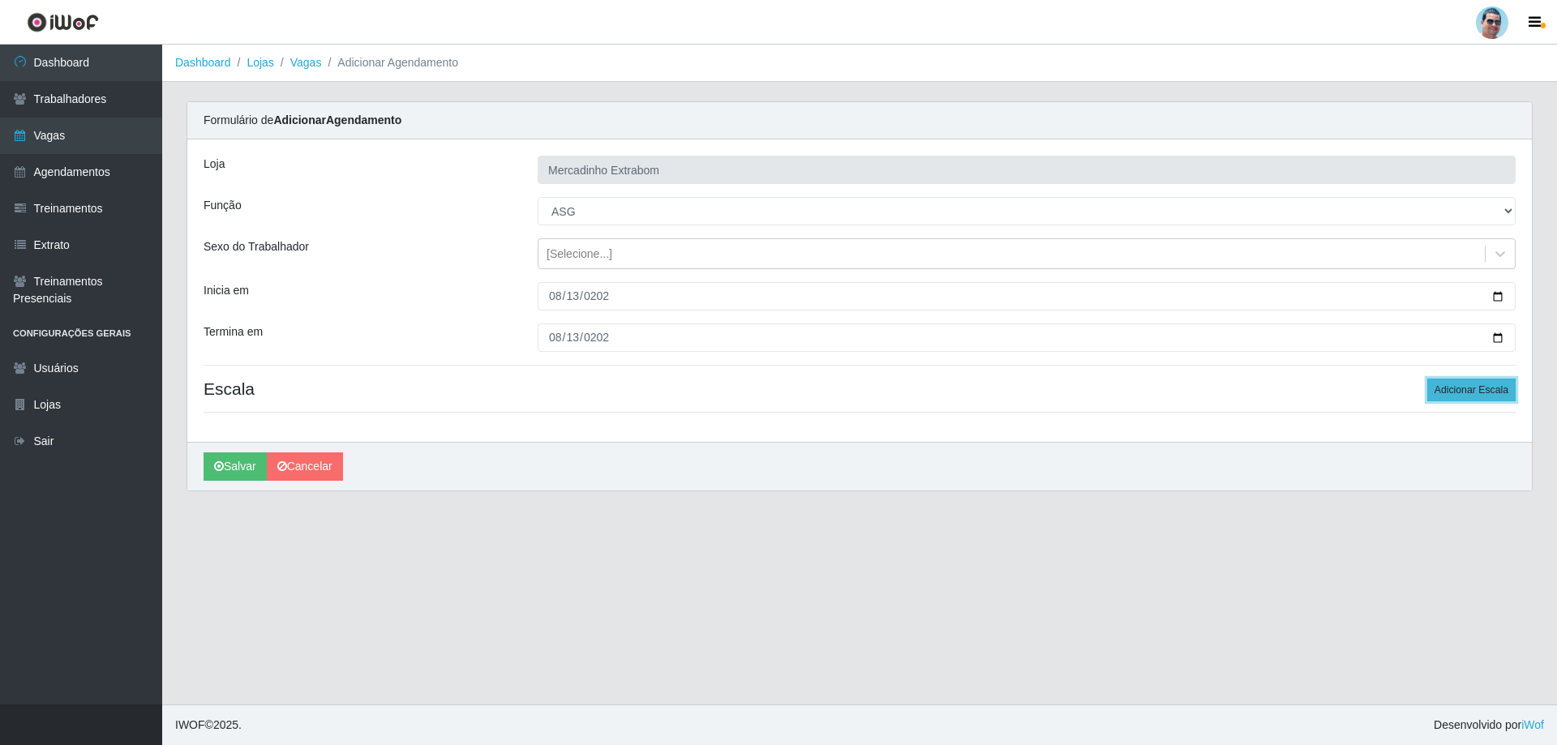
click at [1472, 398] on button "Adicionar Escala" at bounding box center [1471, 390] width 88 height 23
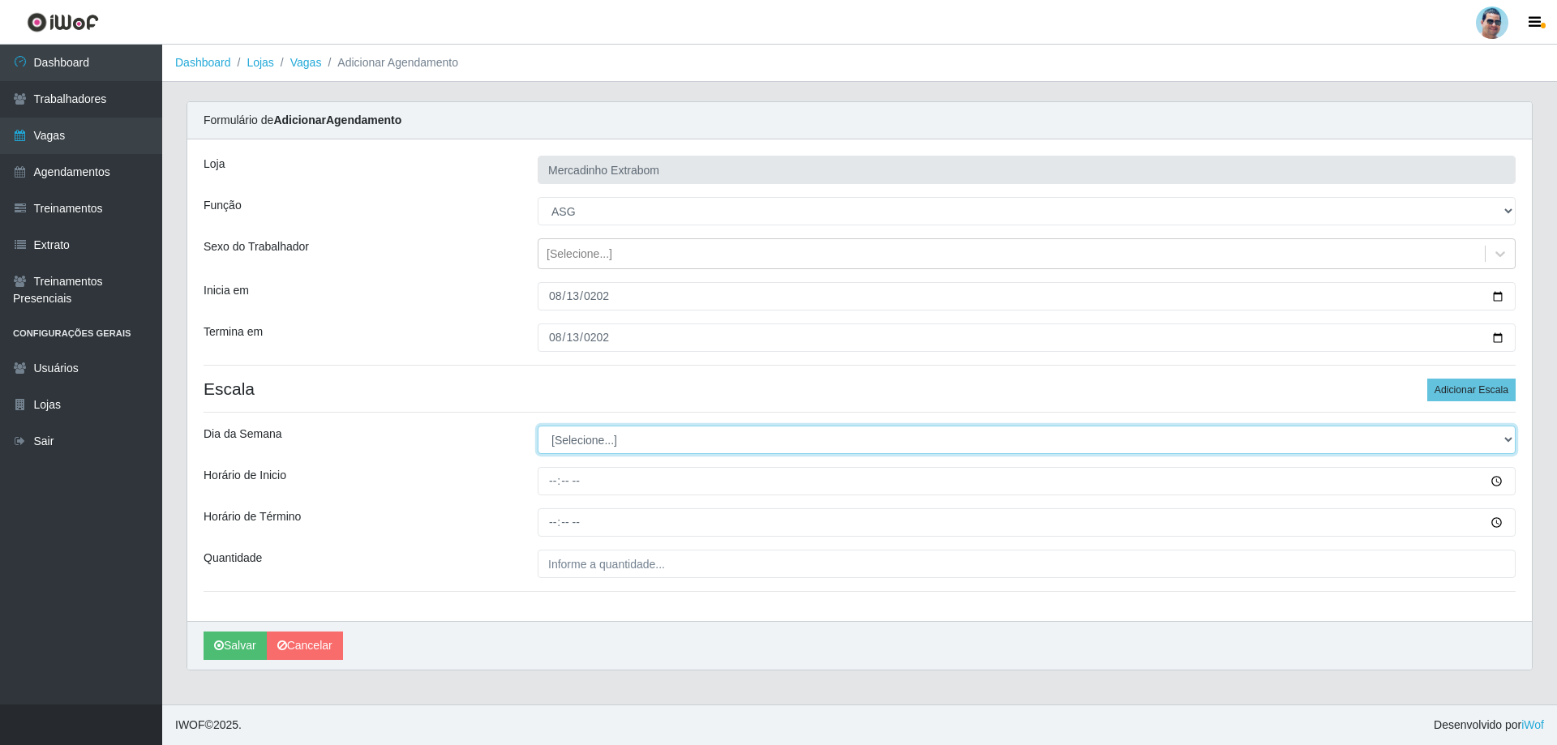
click at [599, 440] on select "[Selecione...] Segunda Terça Quarta Quinta Sexta Sábado Domingo" at bounding box center [1027, 440] width 978 height 28
select select "3"
click at [538, 426] on select "[Selecione...] Segunda Terça Quarta Quinta Sexta Sábado Domingo" at bounding box center [1027, 440] width 978 height 28
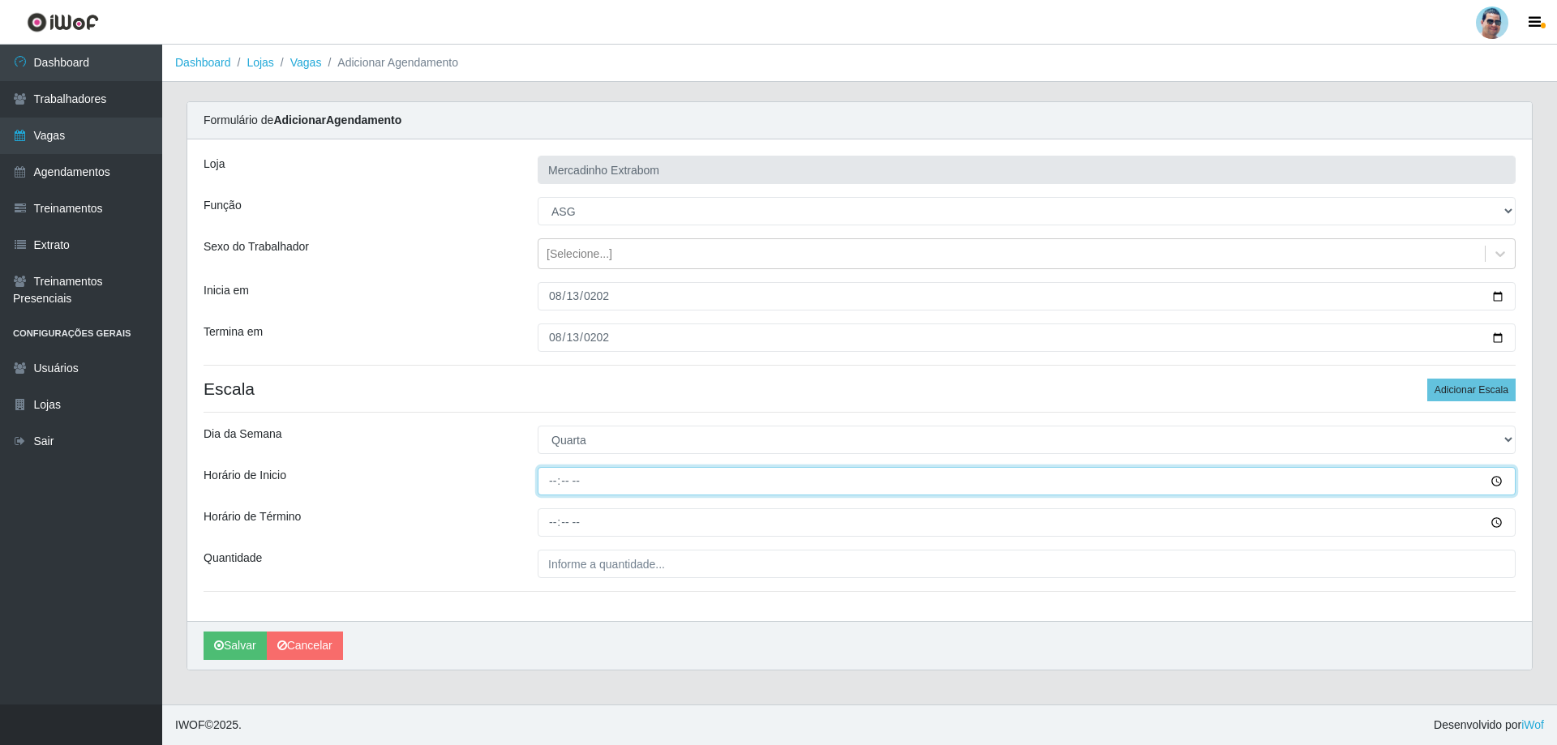
click at [555, 495] on input "Horário de Inicio" at bounding box center [1027, 481] width 978 height 28
type input "15:00"
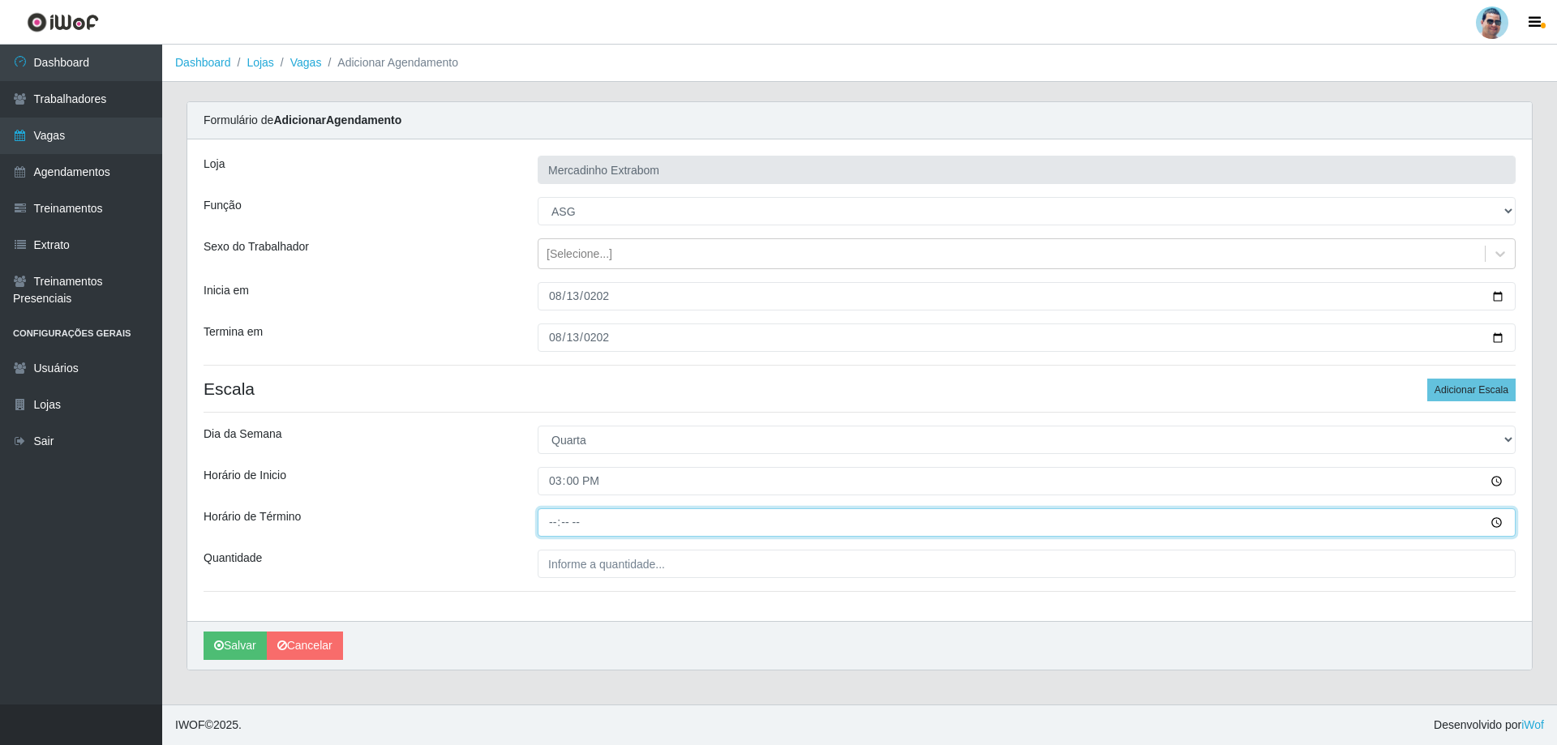
click at [553, 521] on input "Horário de Término" at bounding box center [1027, 522] width 978 height 28
type input "19:30"
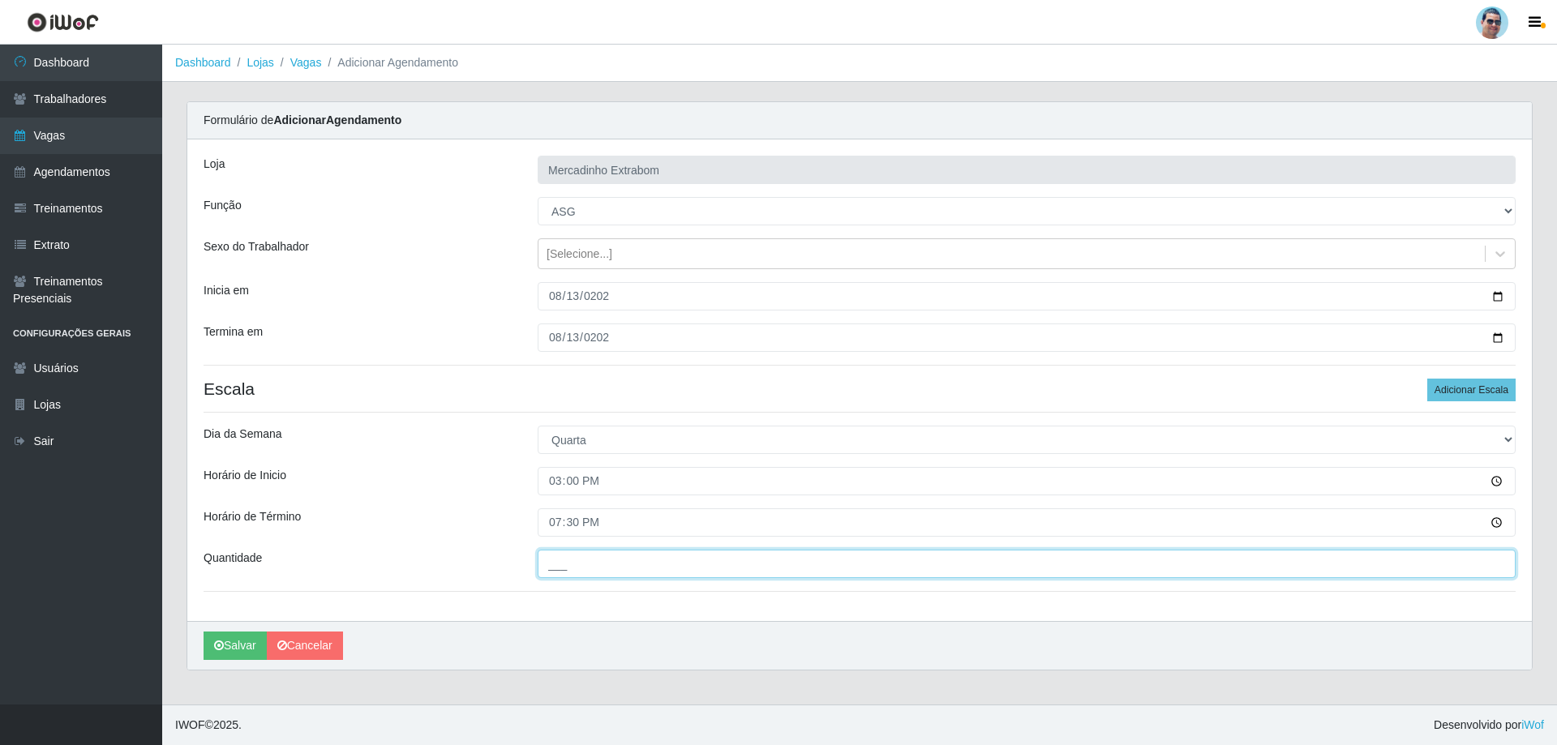
click at [615, 570] on input "___" at bounding box center [1027, 564] width 978 height 28
type input "01_"
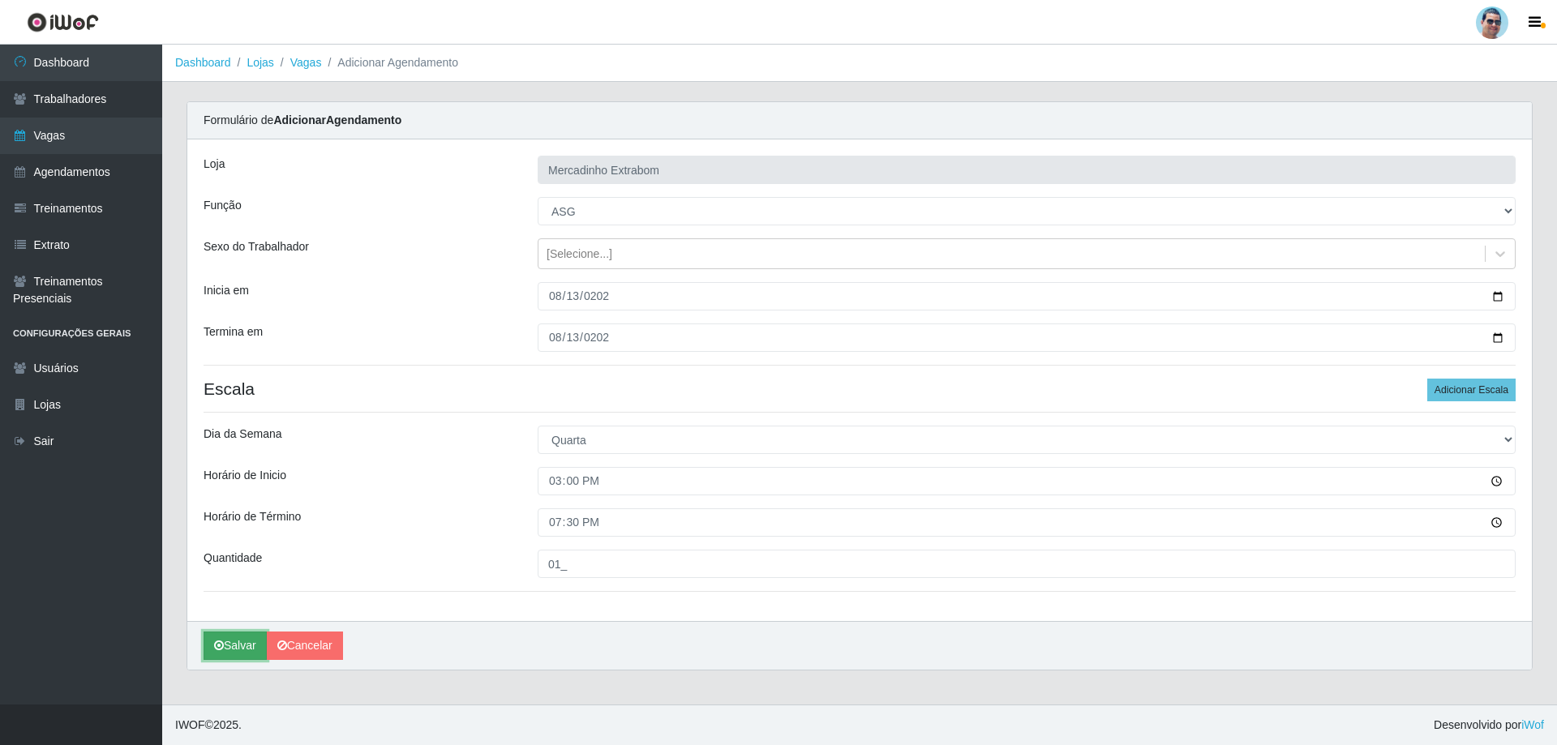
click at [230, 648] on button "Salvar" at bounding box center [235, 646] width 63 height 28
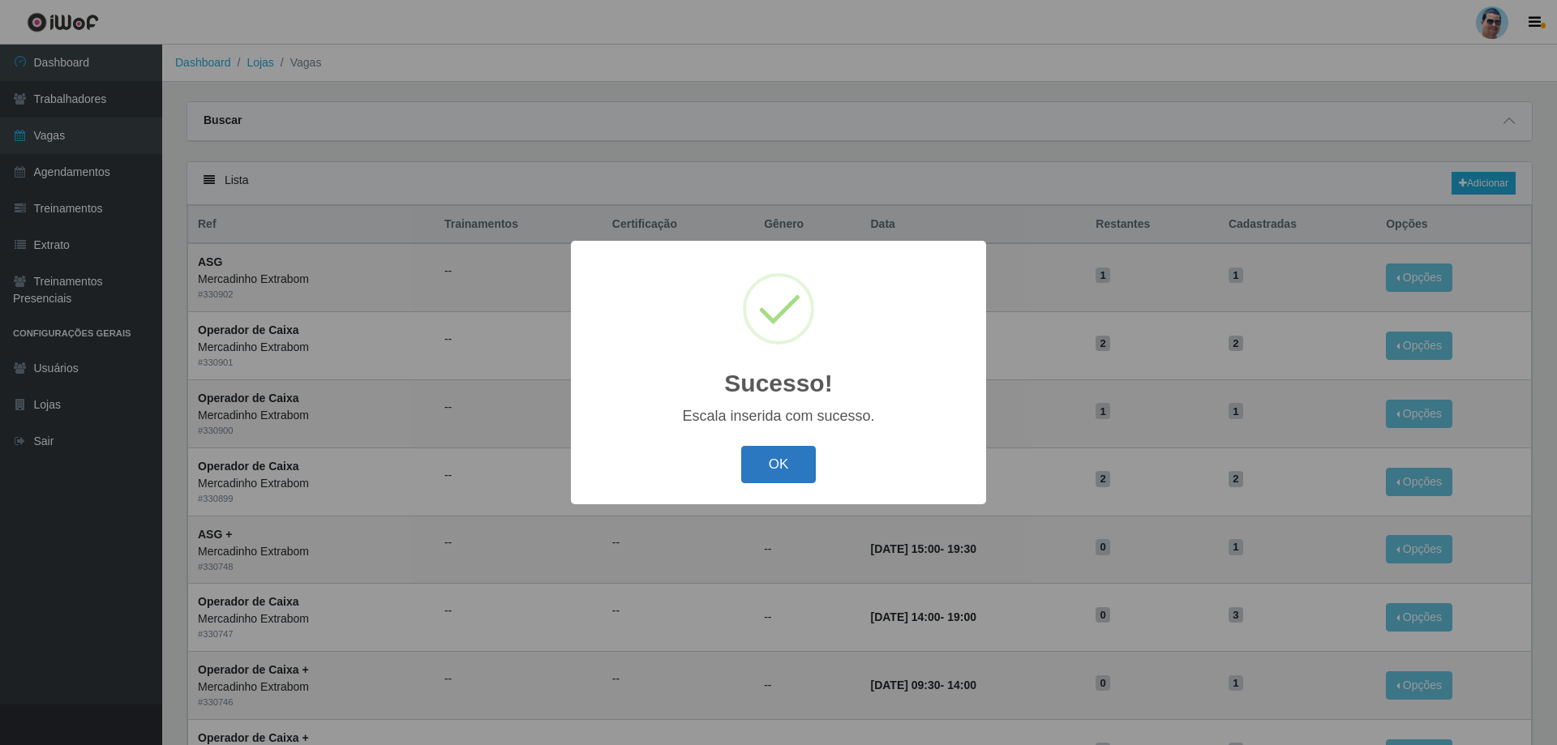
drag, startPoint x: 230, startPoint y: 648, endPoint x: 759, endPoint y: 475, distance: 556.2
click at [758, 475] on button "OK" at bounding box center [778, 465] width 75 height 38
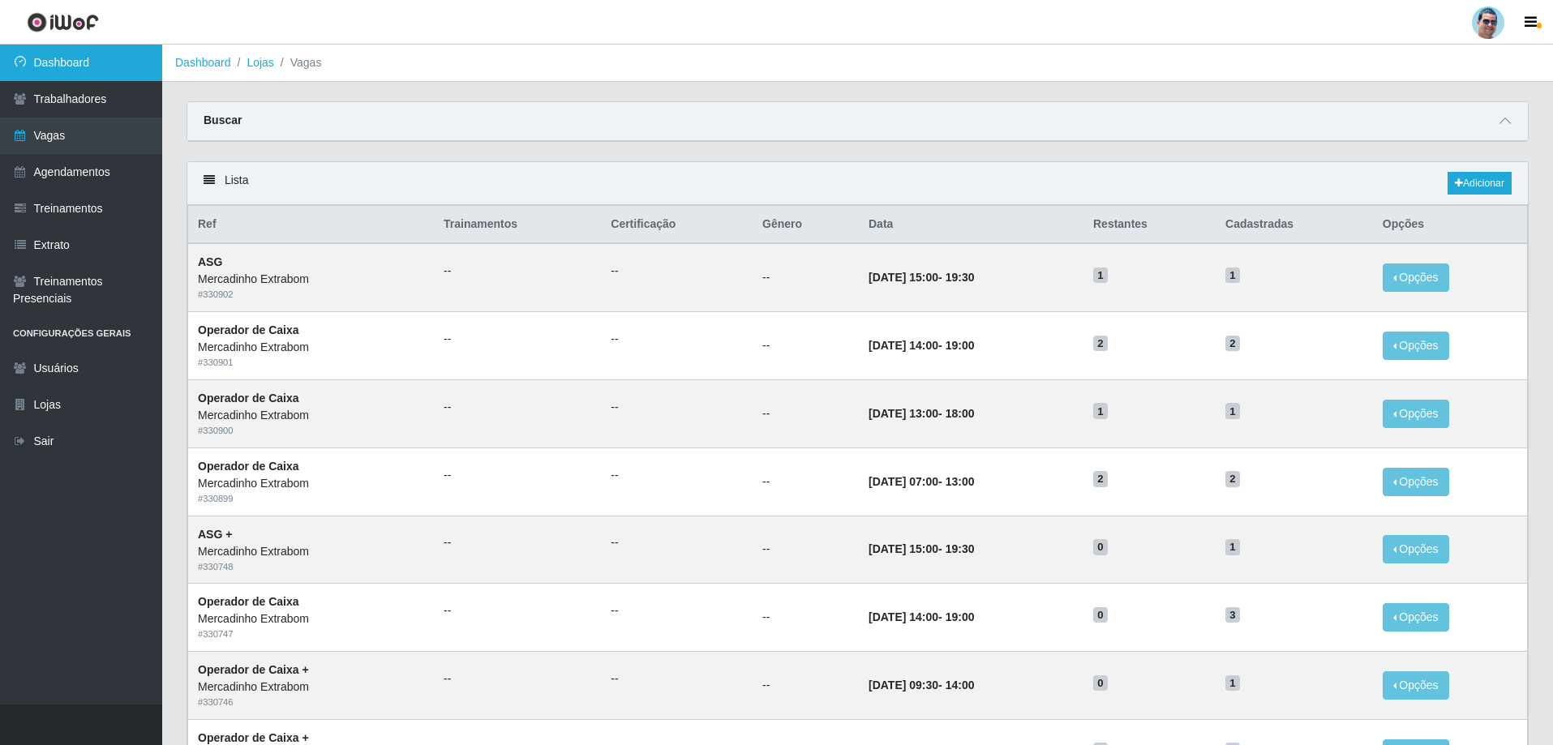
click at [61, 64] on link "Dashboard" at bounding box center [81, 63] width 162 height 36
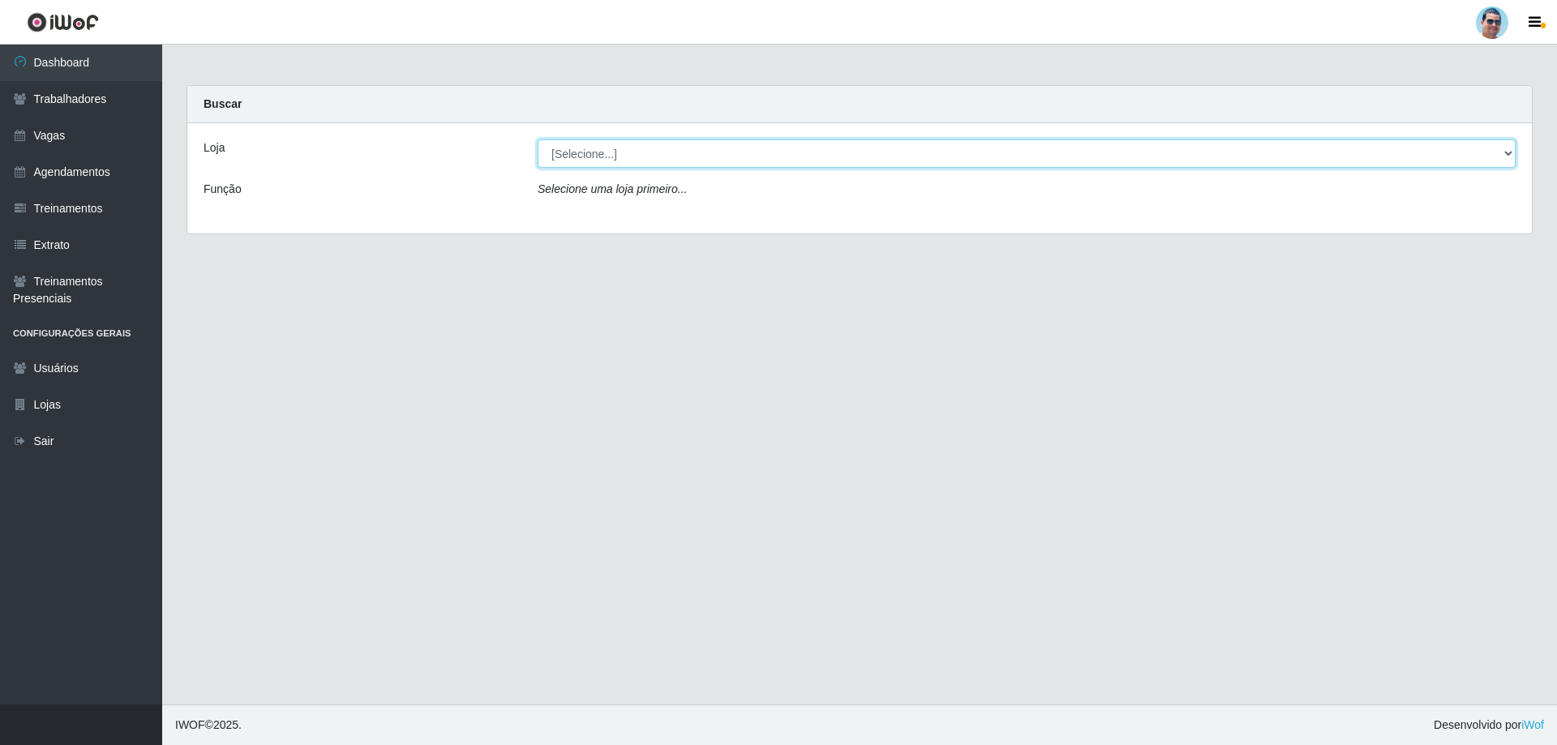
click at [624, 157] on select "[Selecione...] Mercadinho Extrabom" at bounding box center [1027, 153] width 978 height 28
select select "175"
click at [538, 139] on select "[Selecione...] Mercadinho Extrabom" at bounding box center [1027, 153] width 978 height 28
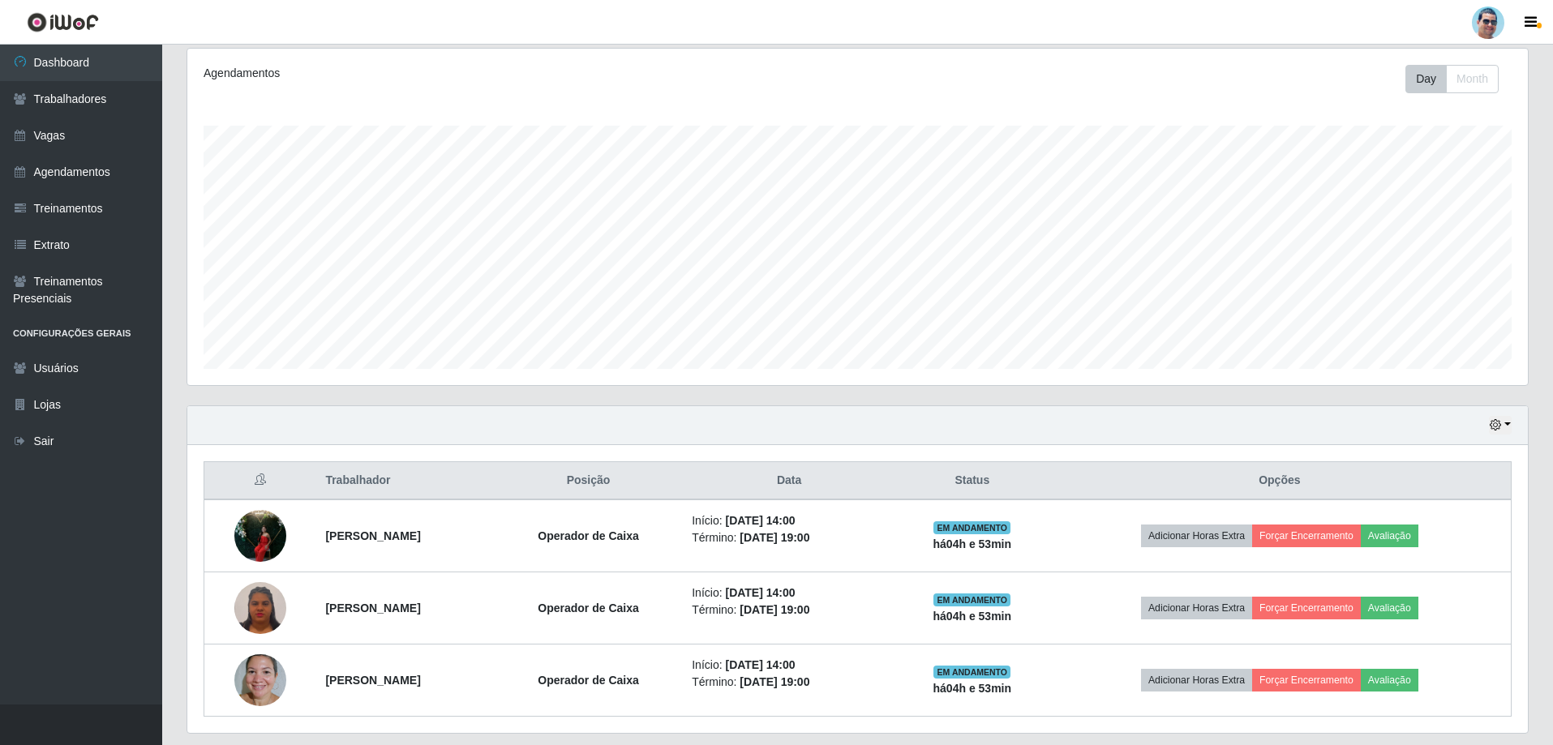
scroll to position [221, 0]
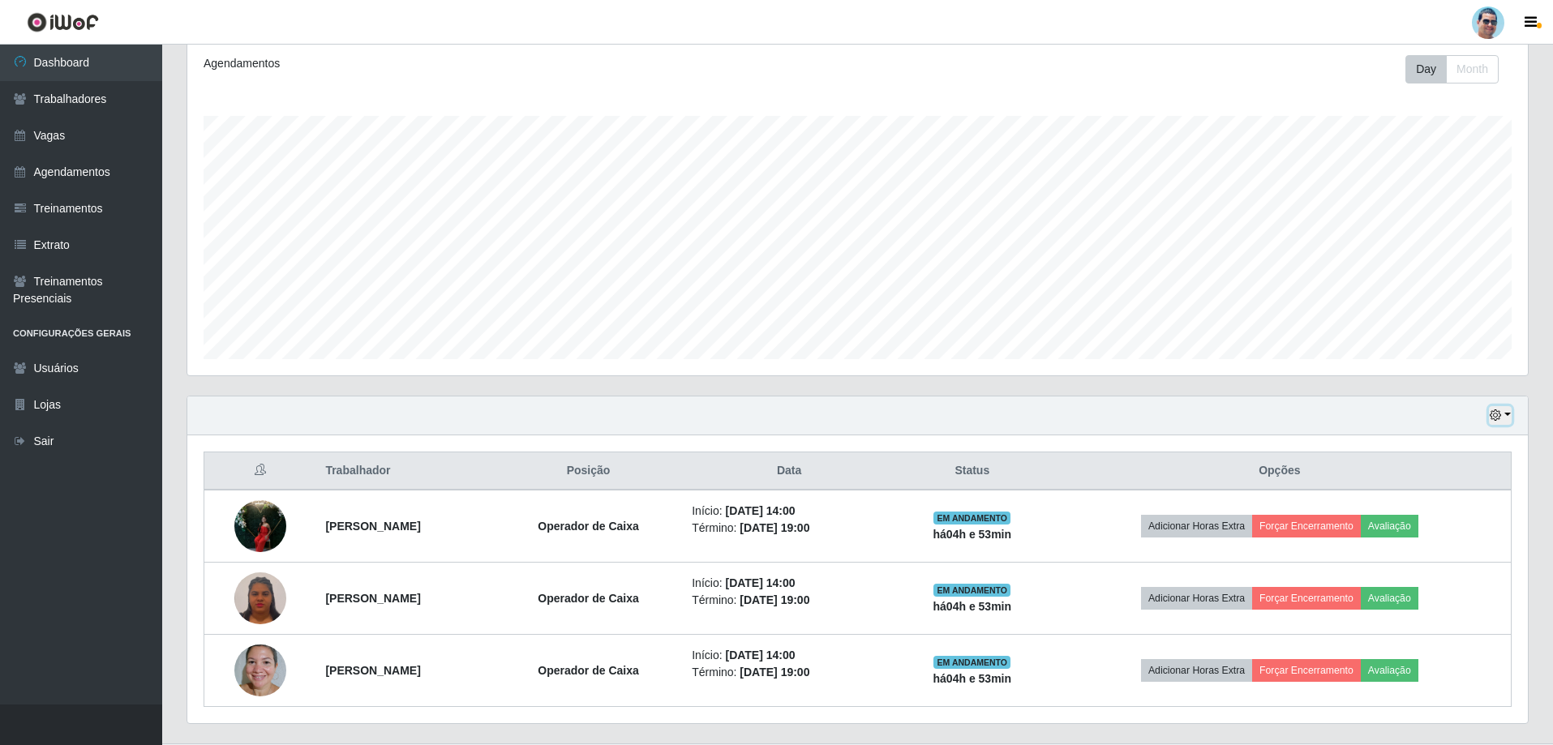
click at [1496, 422] on button "button" at bounding box center [1500, 415] width 23 height 19
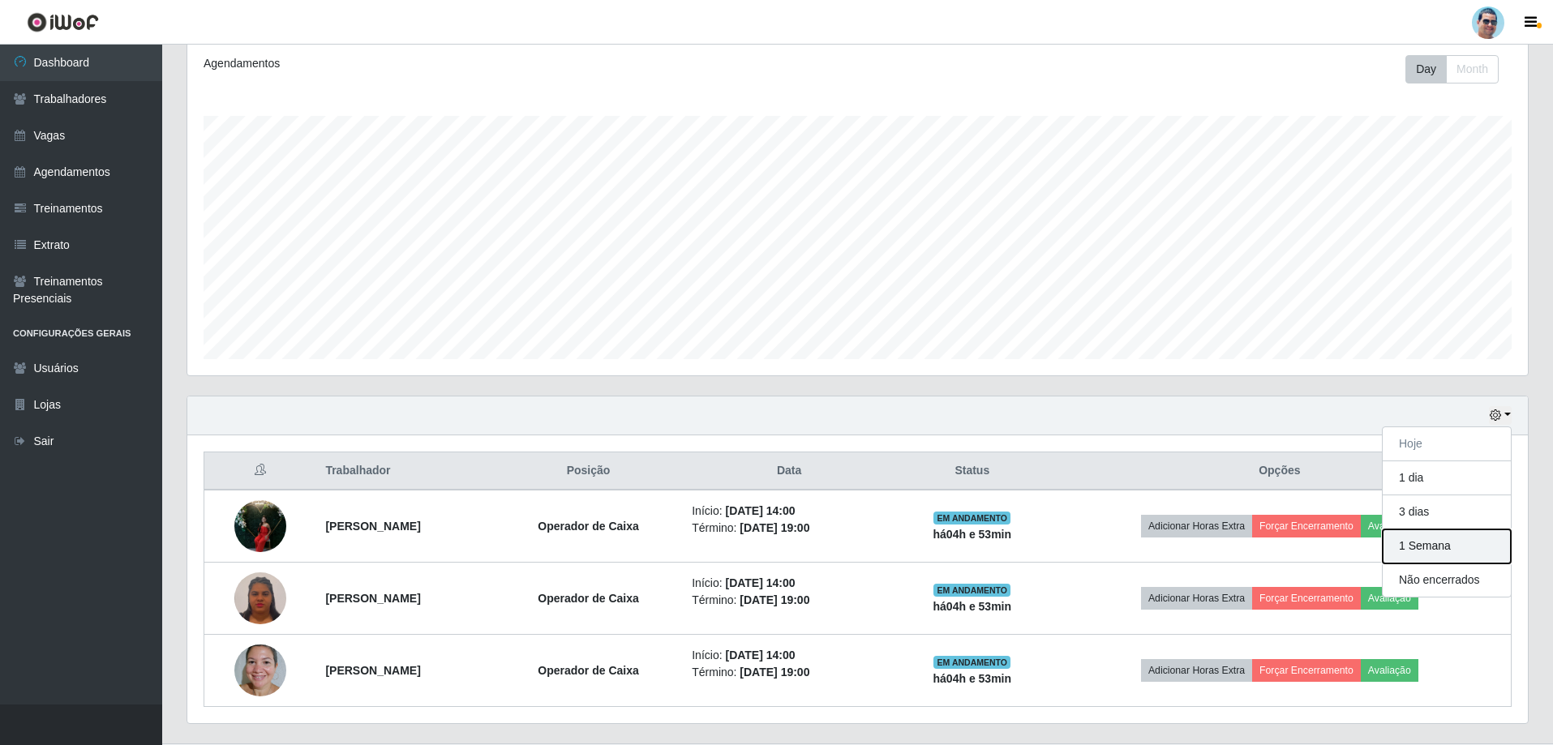
click at [1443, 543] on button "1 Semana" at bounding box center [1447, 547] width 128 height 34
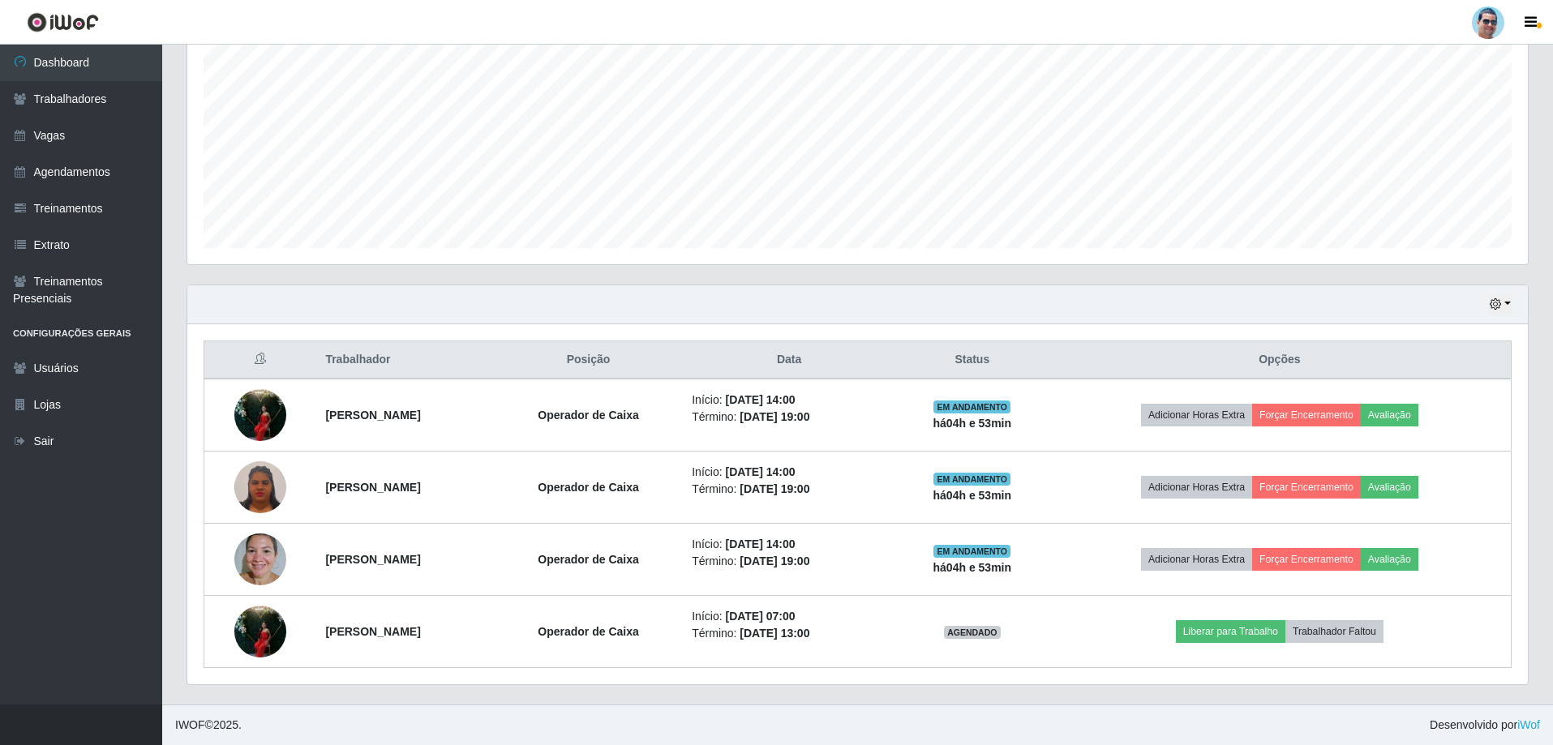
scroll to position [259, 0]
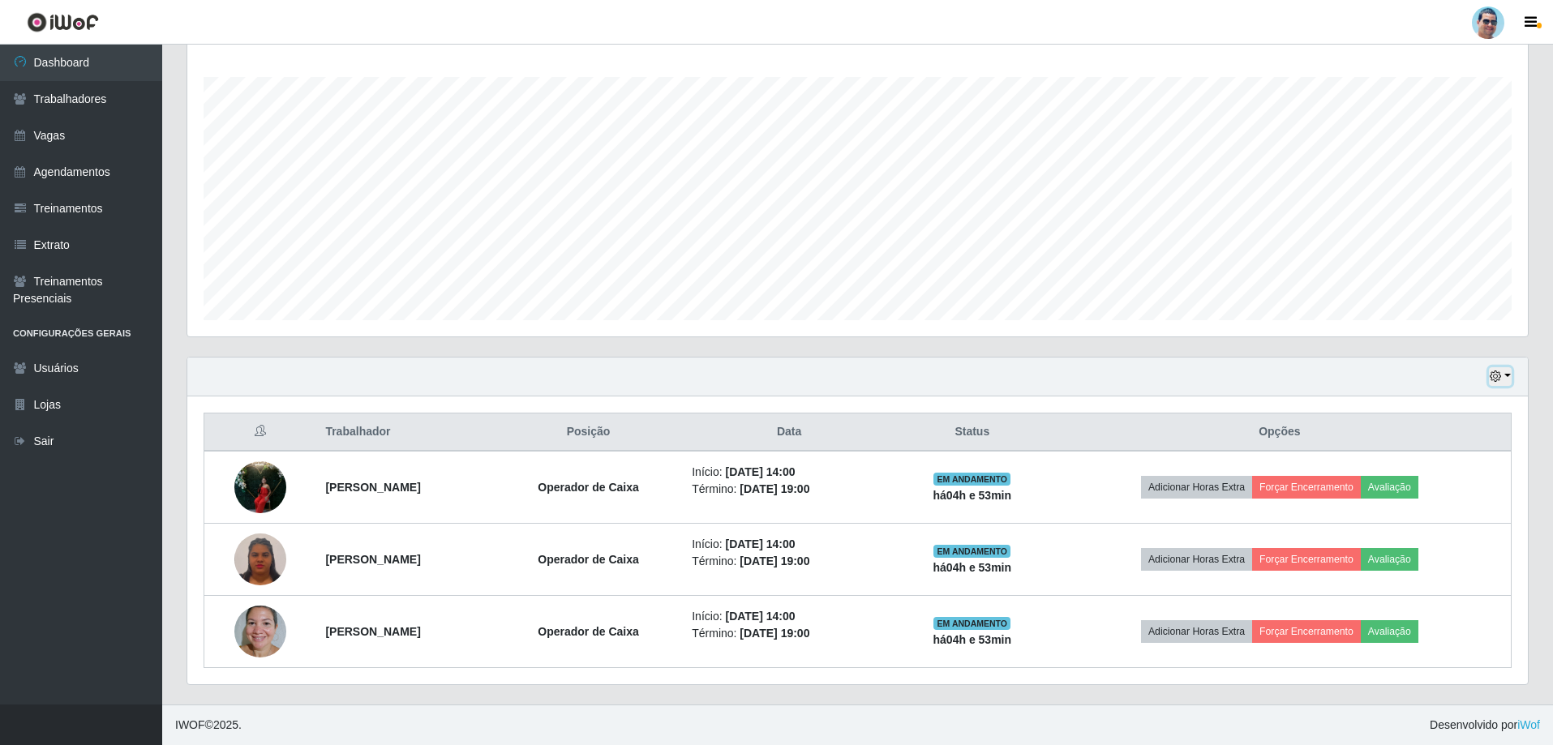
click at [1503, 379] on button "button" at bounding box center [1500, 376] width 23 height 19
click at [1437, 452] on button "1 dia" at bounding box center [1447, 439] width 128 height 34
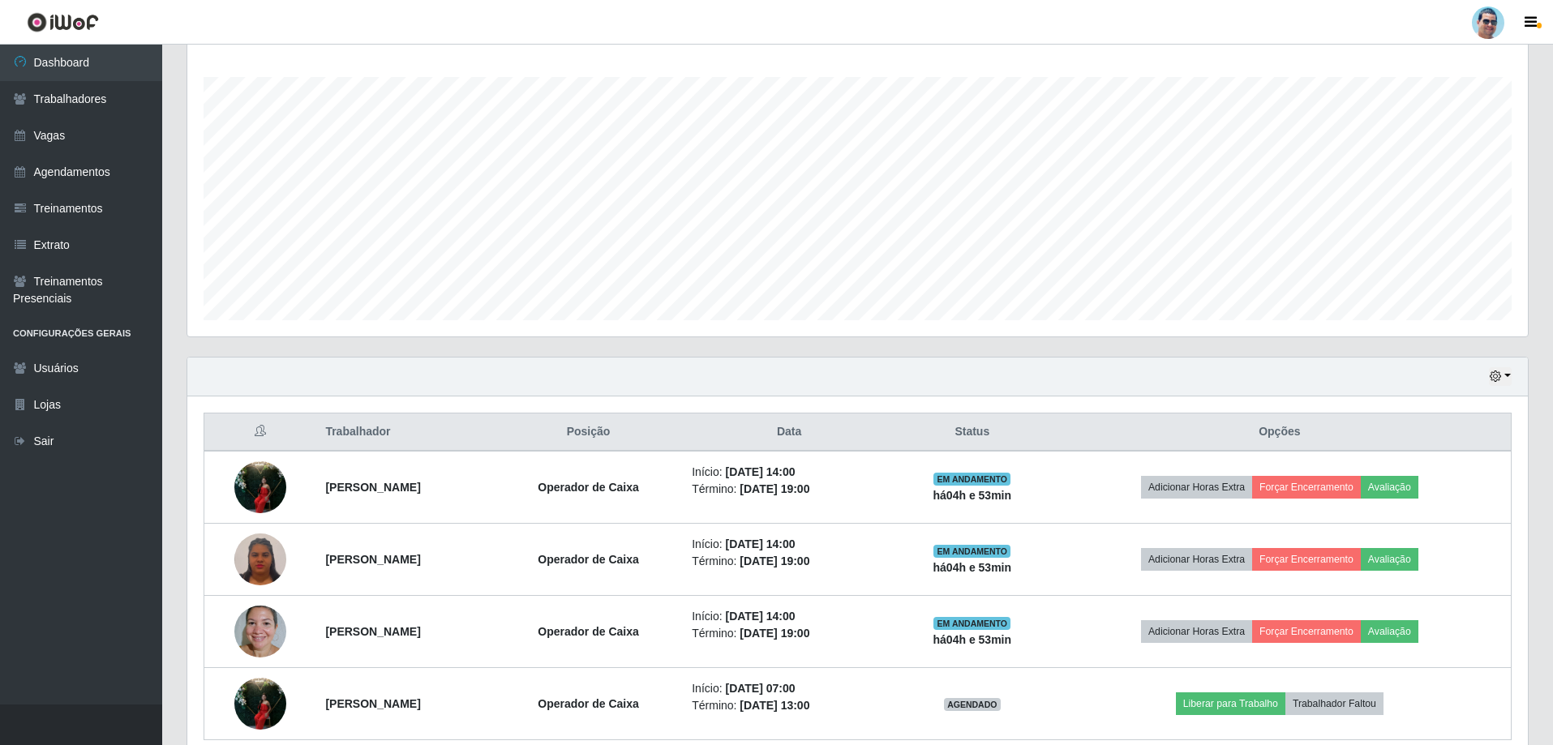
drag, startPoint x: 1548, startPoint y: 350, endPoint x: 1535, endPoint y: 383, distance: 35.7
click at [1535, 383] on div "Carregando... Buscar Recarregando em 9 segundos... Loja [Selecione...] Mercadin…" at bounding box center [857, 301] width 1391 height 951
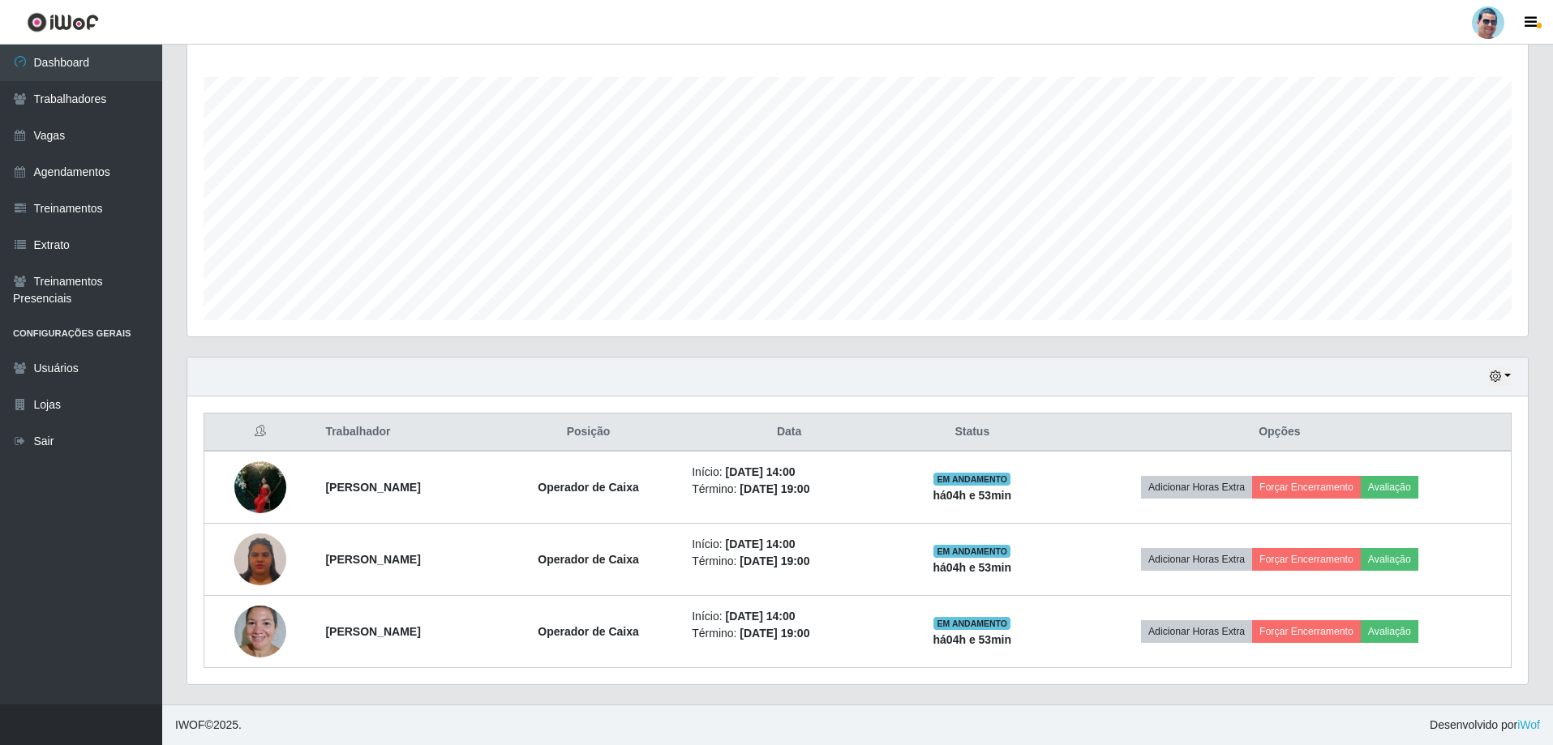
click at [1485, 379] on div "Hoje 1 dia 3 dias 1 Semana Não encerrados" at bounding box center [857, 377] width 1340 height 39
click at [1487, 373] on div "Hoje 1 dia 3 dias 1 Semana Não encerrados" at bounding box center [857, 377] width 1340 height 39
click at [1506, 376] on button "button" at bounding box center [1500, 376] width 23 height 19
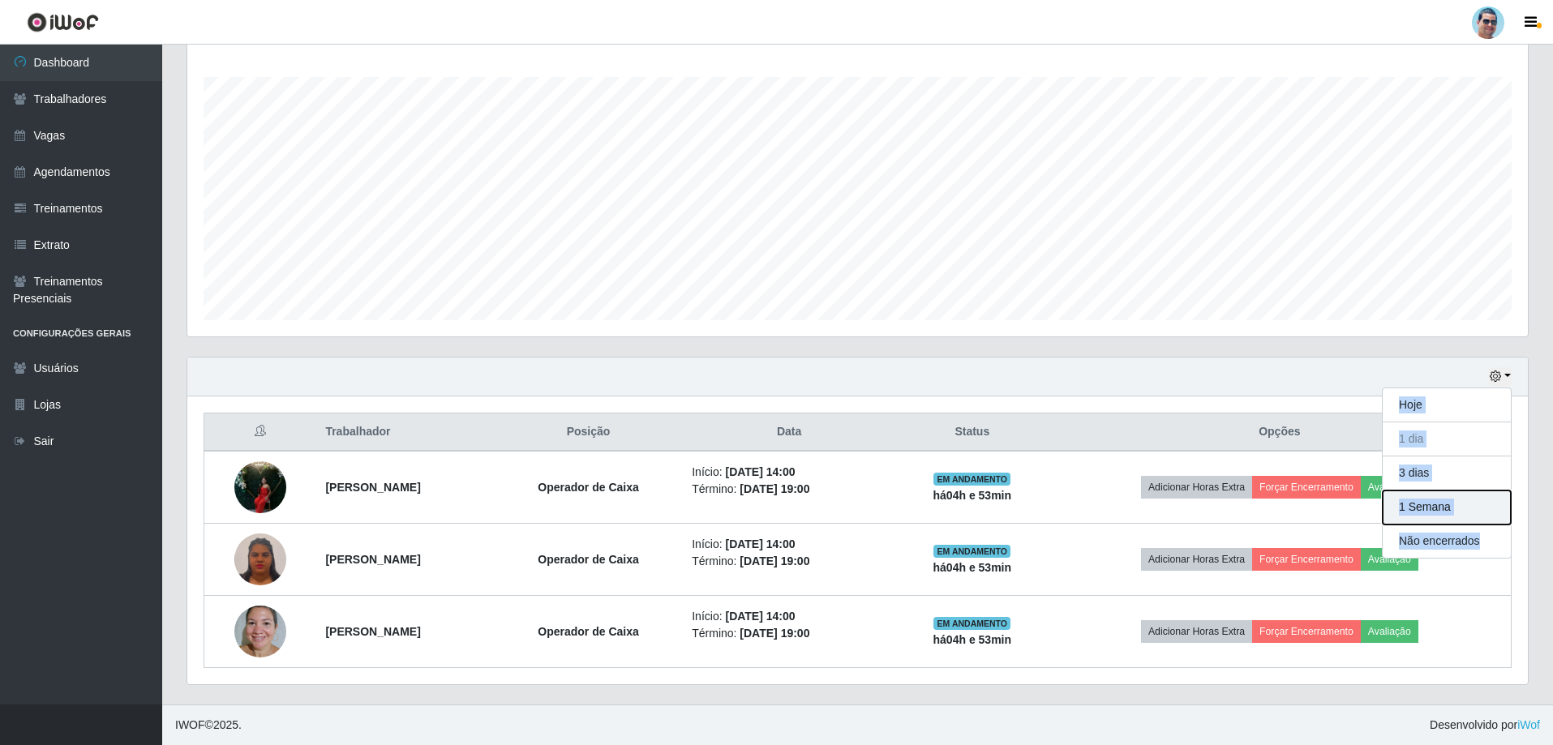
click at [1443, 513] on button "1 Semana" at bounding box center [1447, 508] width 128 height 34
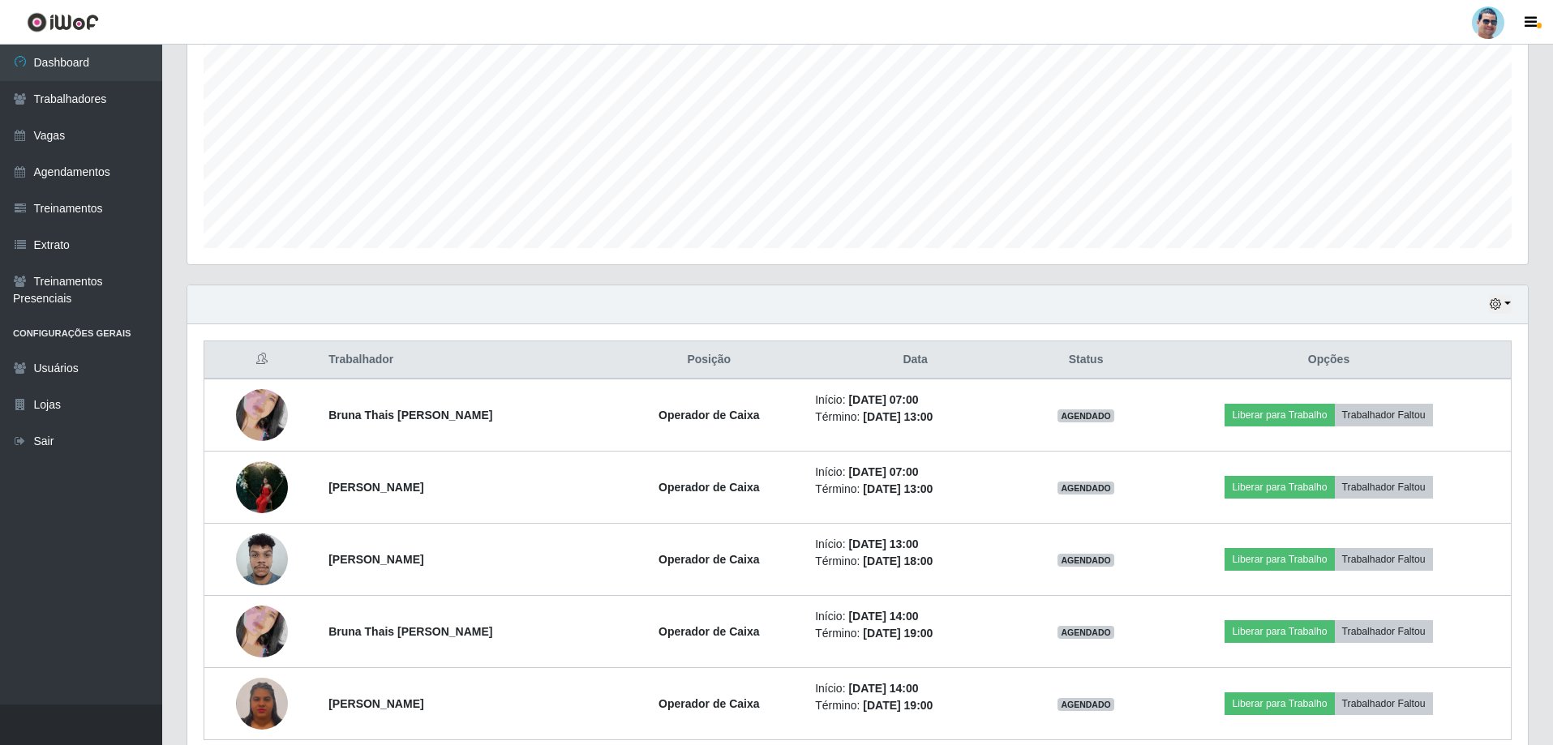
scroll to position [43, 0]
